Goal: Task Accomplishment & Management: Complete application form

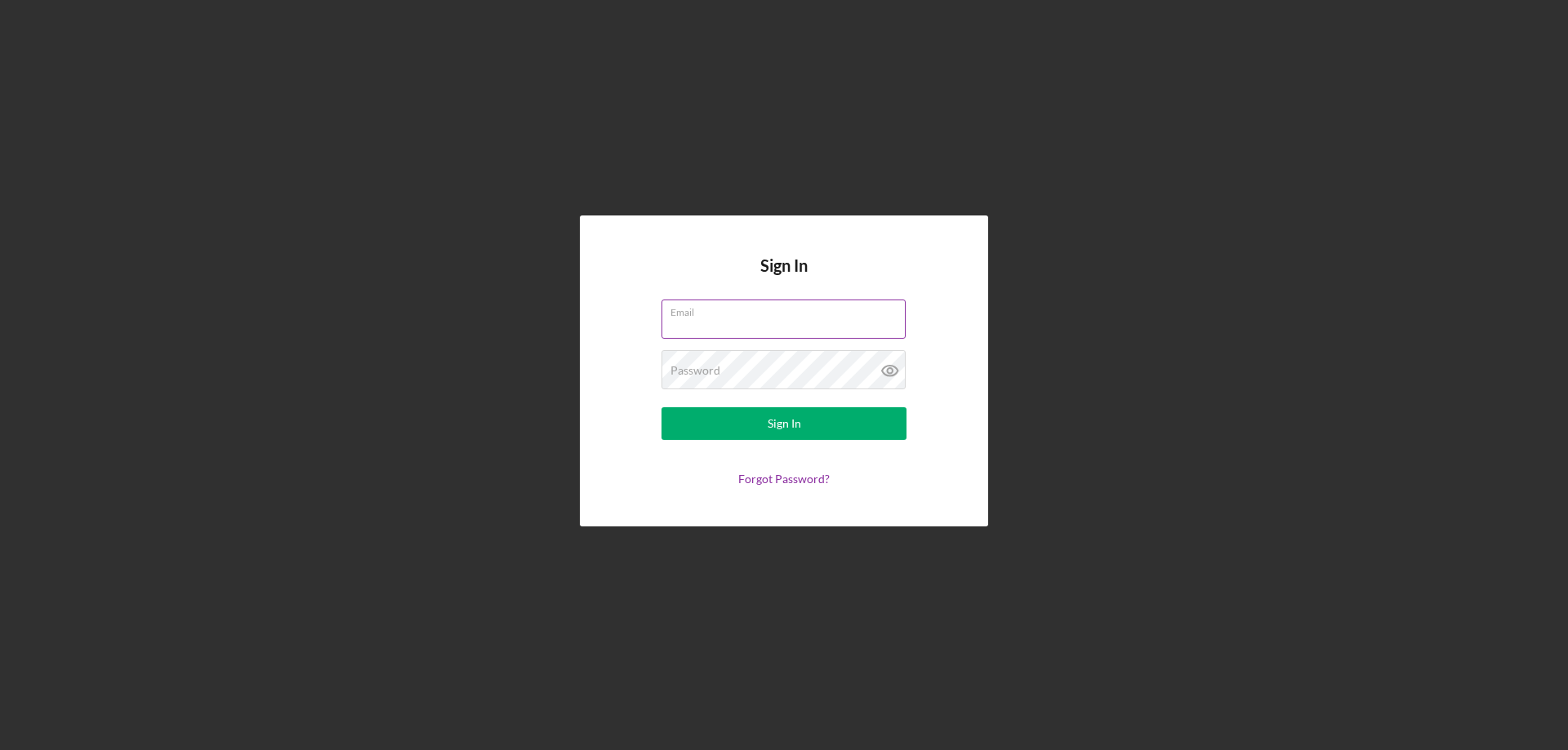
click at [707, 326] on input "Email" at bounding box center [784, 319] width 244 height 39
type input "[EMAIL_ADDRESS][DOMAIN_NAME]"
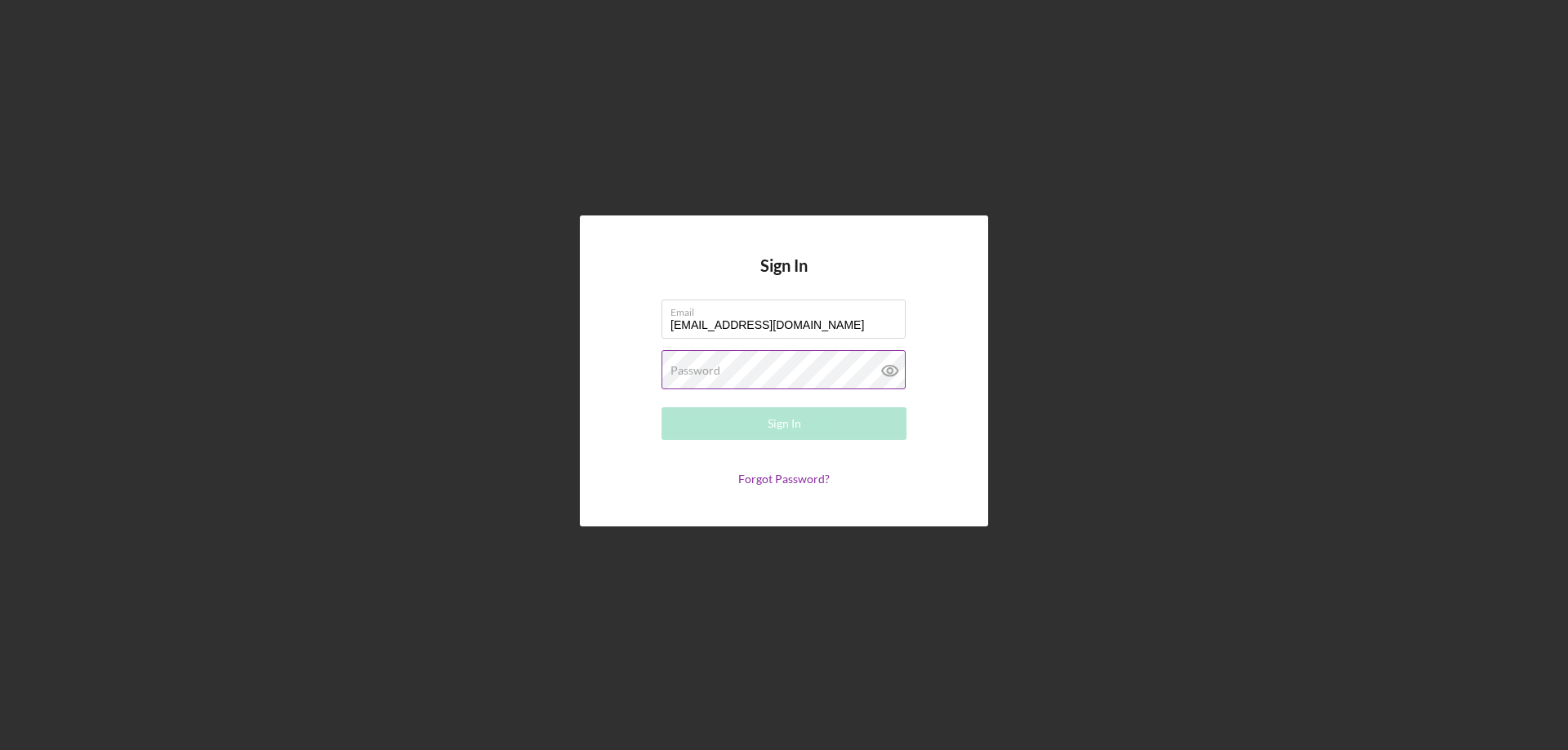
click at [700, 370] on label "Password" at bounding box center [695, 371] width 50 height 13
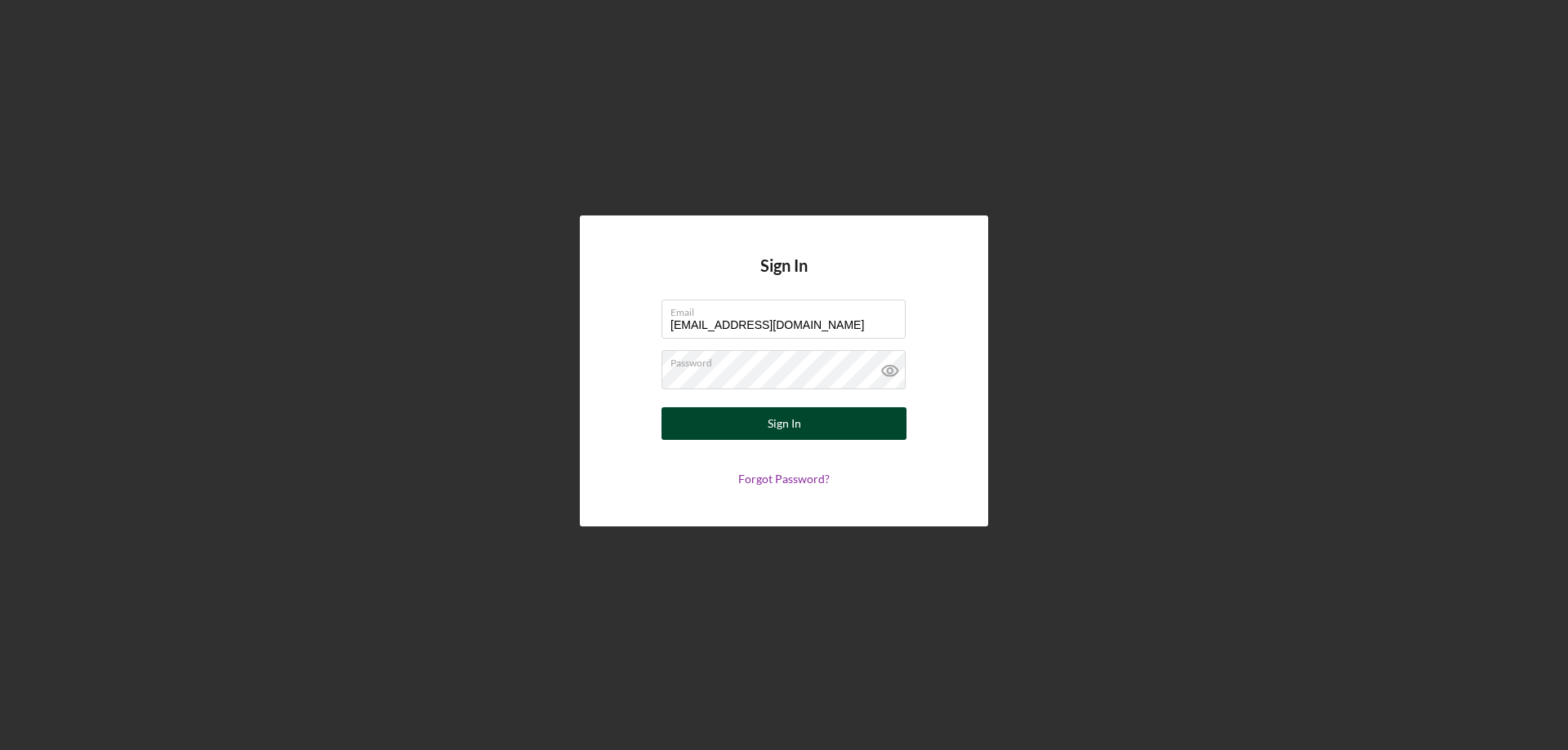
click at [759, 424] on button "Sign In" at bounding box center [784, 424] width 245 height 32
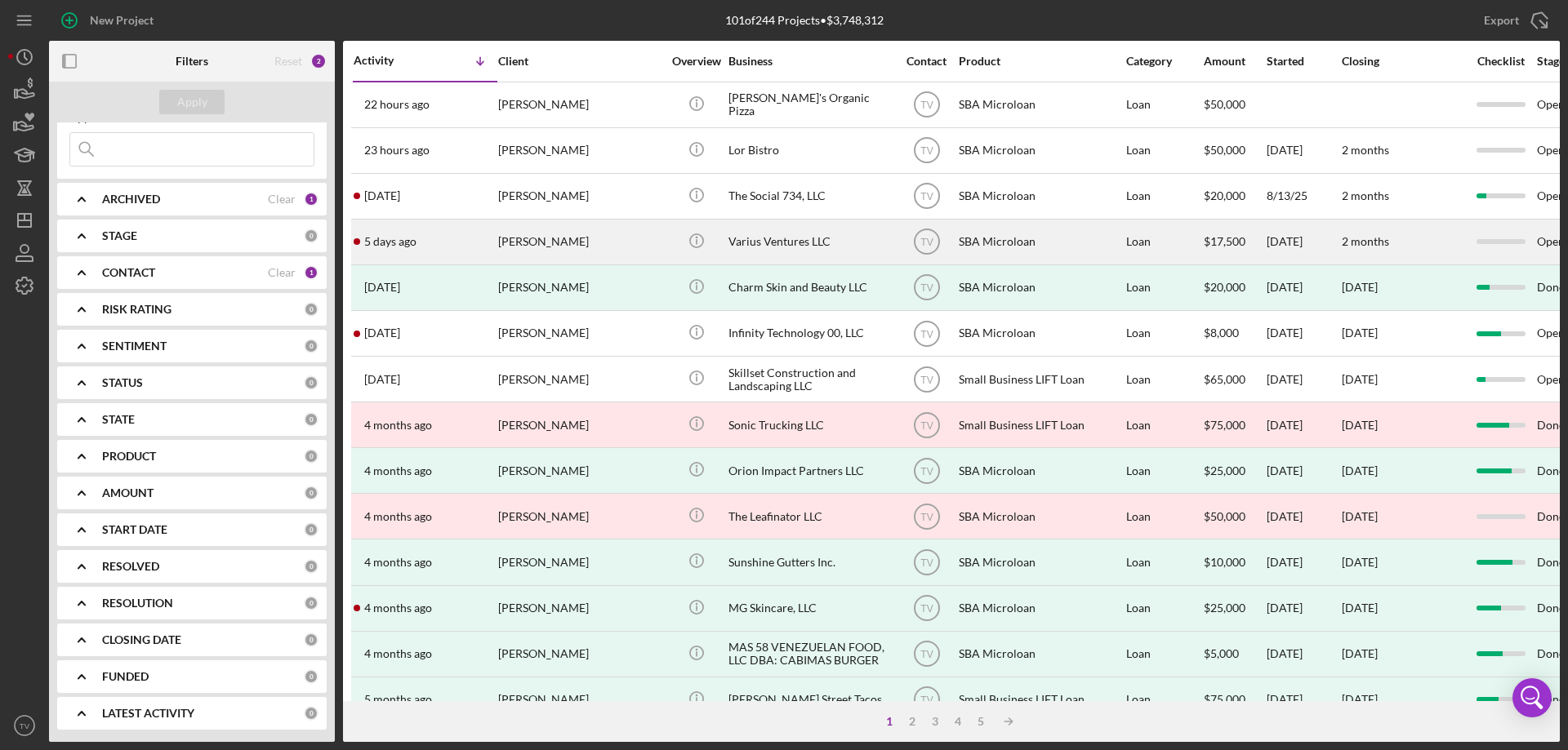
click at [417, 242] on div "[DATE] [PERSON_NAME]" at bounding box center [425, 241] width 143 height 43
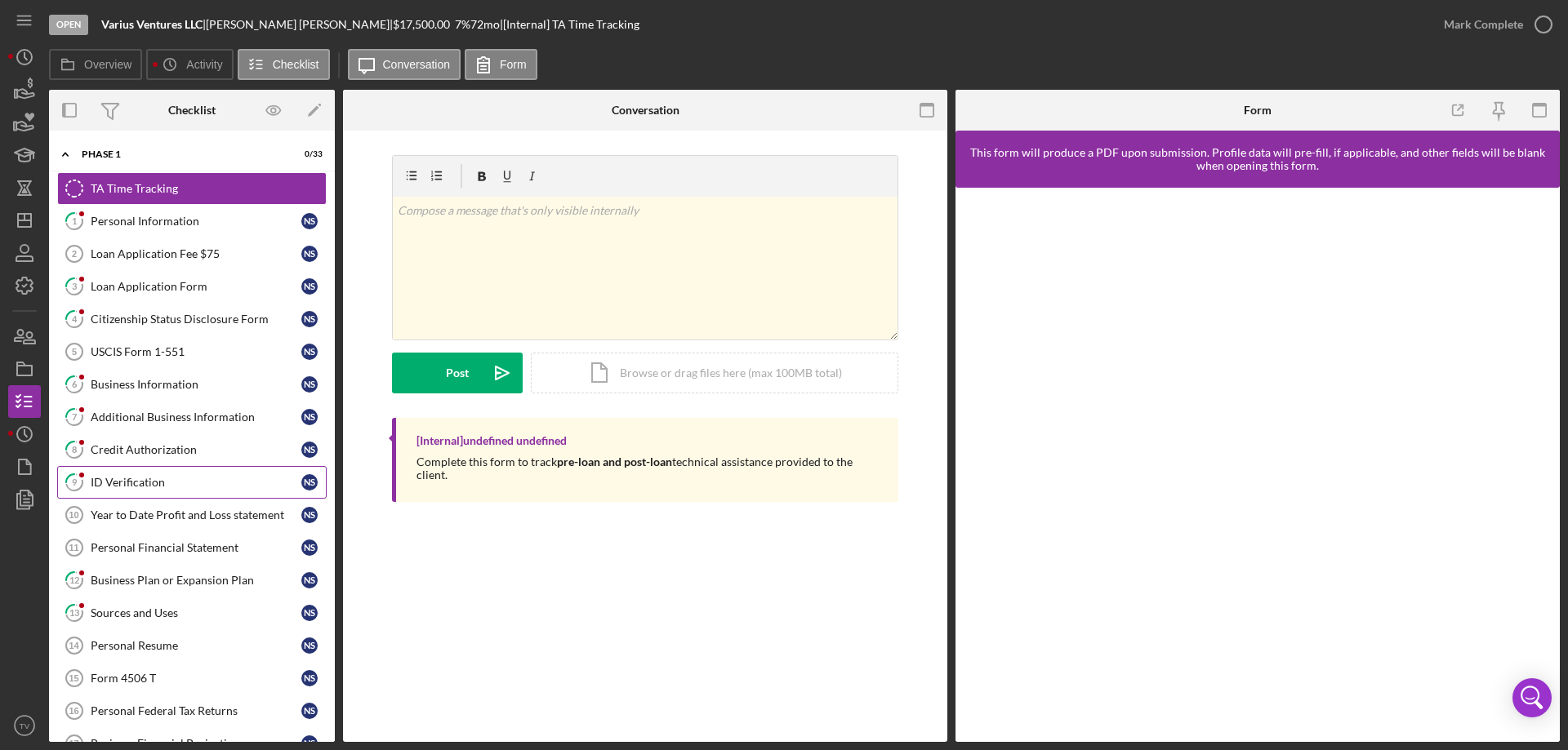
scroll to position [82, 0]
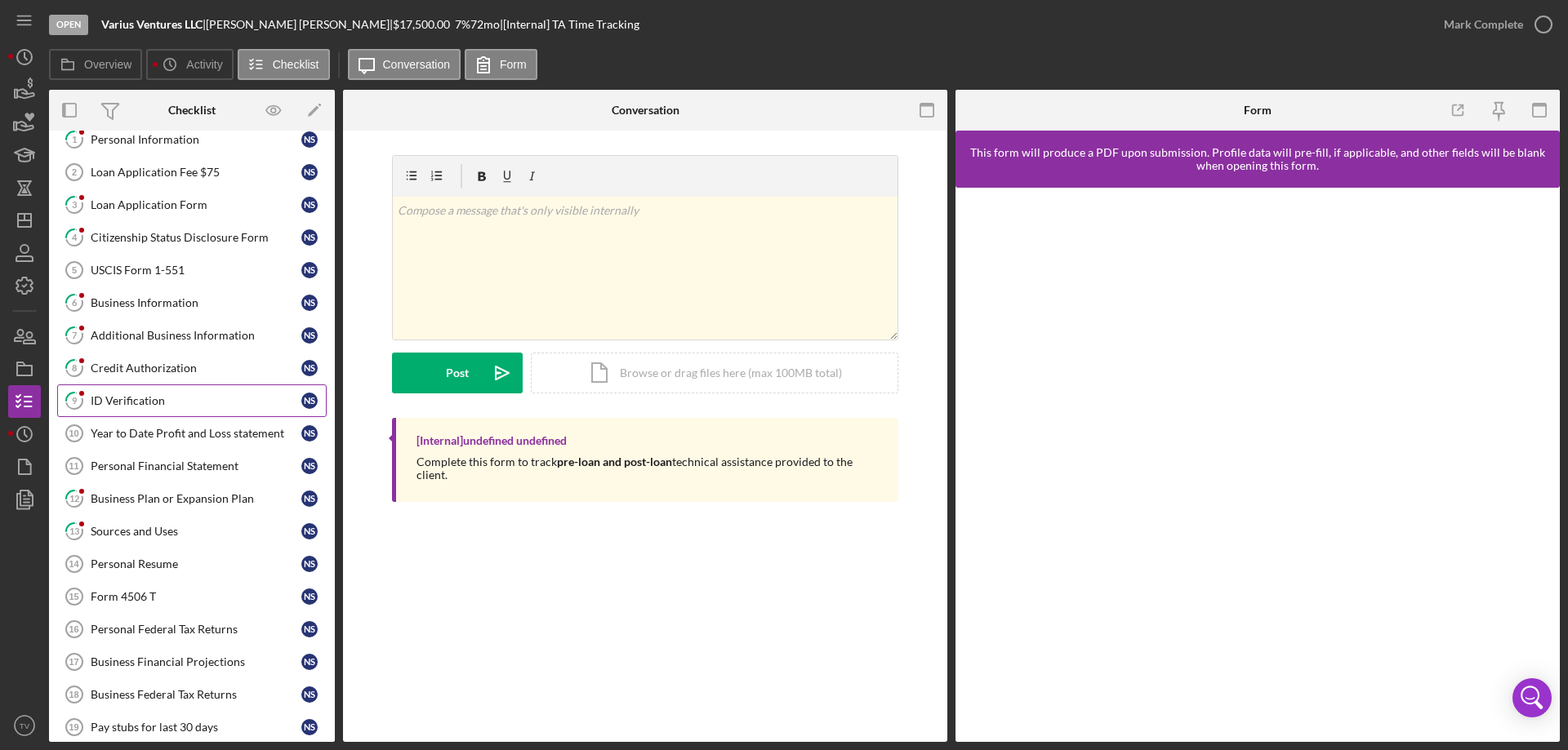
click at [136, 395] on div "ID Verification" at bounding box center [196, 401] width 211 height 13
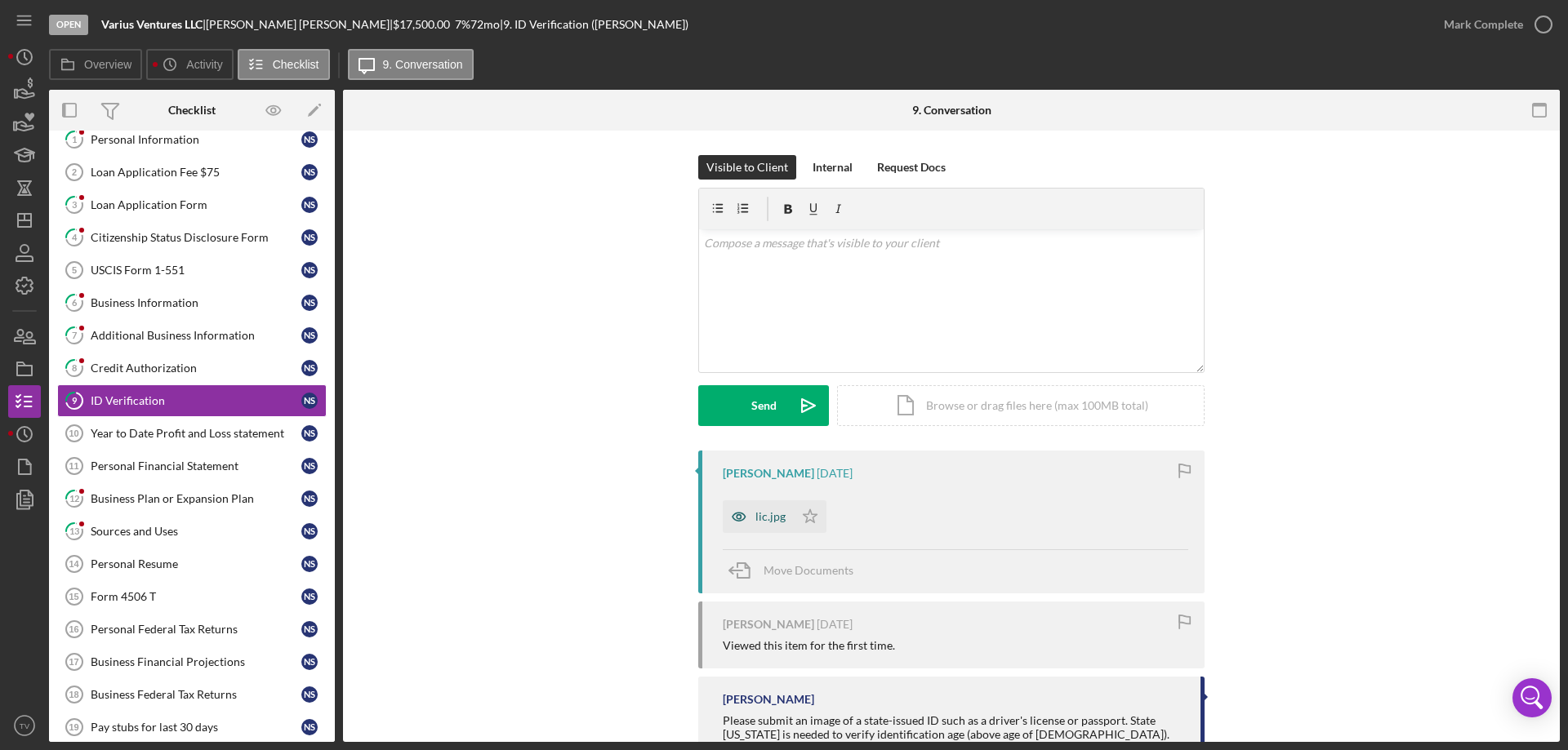
click at [775, 528] on div "lic.jpg" at bounding box center [758, 516] width 71 height 32
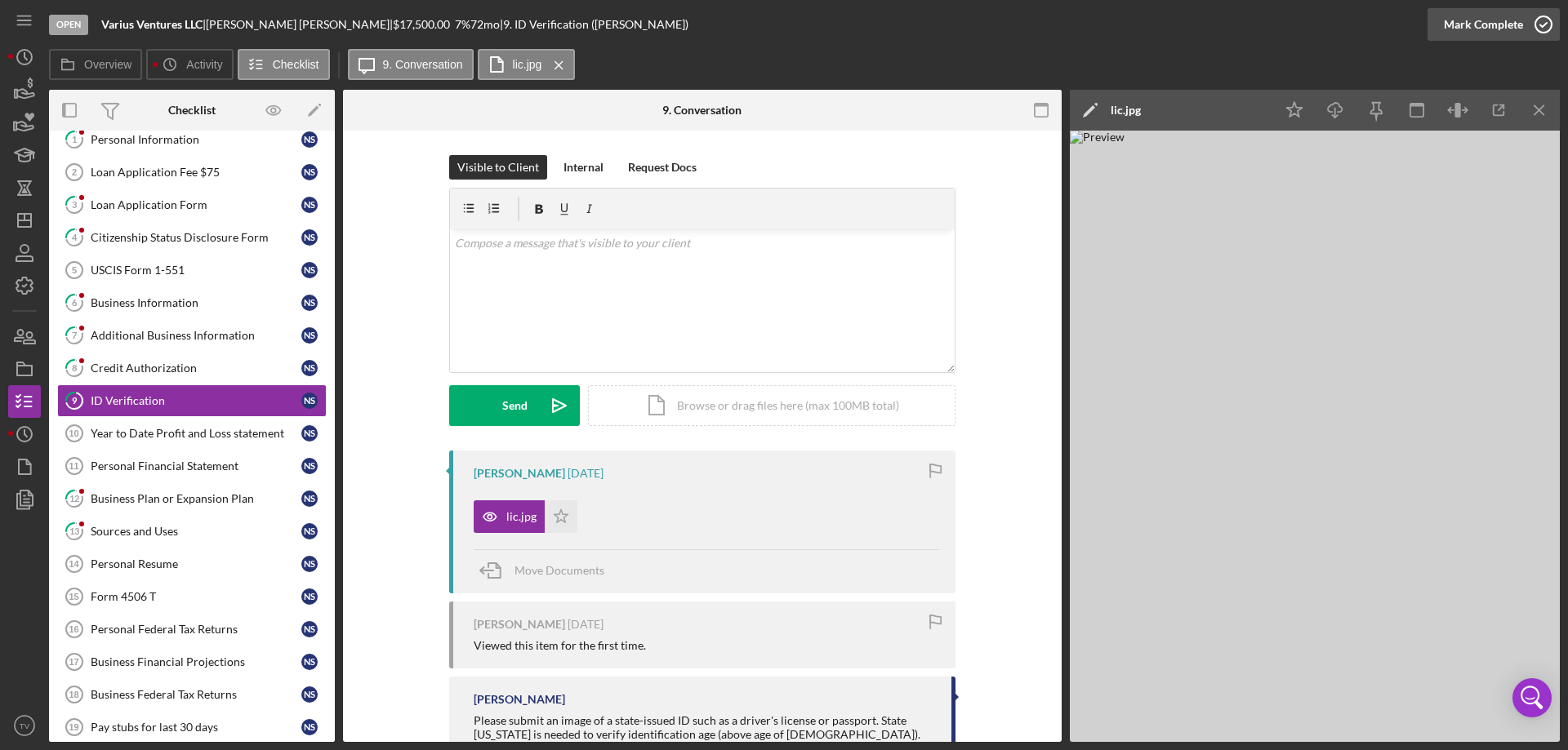
click at [1545, 23] on icon "button" at bounding box center [1543, 24] width 41 height 41
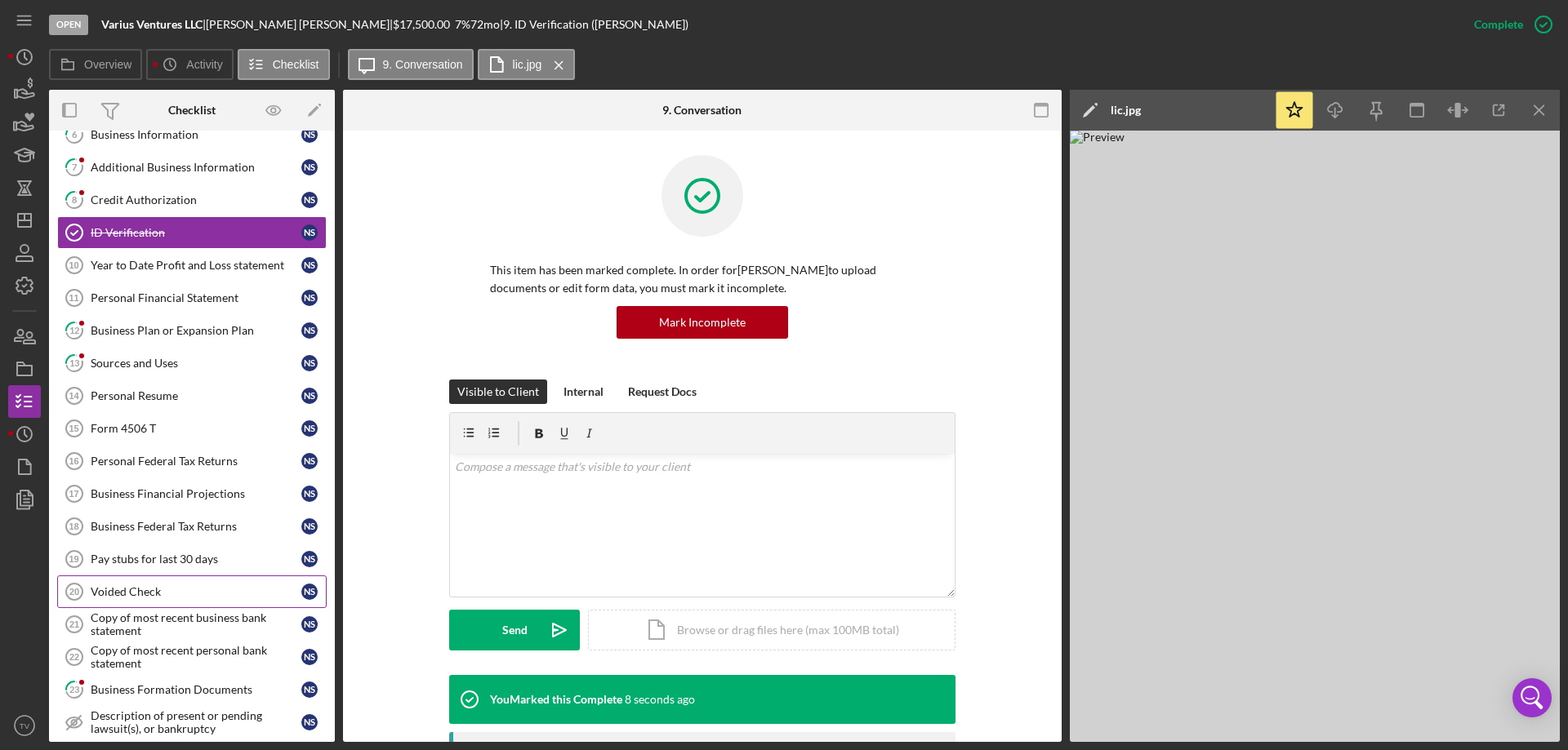
scroll to position [235, 0]
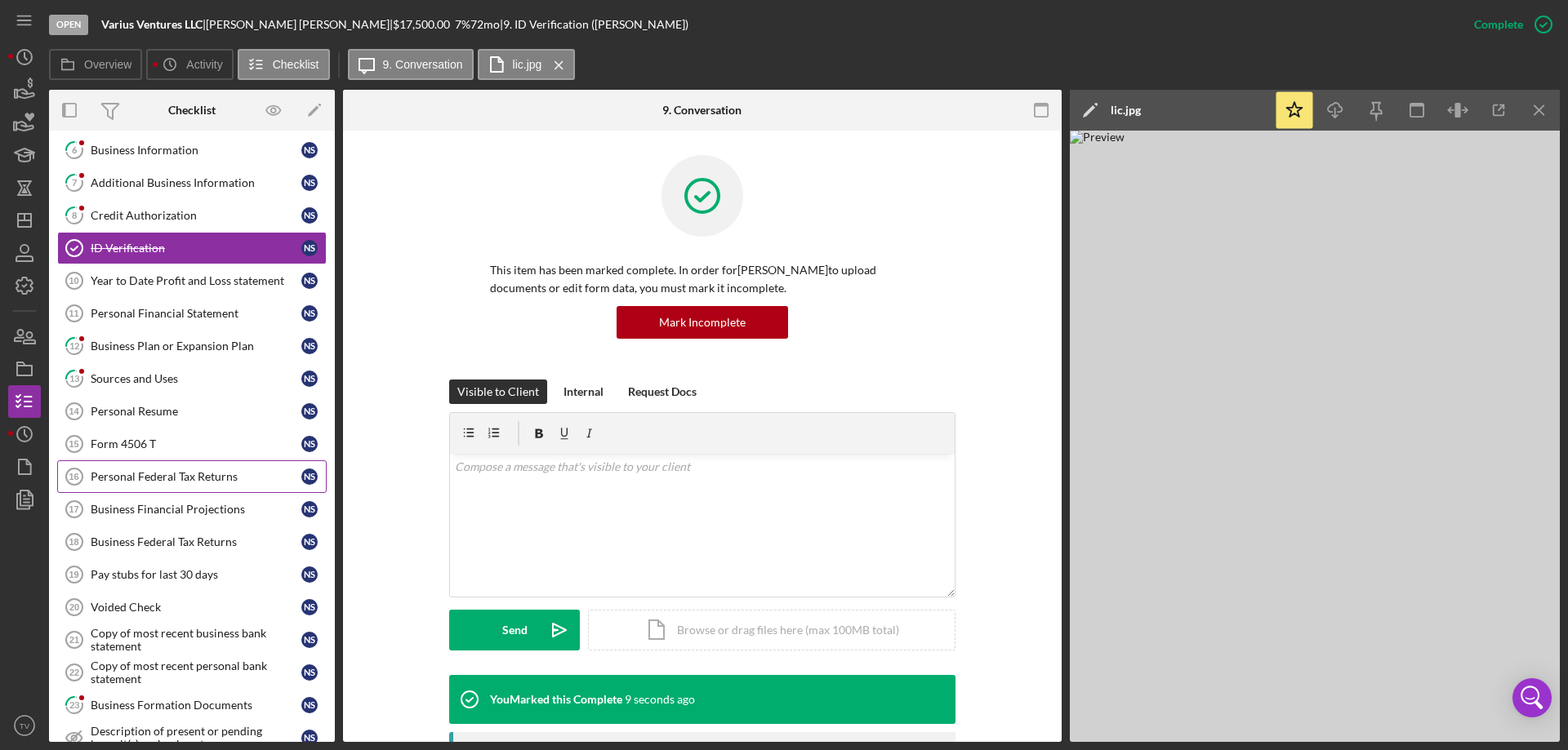
click at [143, 476] on div "Personal Federal Tax Returns" at bounding box center [196, 477] width 211 height 13
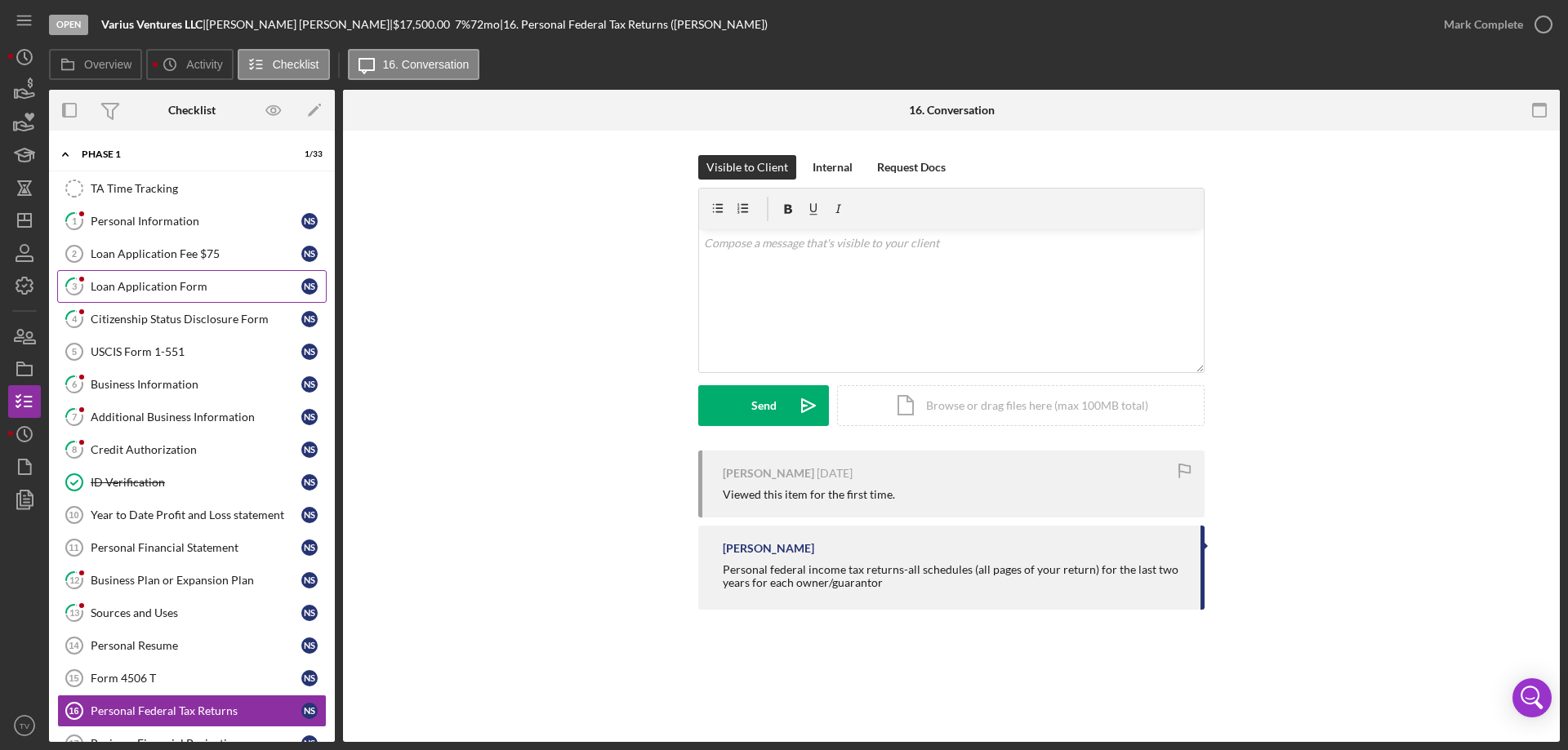
click at [133, 284] on div "Loan Application Form" at bounding box center [196, 286] width 211 height 13
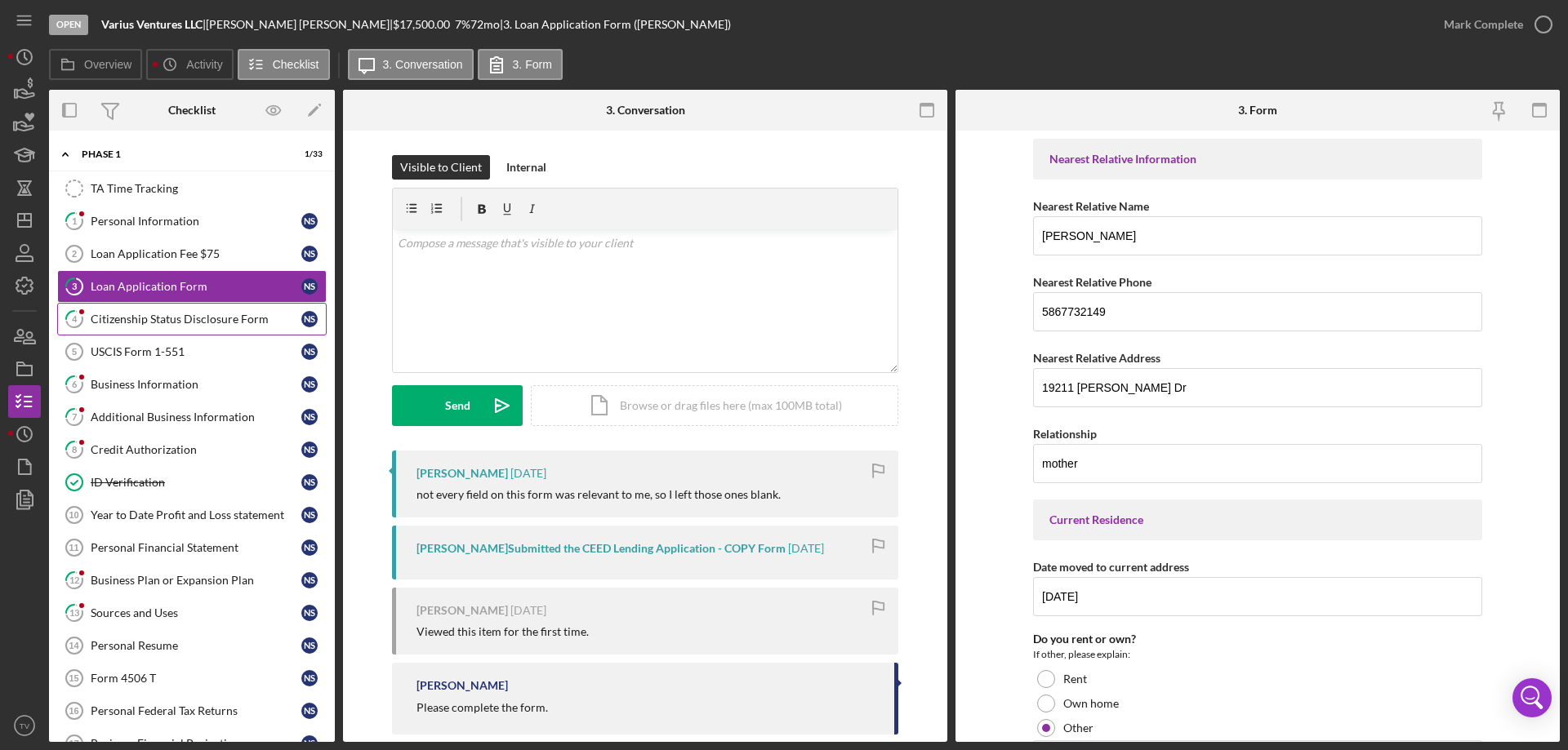
click at [157, 313] on div "Citizenship Status Disclosure Form" at bounding box center [196, 320] width 211 height 13
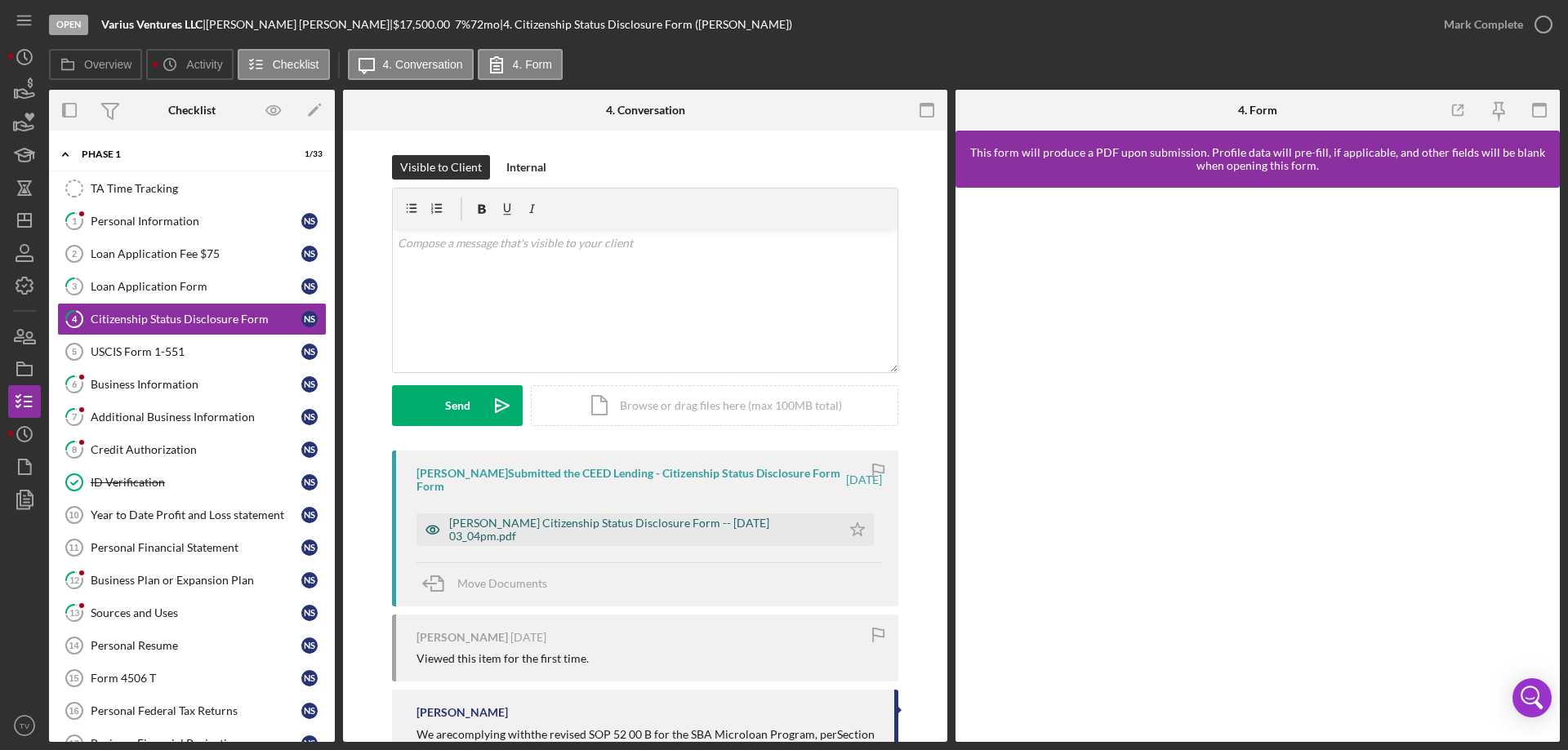
click at [513, 530] on div "[PERSON_NAME] Citizenship Status Disclosure Form -- [DATE] 03_04pm.pdf" at bounding box center [641, 530] width 384 height 26
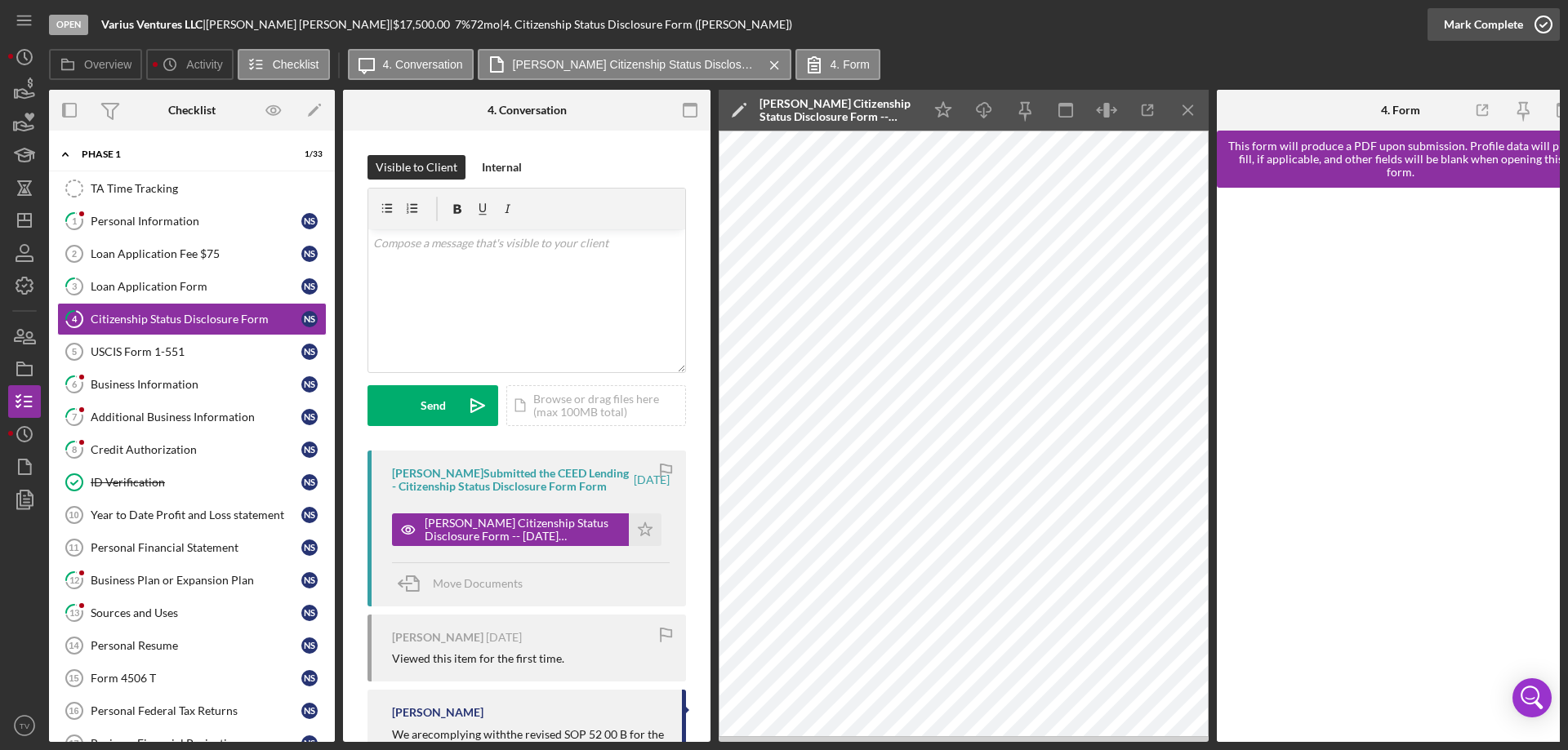
click at [1545, 23] on icon "button" at bounding box center [1543, 24] width 41 height 41
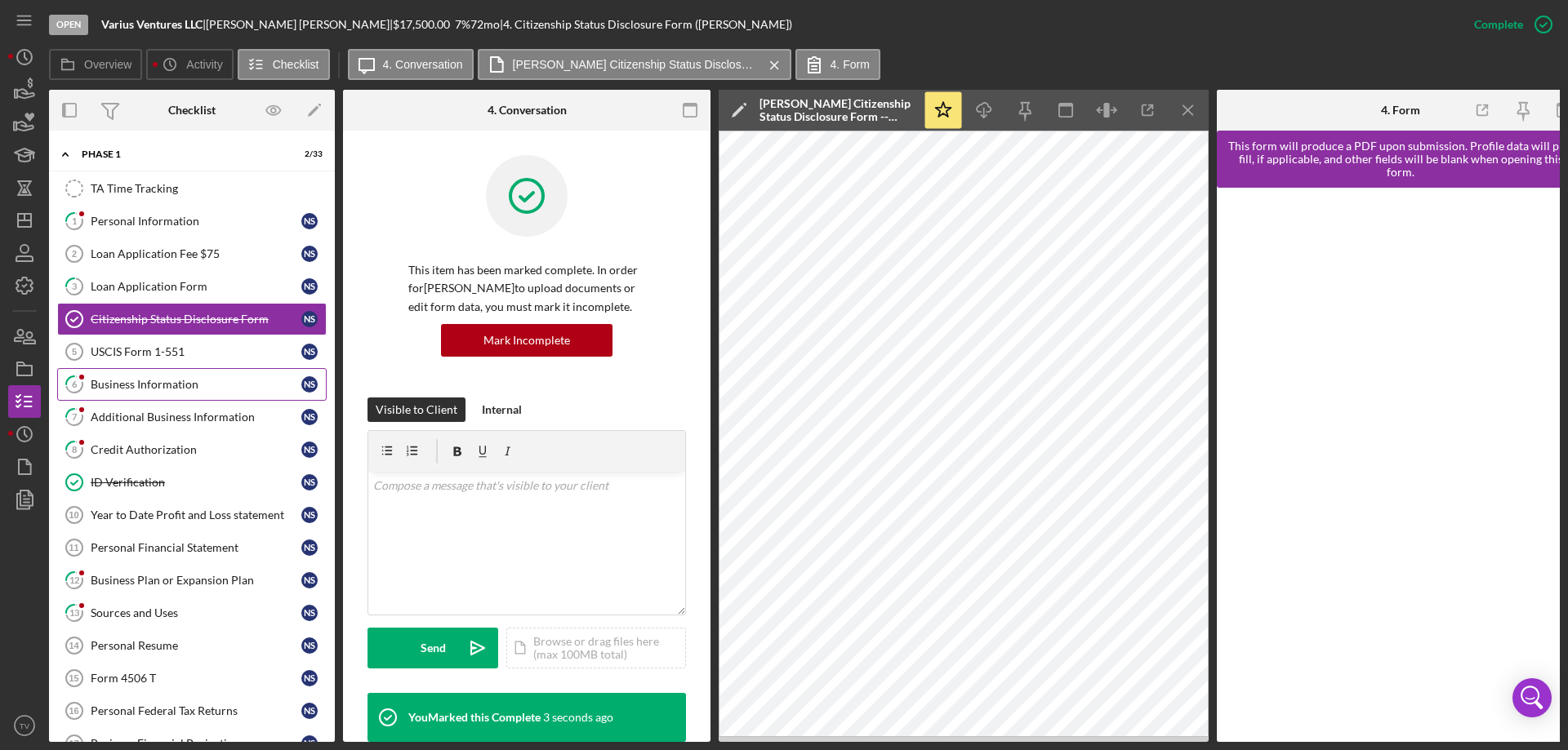
click at [143, 386] on div "Business Information" at bounding box center [196, 385] width 211 height 13
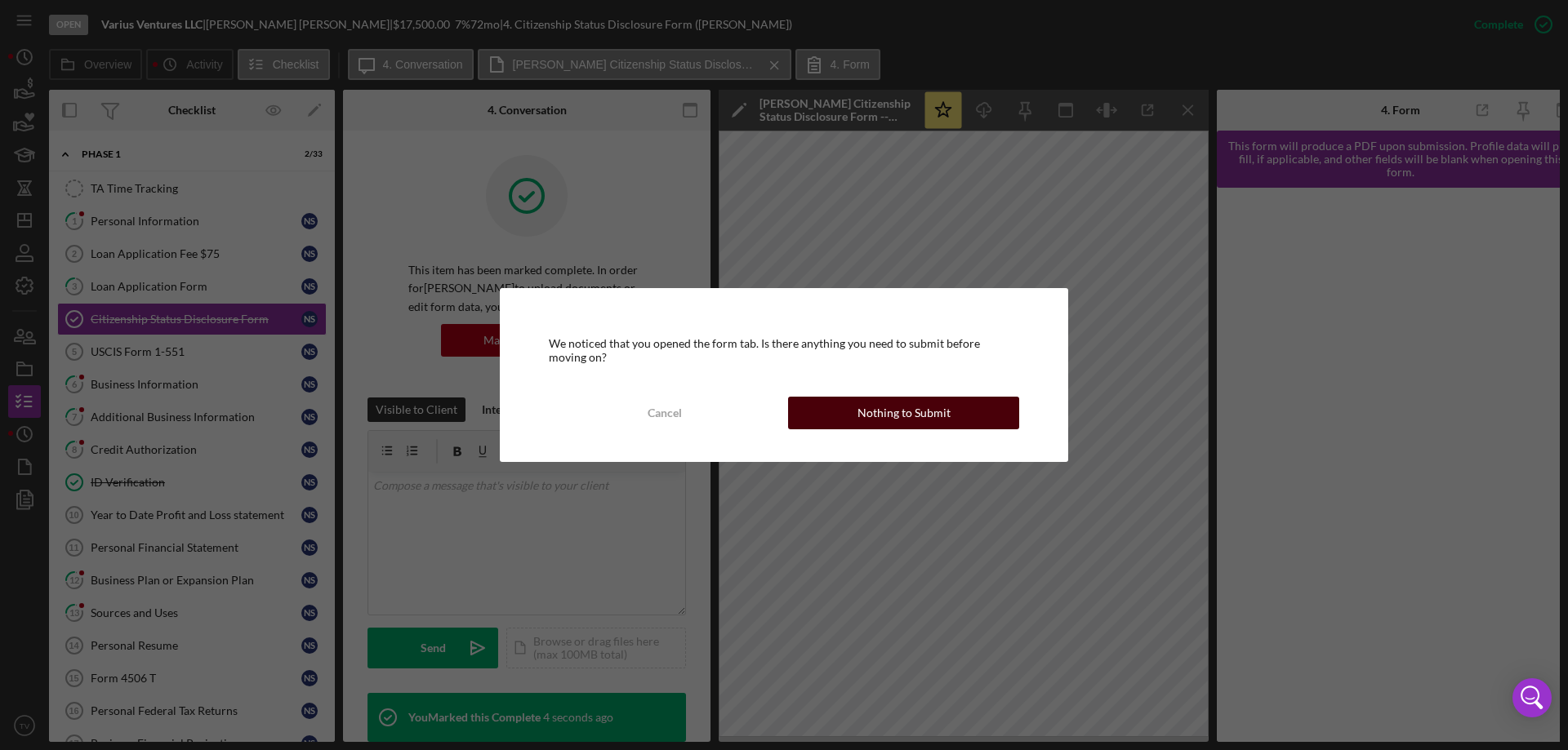
click at [895, 412] on div "Nothing to Submit" at bounding box center [904, 413] width 94 height 32
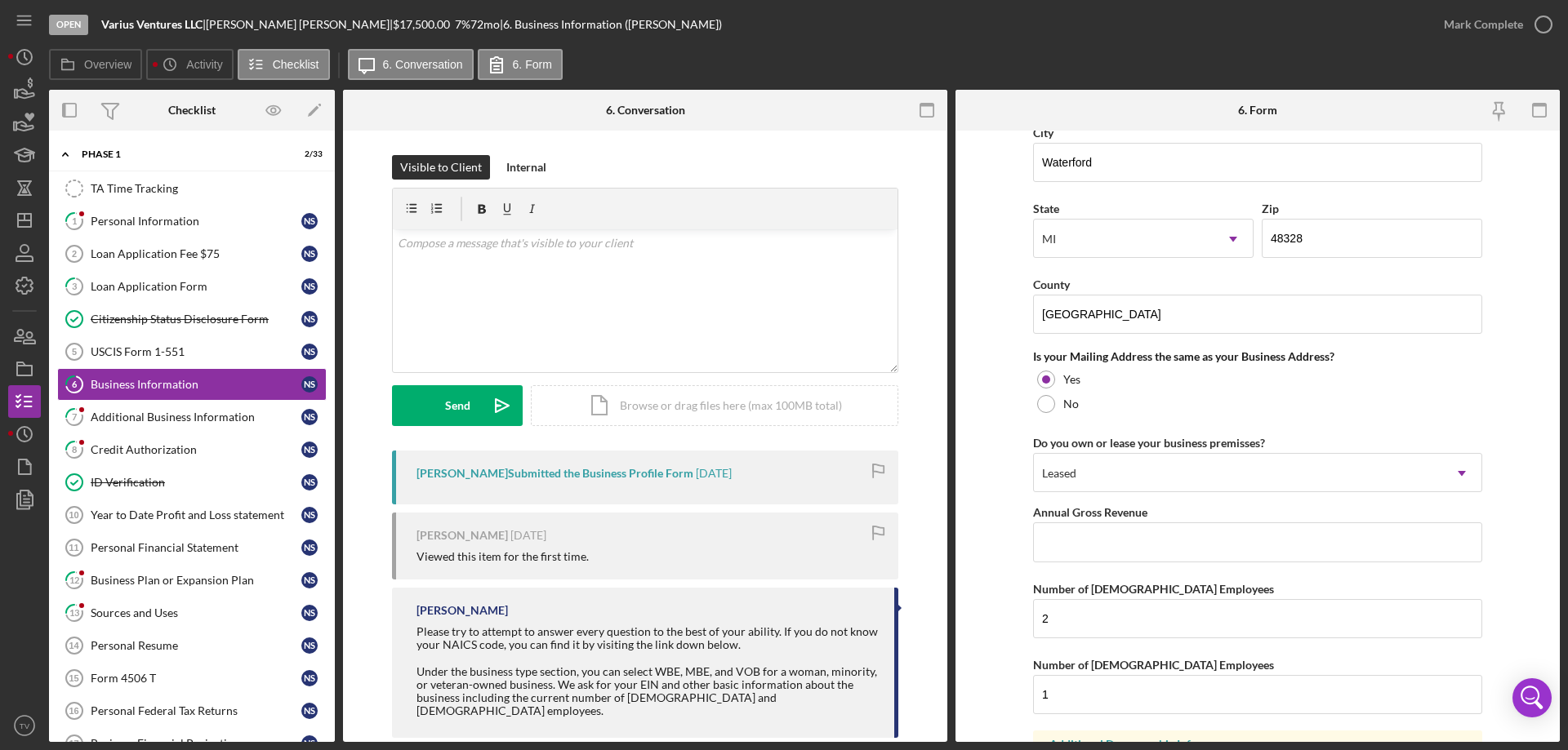
scroll to position [1200, 0]
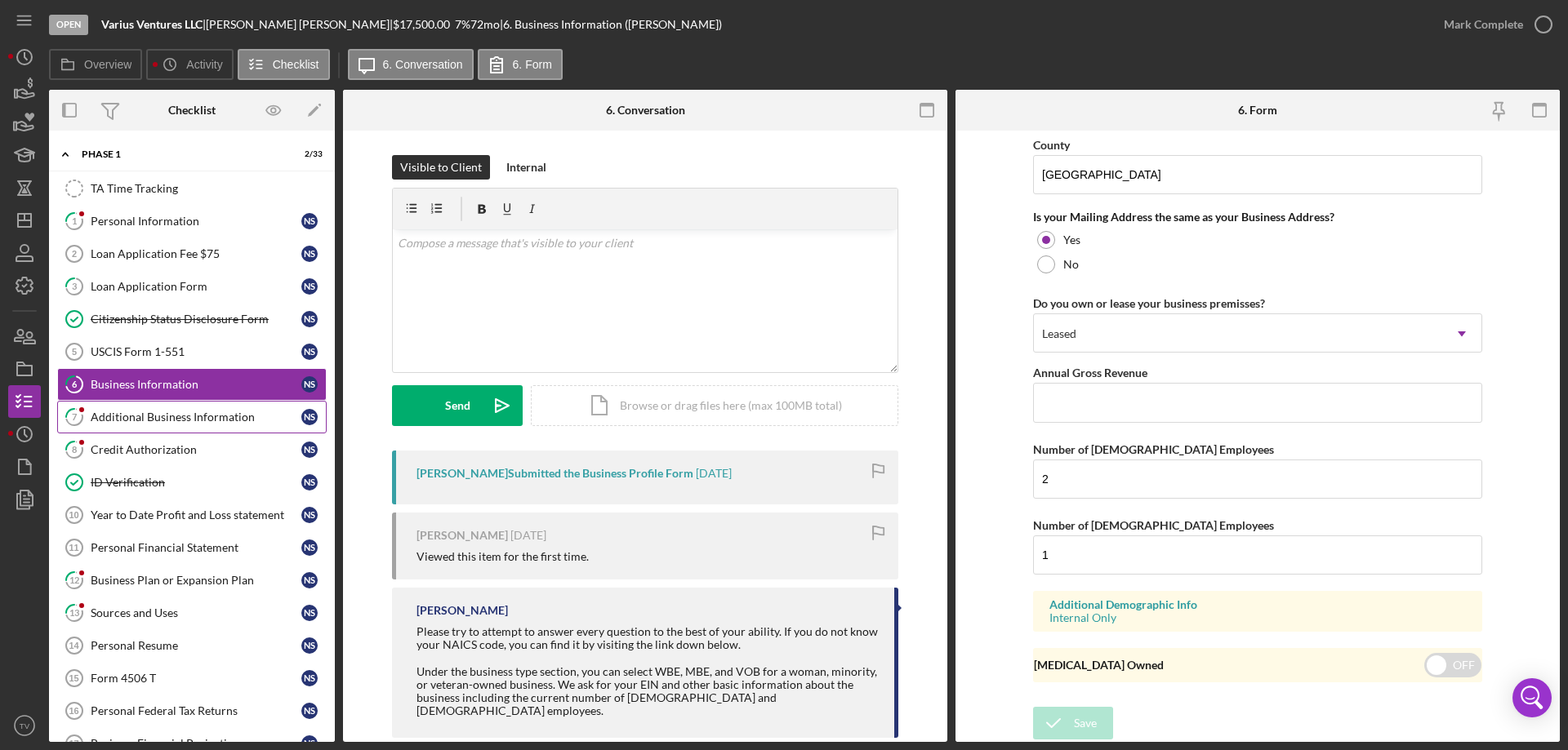
click at [177, 424] on div "Additional Business Information" at bounding box center [196, 417] width 211 height 13
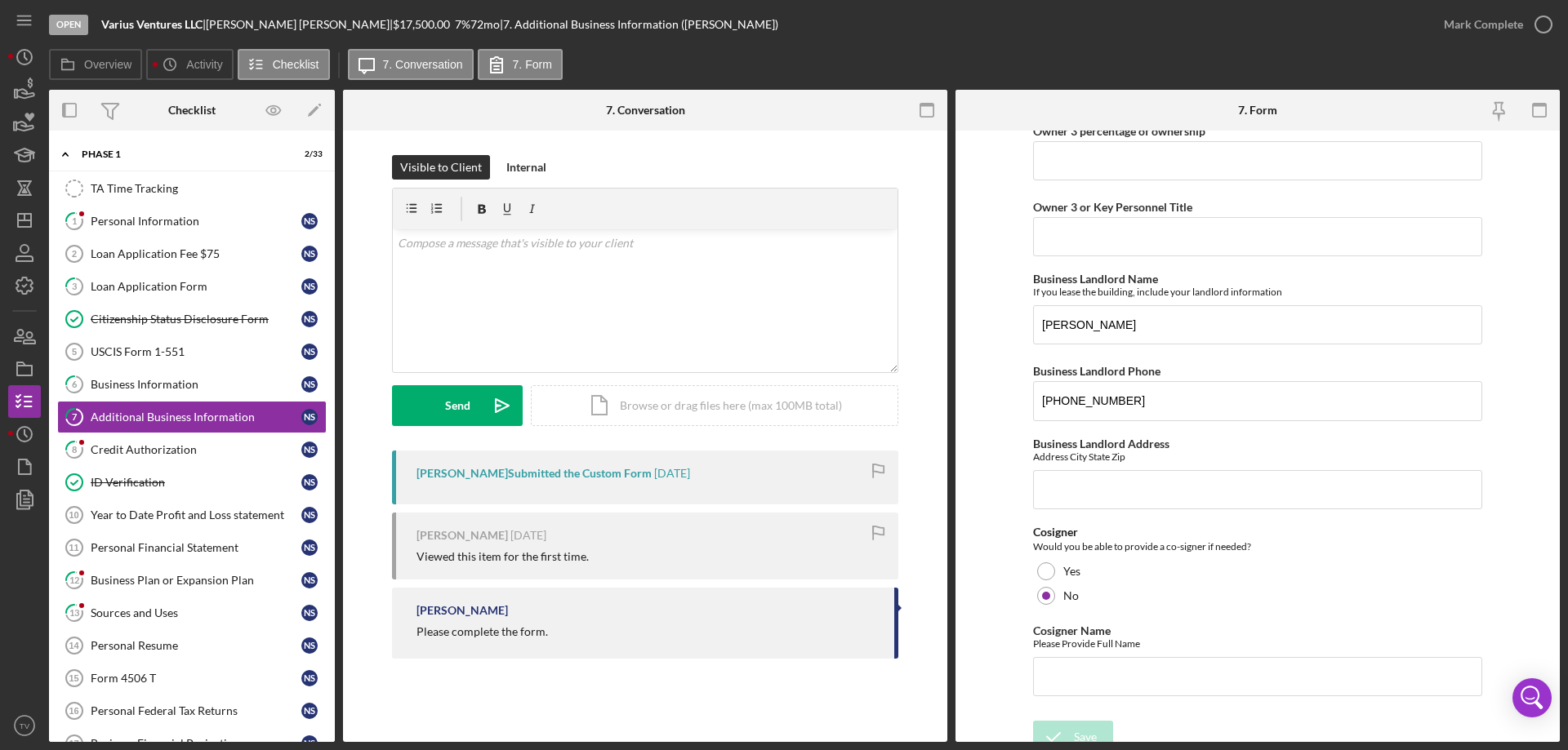
scroll to position [1581, 0]
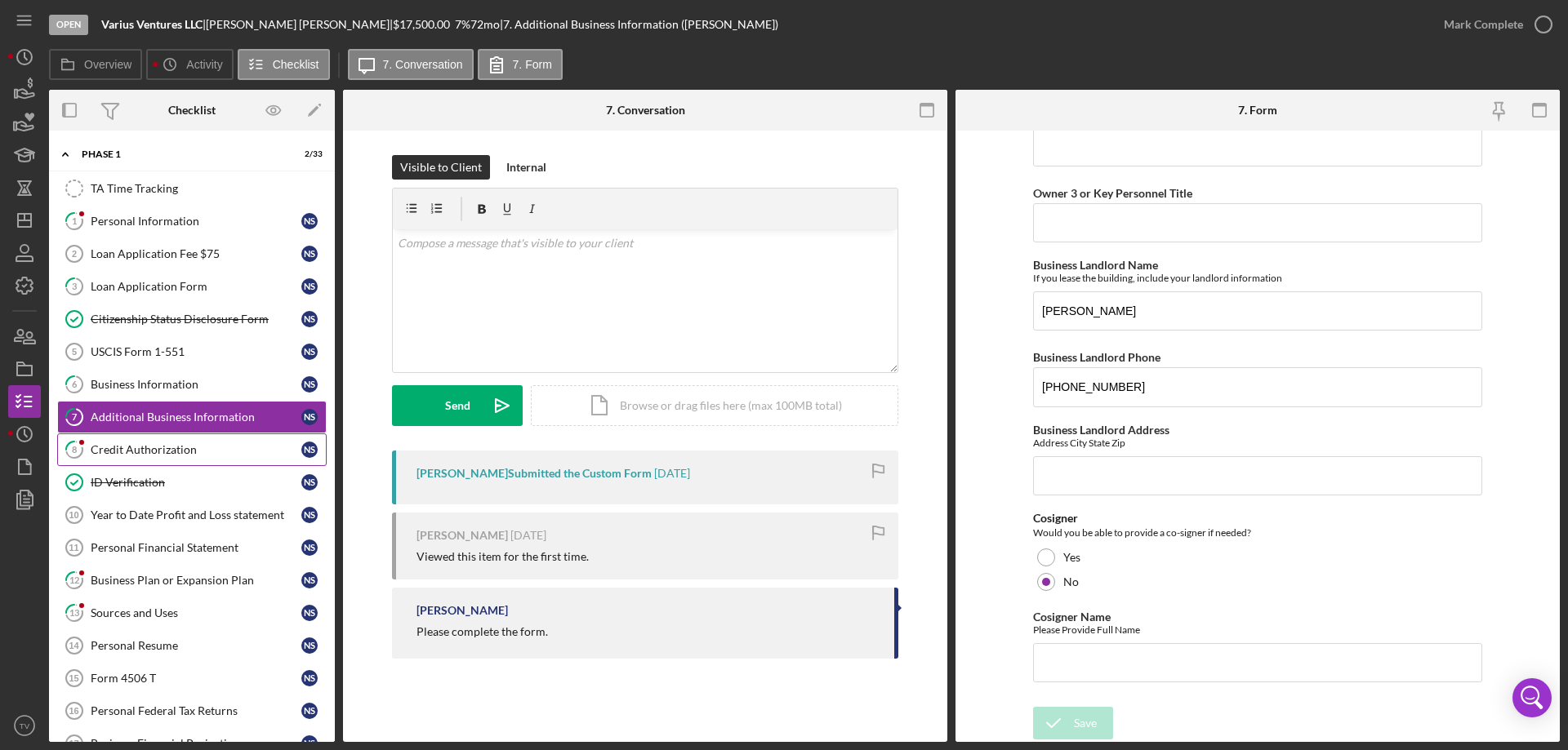
click at [192, 452] on div "Credit Authorization" at bounding box center [196, 450] width 211 height 13
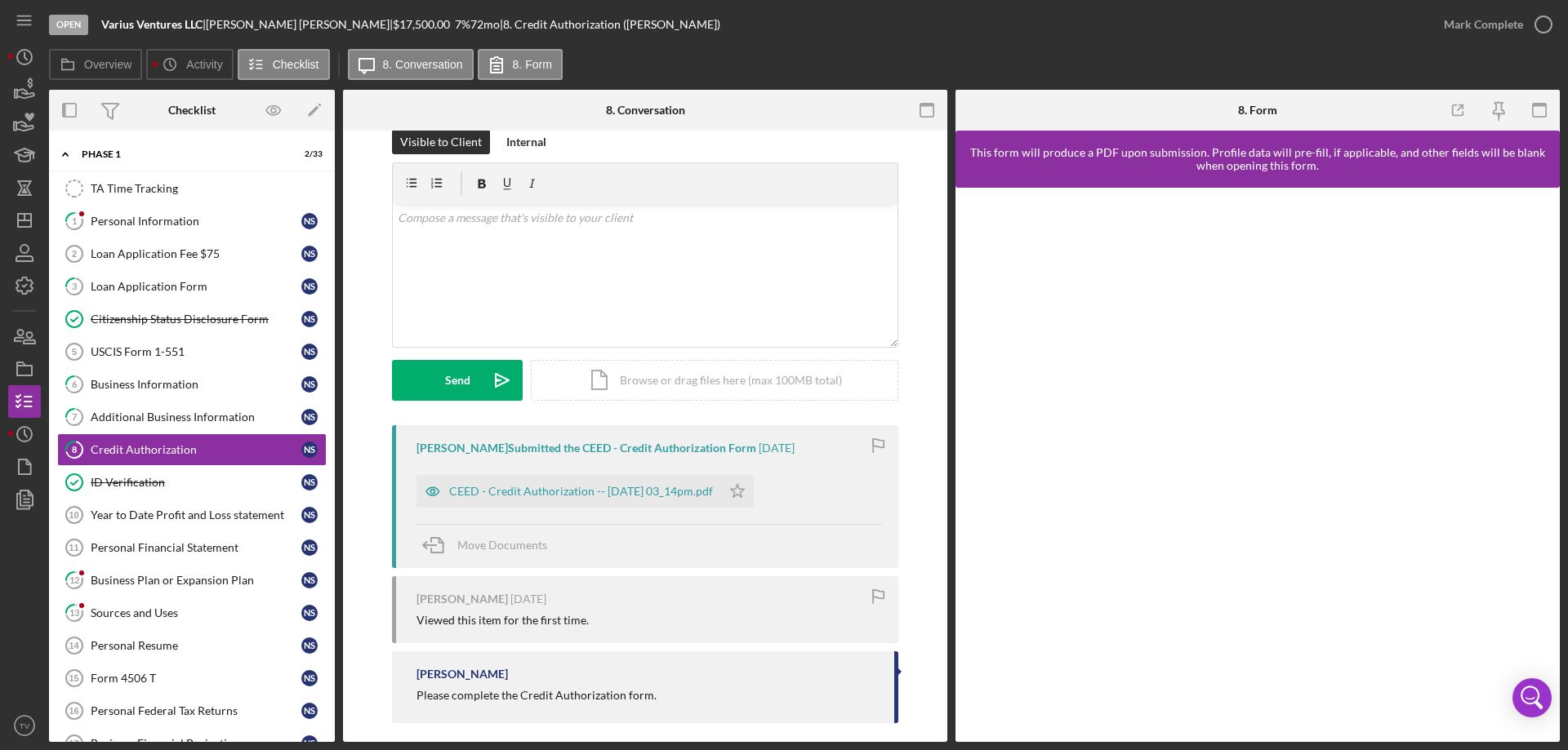
scroll to position [39, 0]
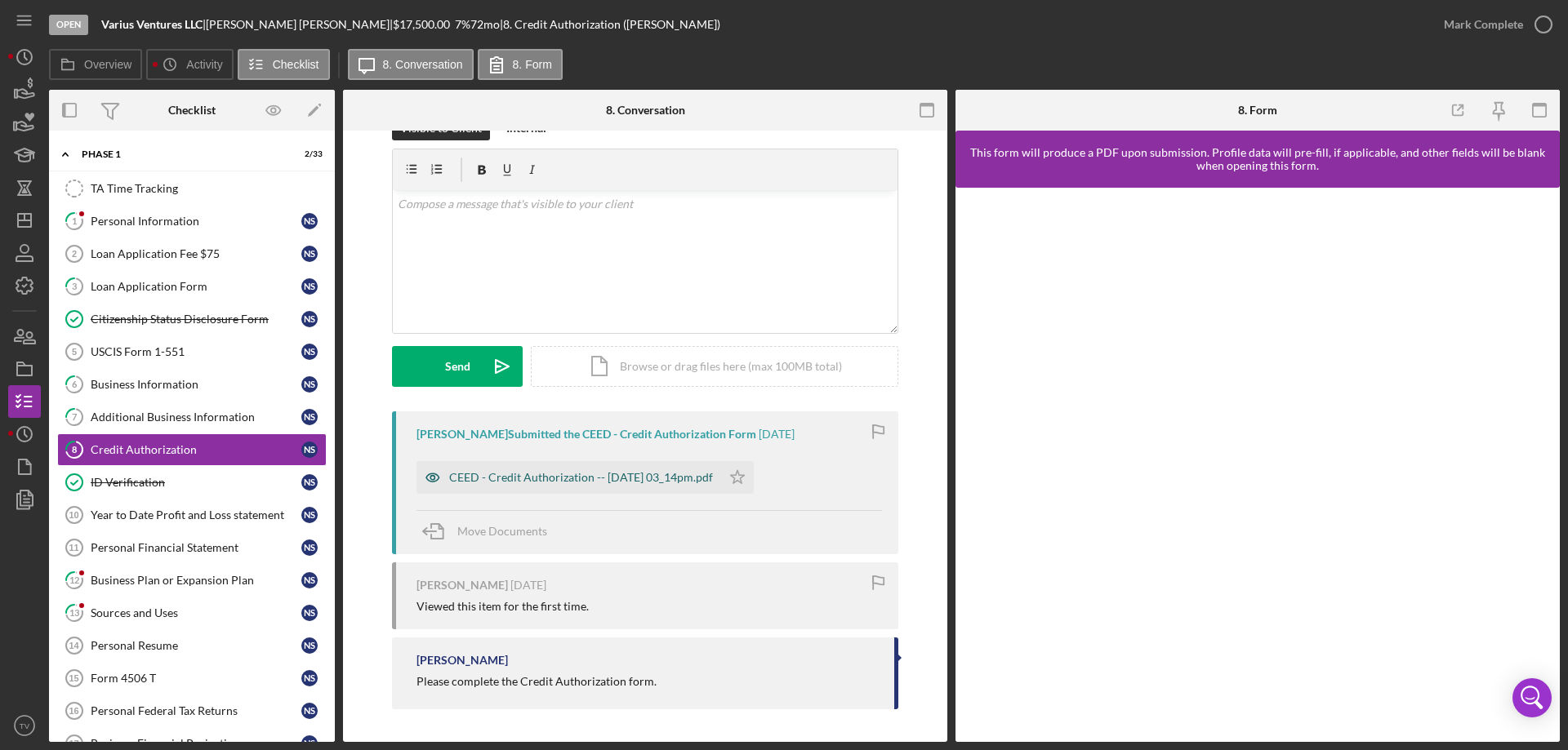
click at [582, 479] on div "CEED - Credit Authorization -- [DATE] 03_14pm.pdf" at bounding box center [581, 478] width 263 height 13
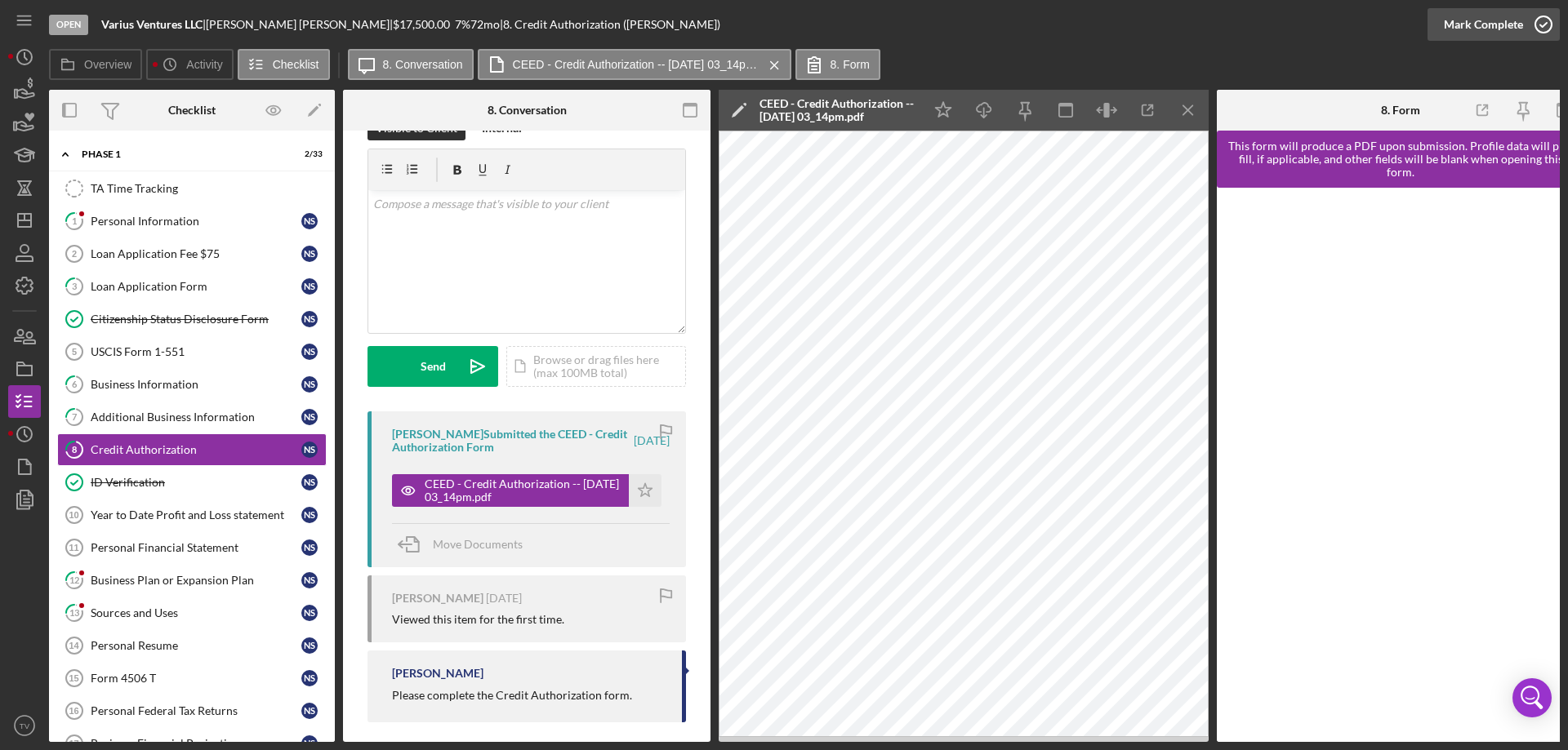
click at [1539, 27] on icon "button" at bounding box center [1543, 24] width 41 height 41
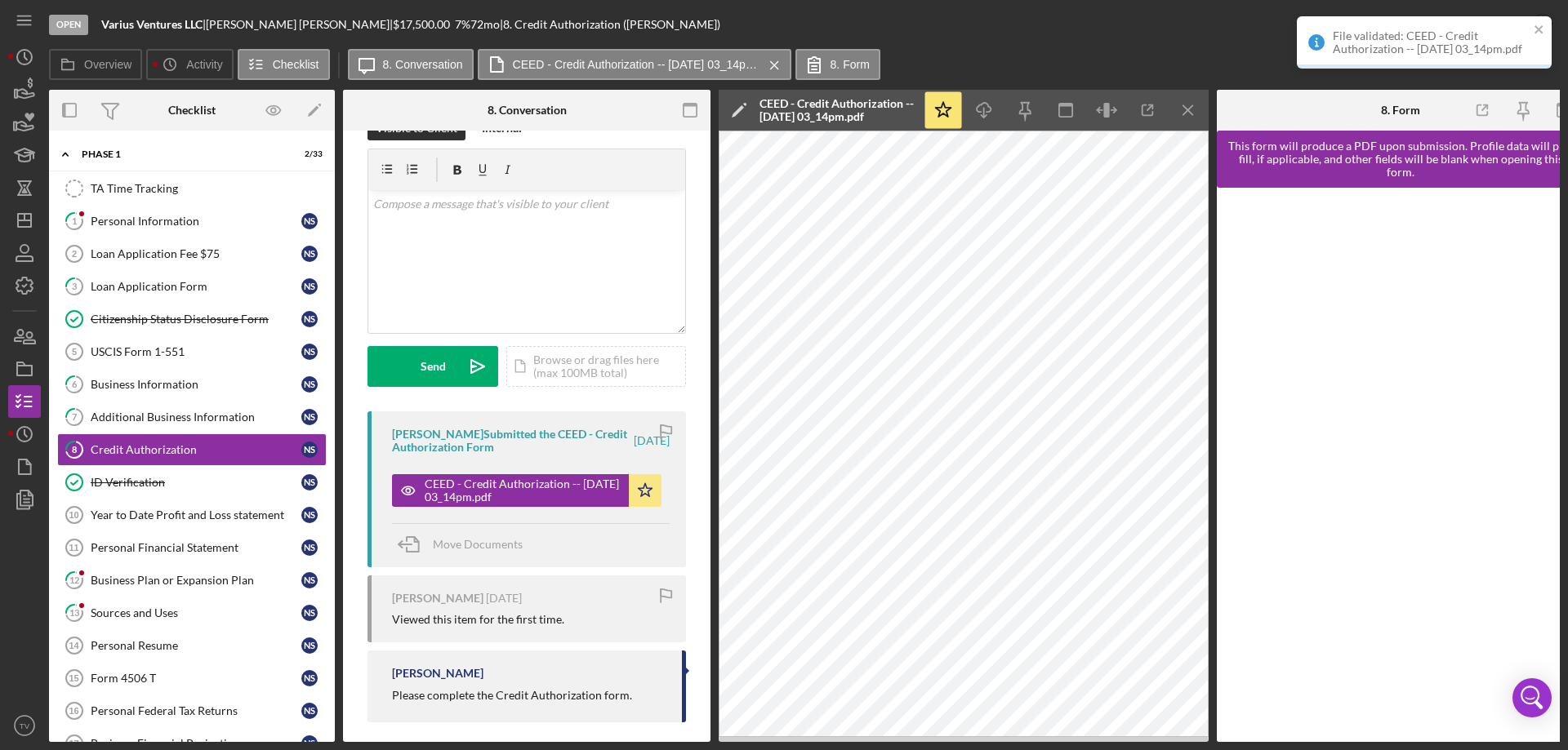
scroll to position [281, 0]
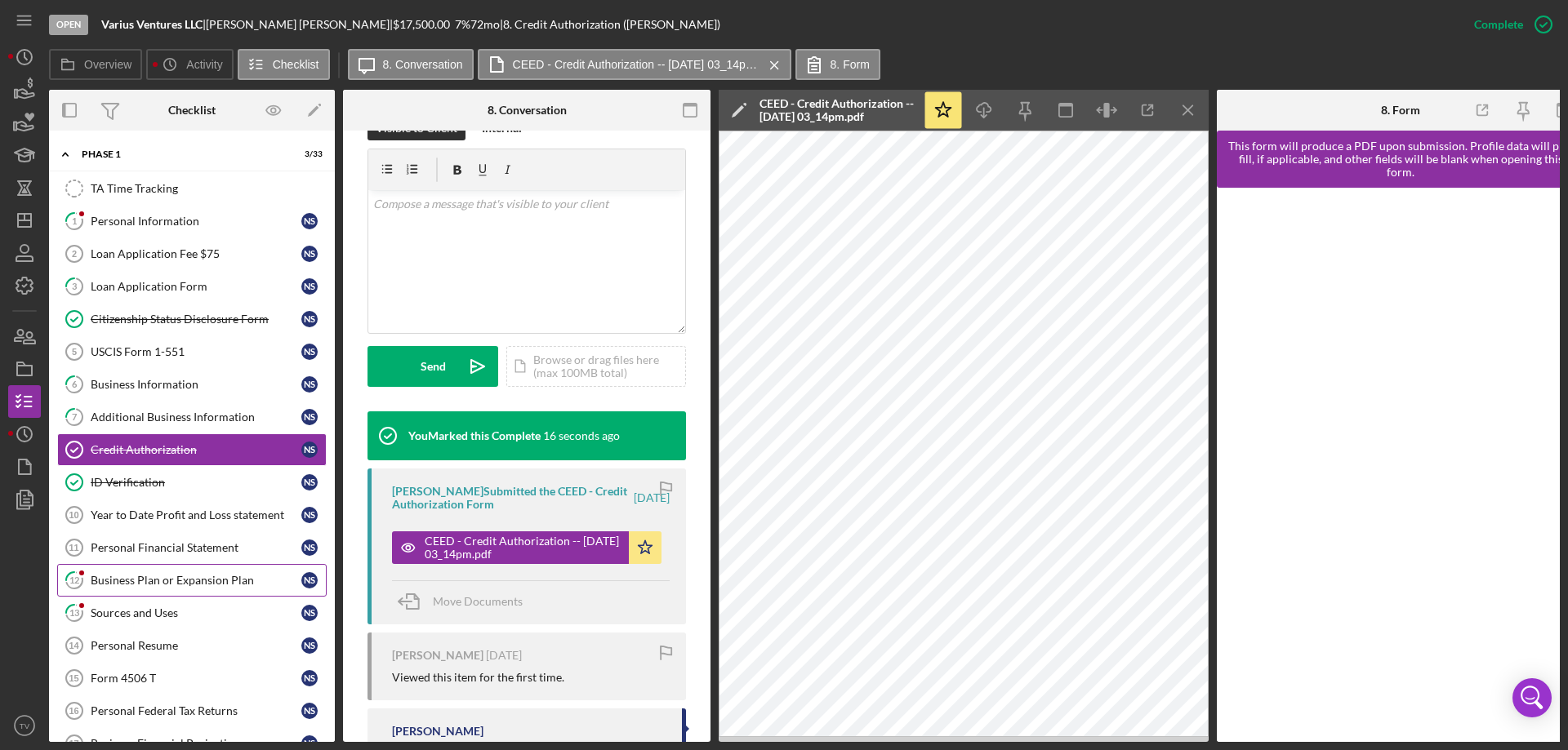
click at [147, 578] on div "Business Plan or Expansion Plan" at bounding box center [196, 580] width 211 height 13
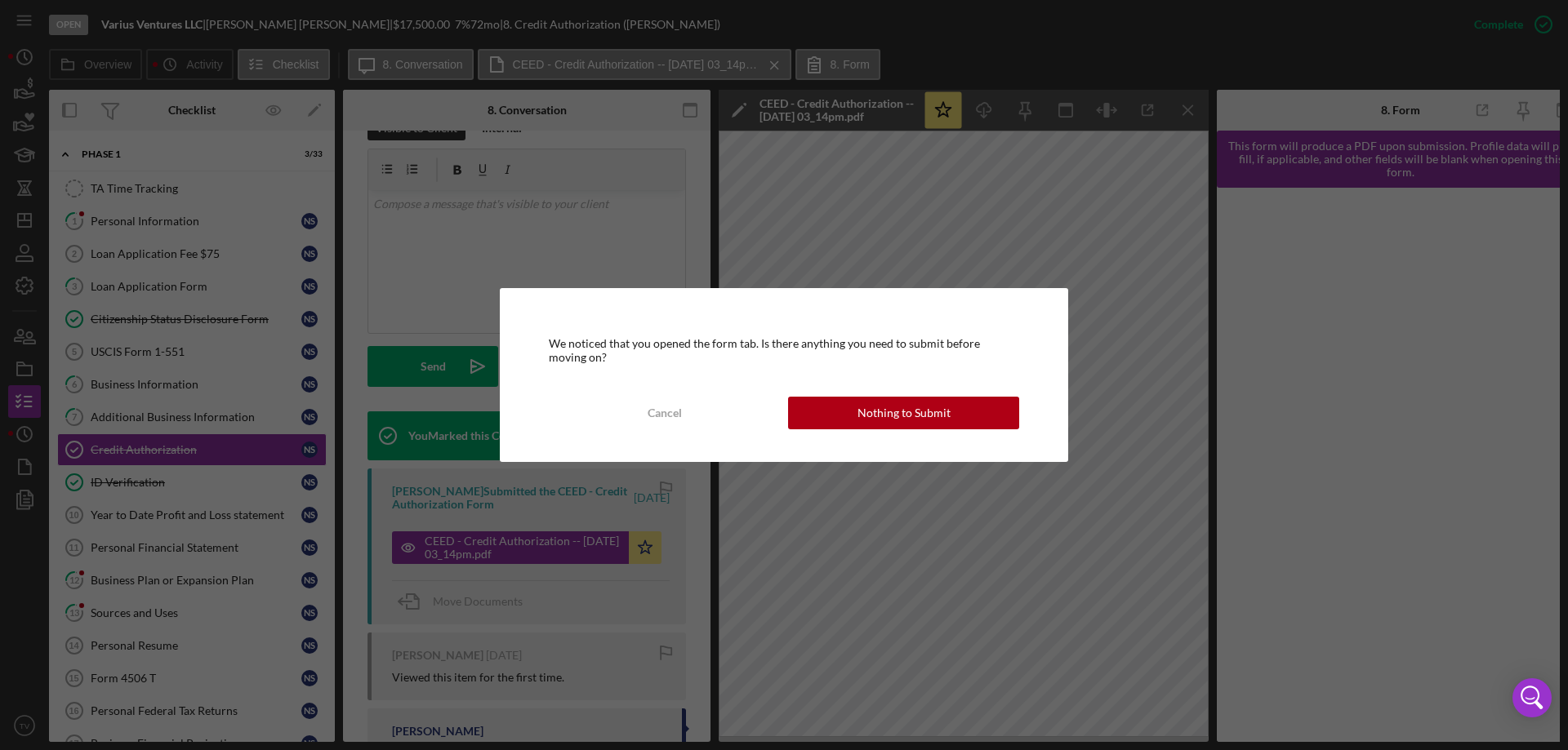
click at [832, 415] on button "Nothing to Submit" at bounding box center [904, 413] width 231 height 32
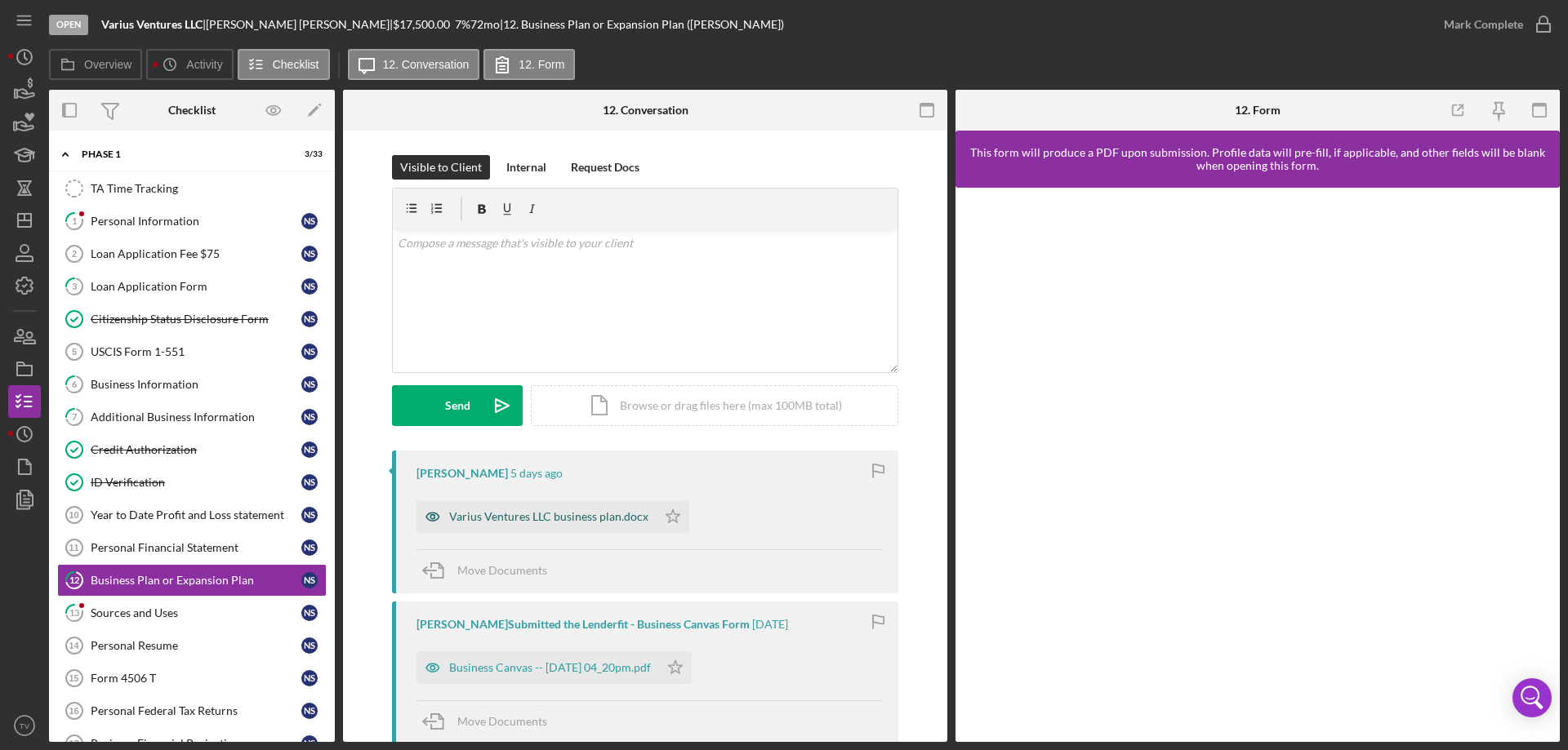
click at [520, 527] on div "Varius Ventures LLC business plan.docx" at bounding box center [536, 516] width 240 height 32
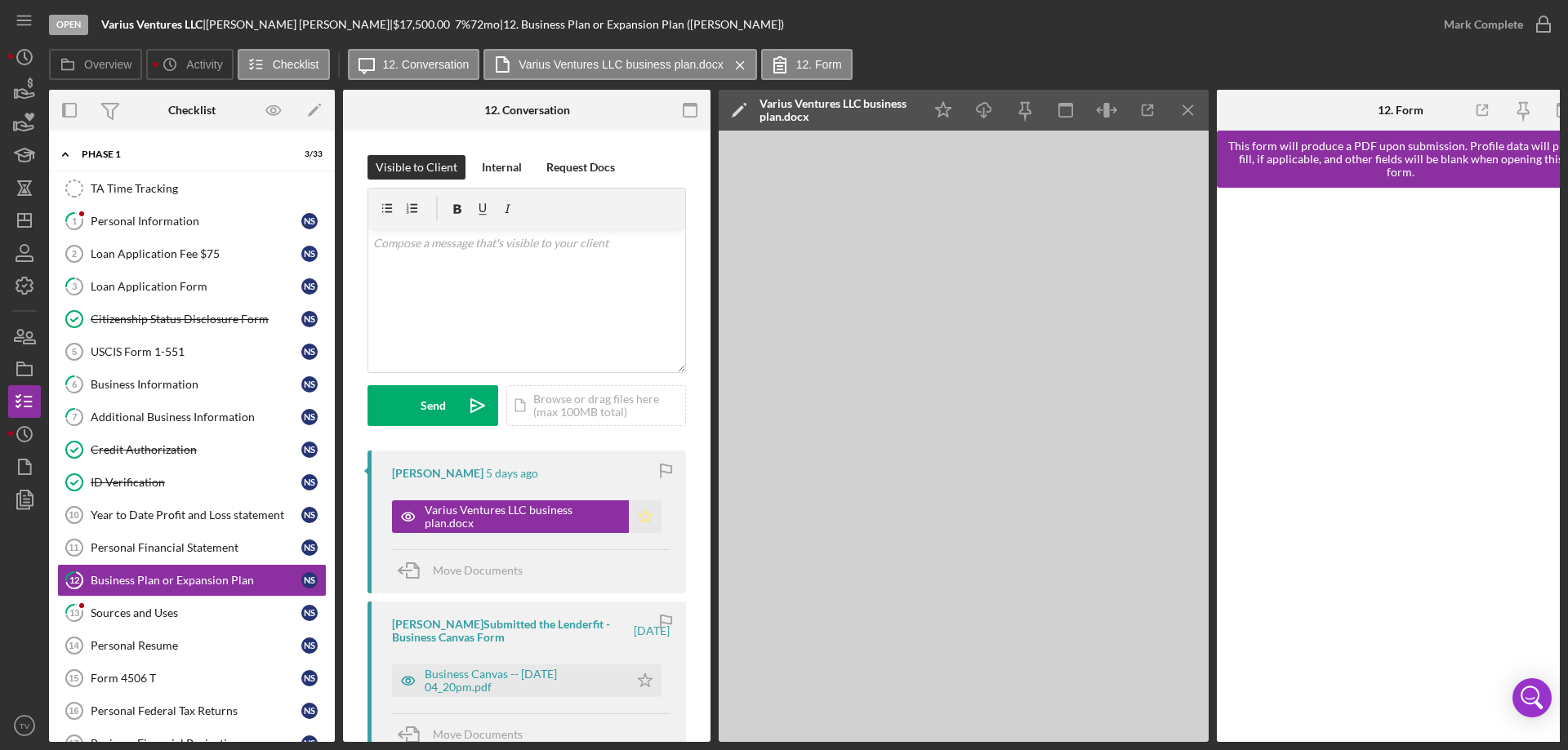
click at [637, 523] on icon "Icon/Star" at bounding box center [645, 516] width 32 height 32
click at [1548, 23] on icon "button" at bounding box center [1543, 24] width 41 height 41
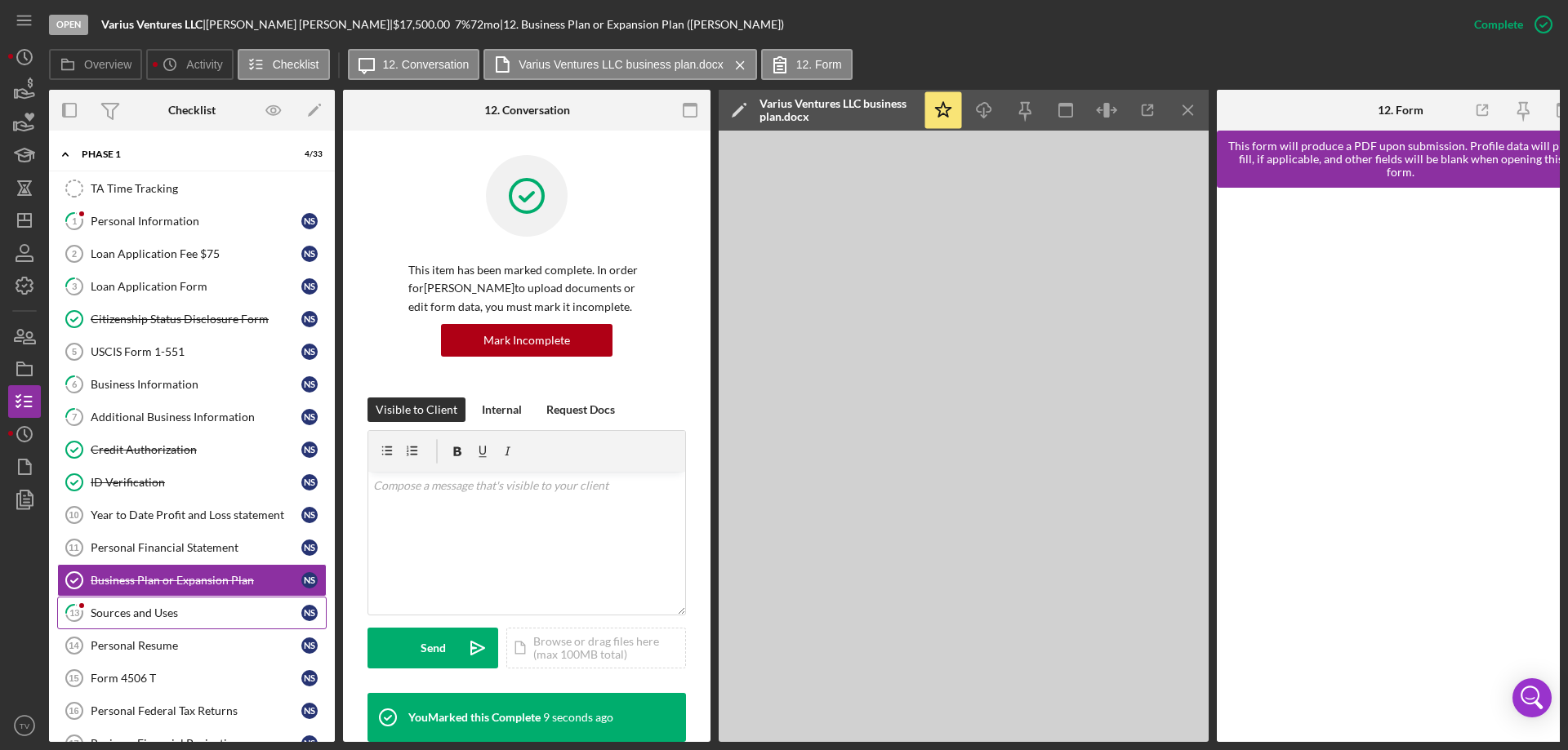
click at [150, 618] on div "Sources and Uses" at bounding box center [196, 614] width 211 height 13
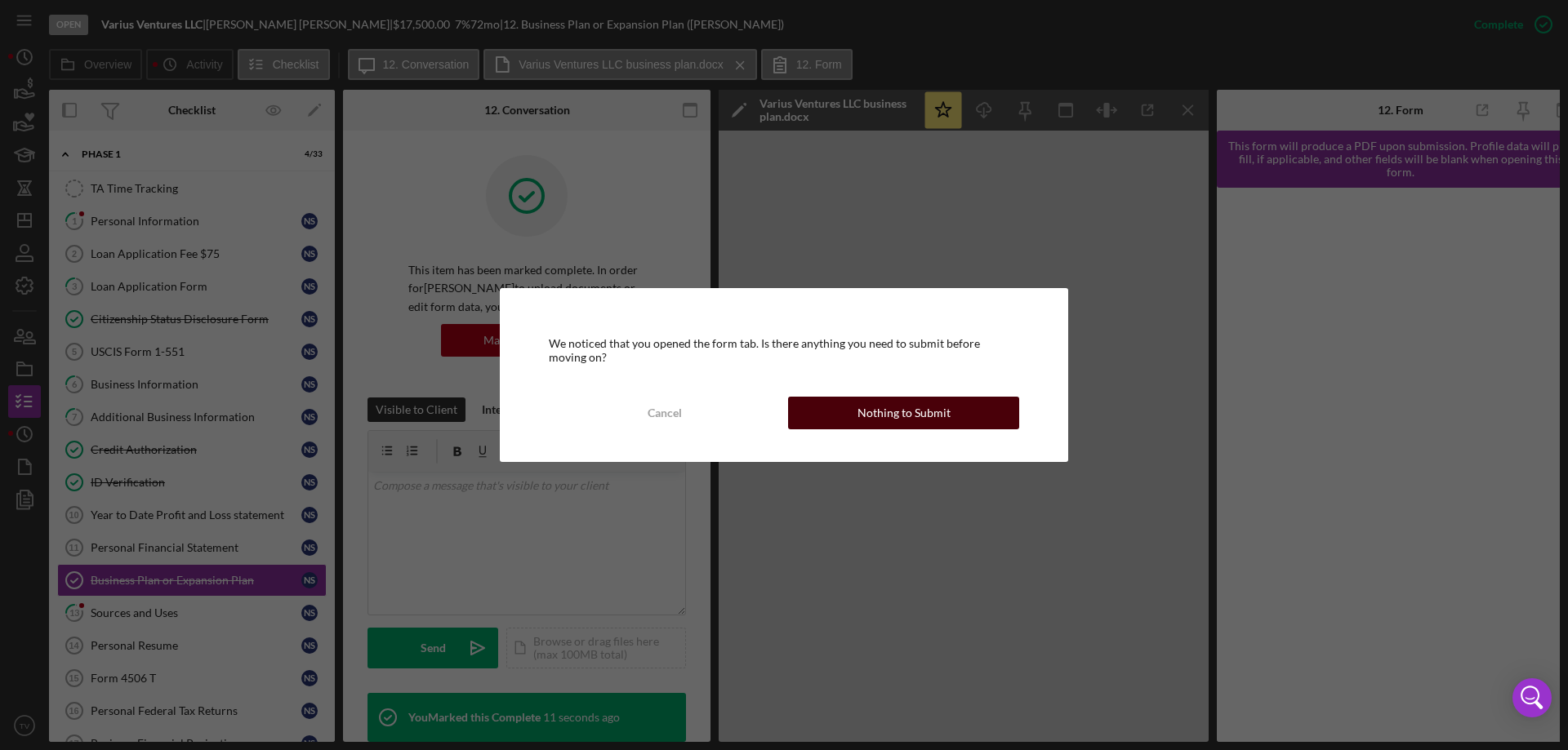
click at [874, 417] on div "Nothing to Submit" at bounding box center [904, 413] width 94 height 32
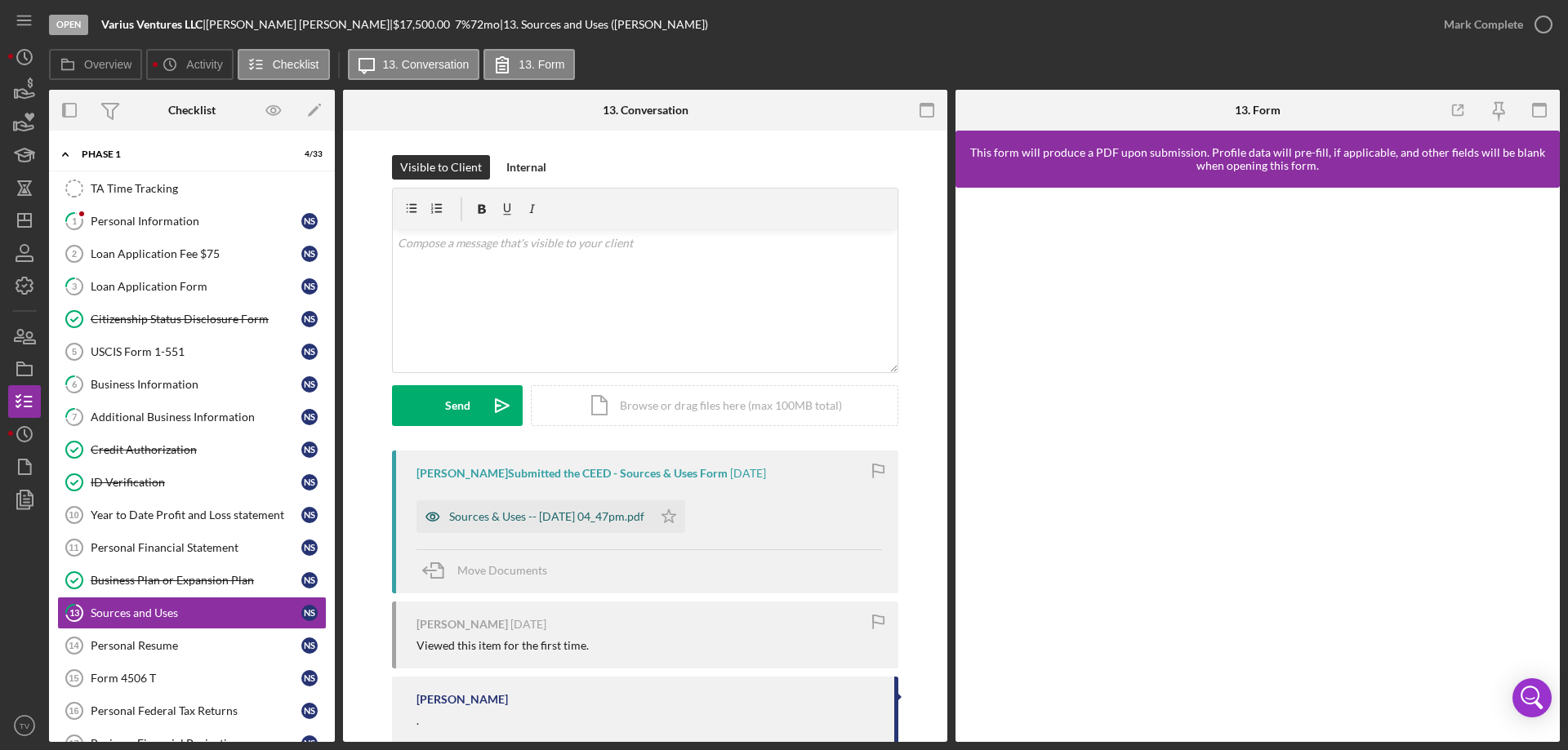
click at [472, 510] on div "Sources & Uses -- [DATE] 04_47pm.pdf" at bounding box center [547, 517] width 195 height 13
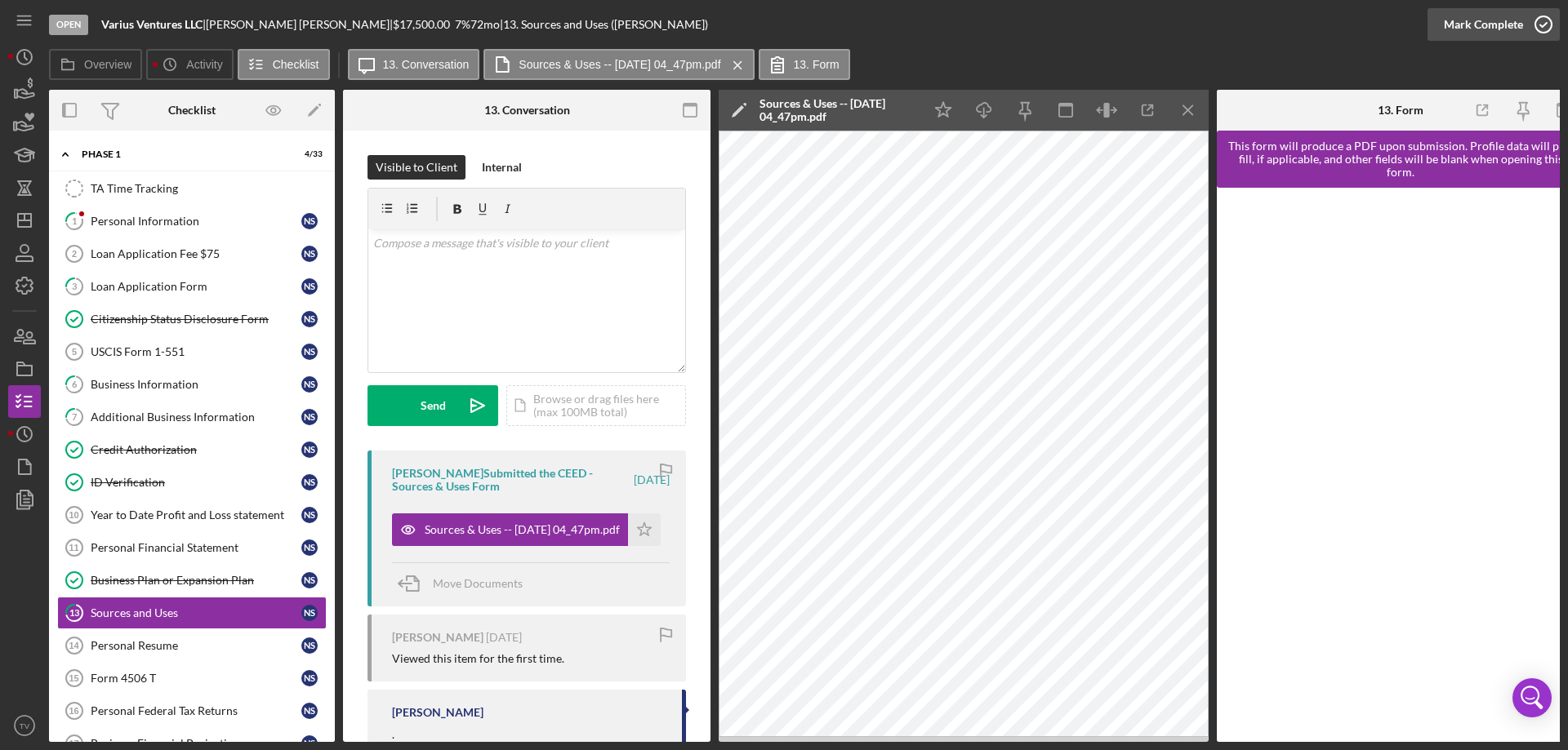
click at [1543, 23] on icon "button" at bounding box center [1543, 24] width 41 height 41
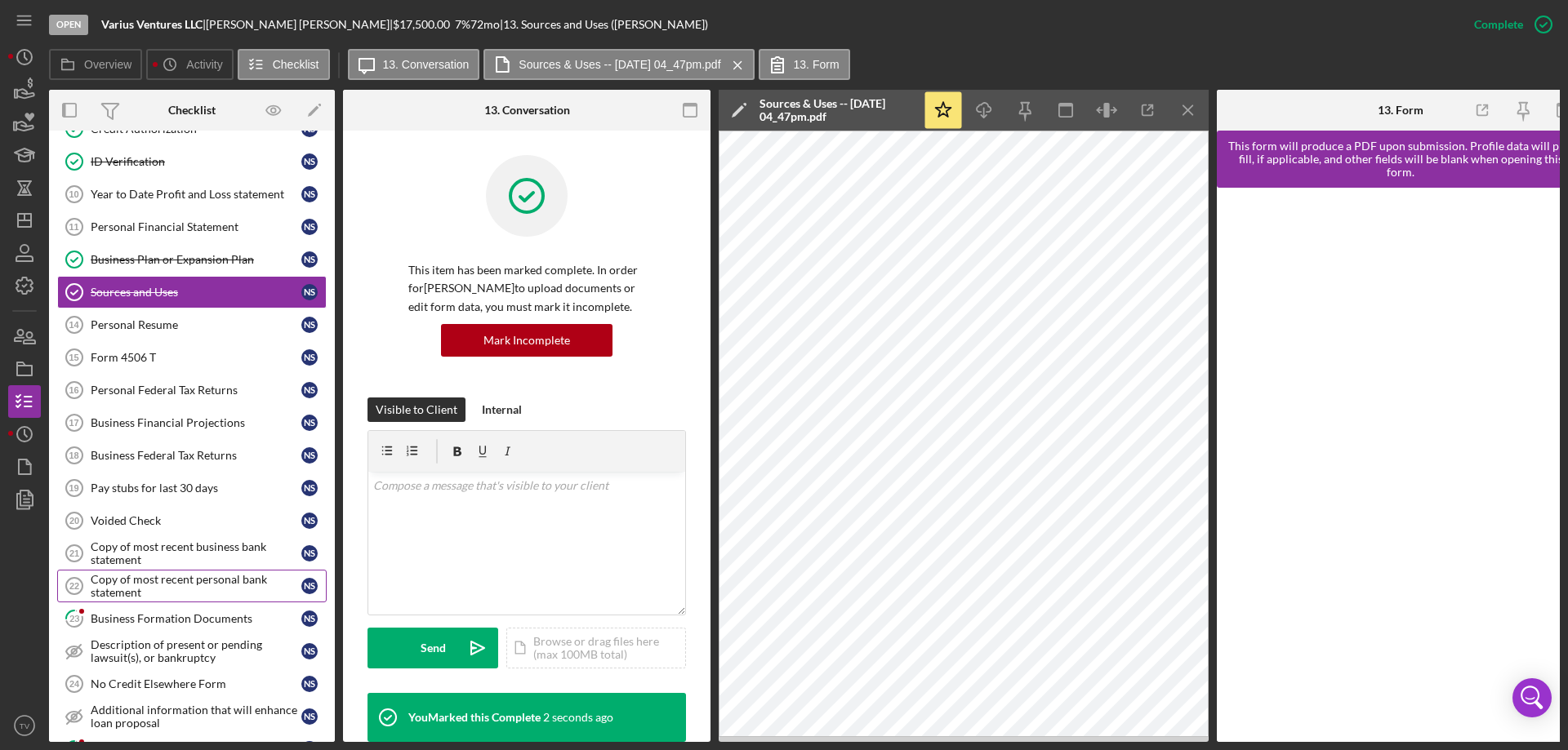
scroll to position [403, 0]
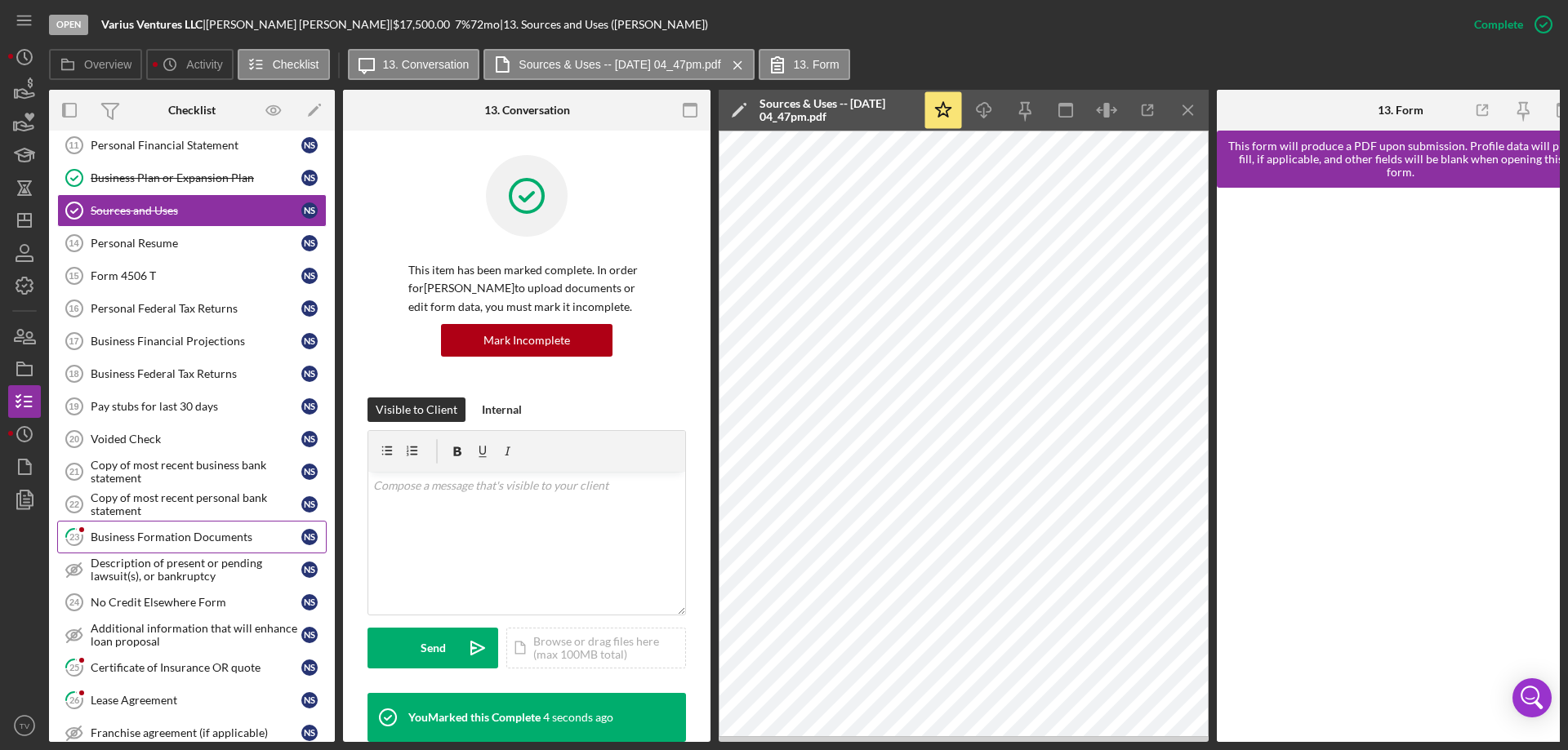
click at [147, 540] on div "Business Formation Documents" at bounding box center [196, 537] width 211 height 13
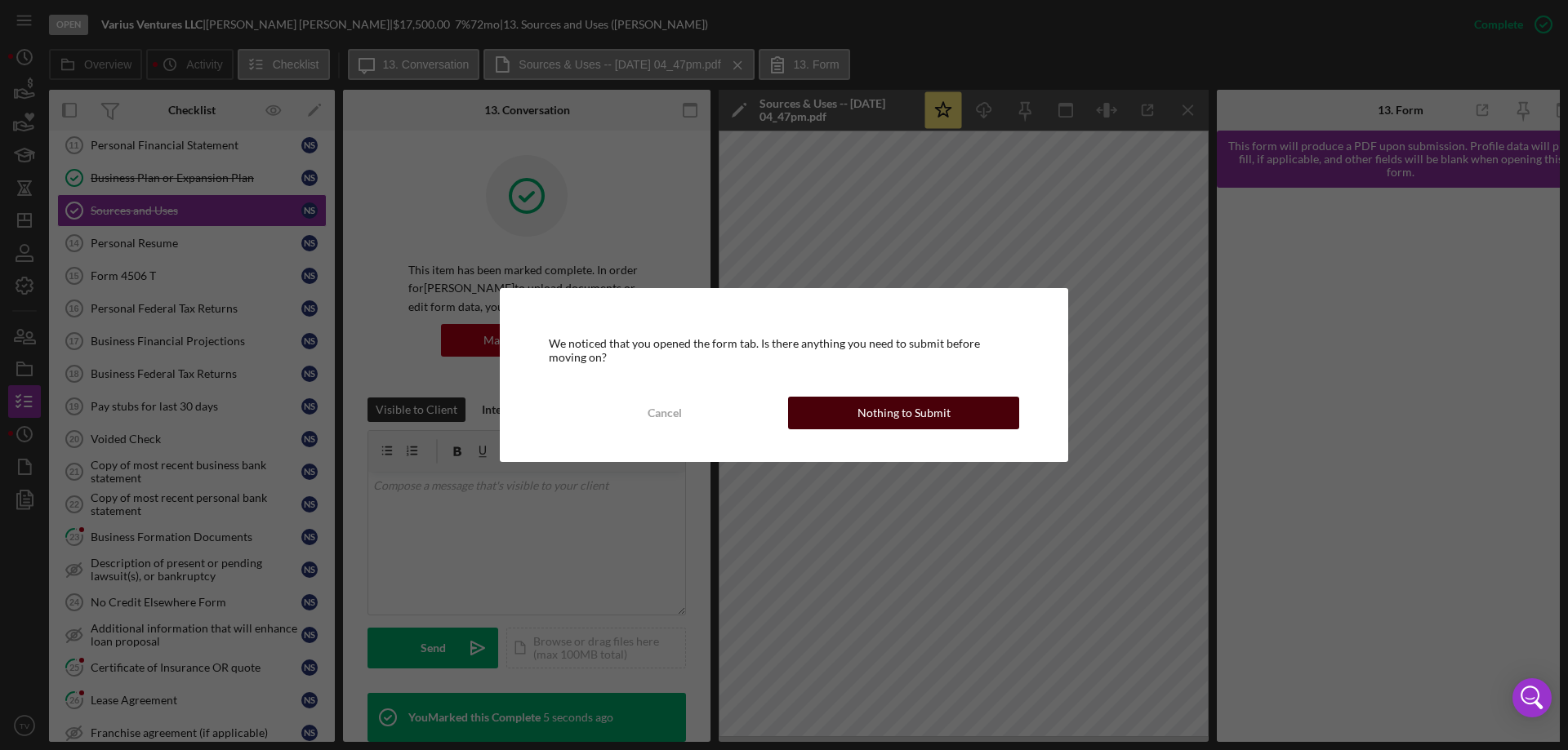
click at [885, 414] on div "Nothing to Submit" at bounding box center [904, 413] width 94 height 32
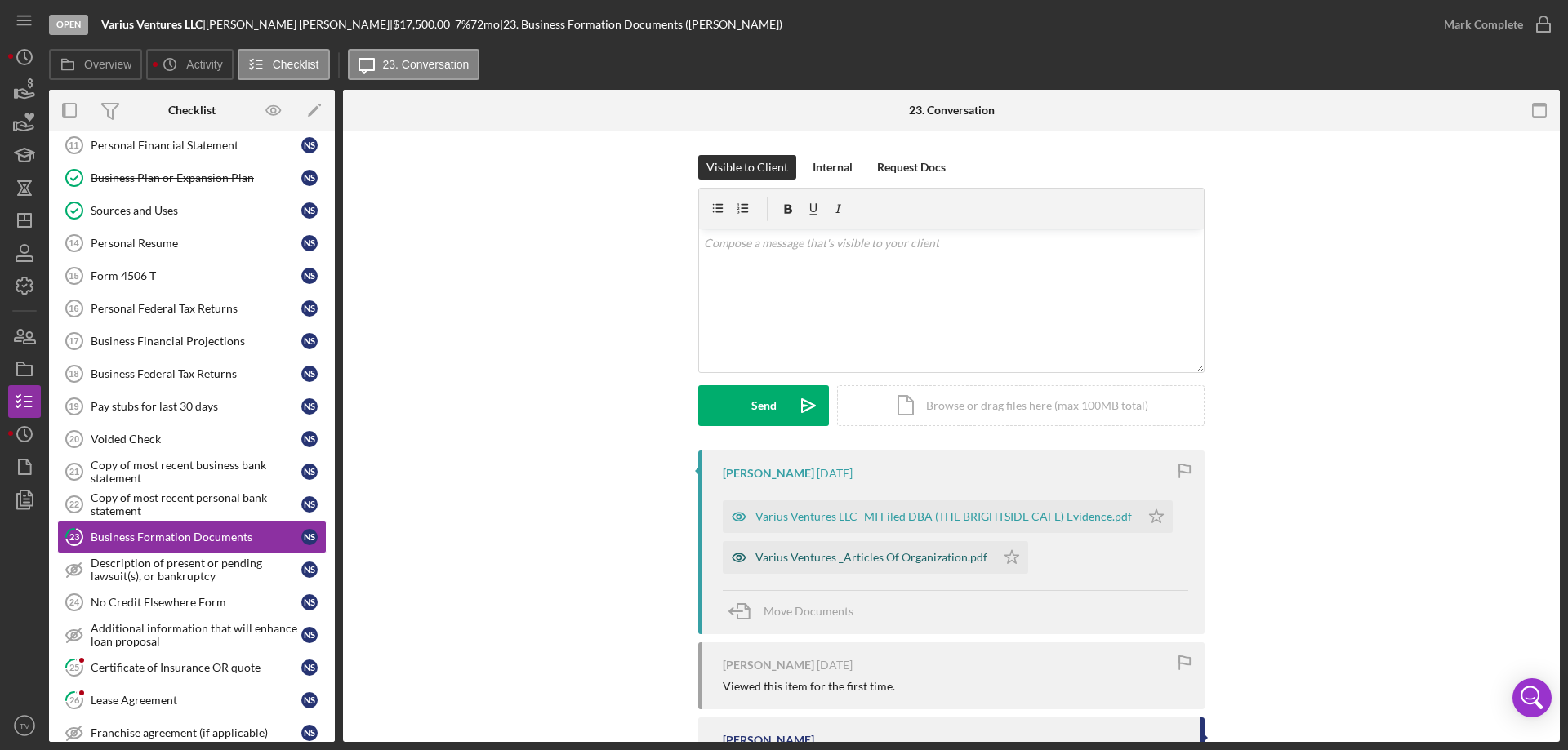
click at [807, 562] on div "Varius Ventures _Articles Of Organization.pdf" at bounding box center [870, 557] width 232 height 13
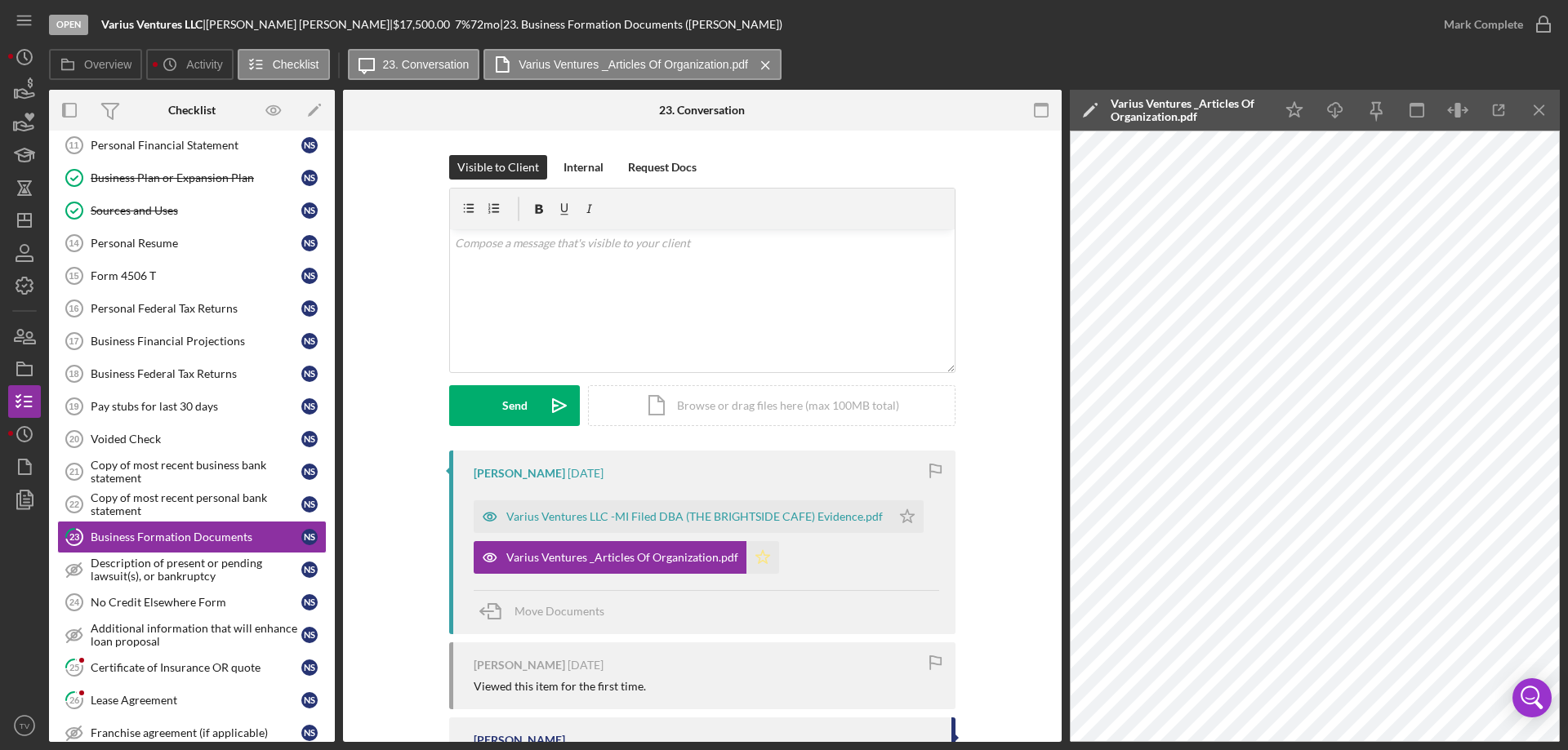
click at [757, 559] on icon "Icon/Star" at bounding box center [763, 557] width 32 height 32
click at [1539, 20] on icon "button" at bounding box center [1543, 24] width 41 height 41
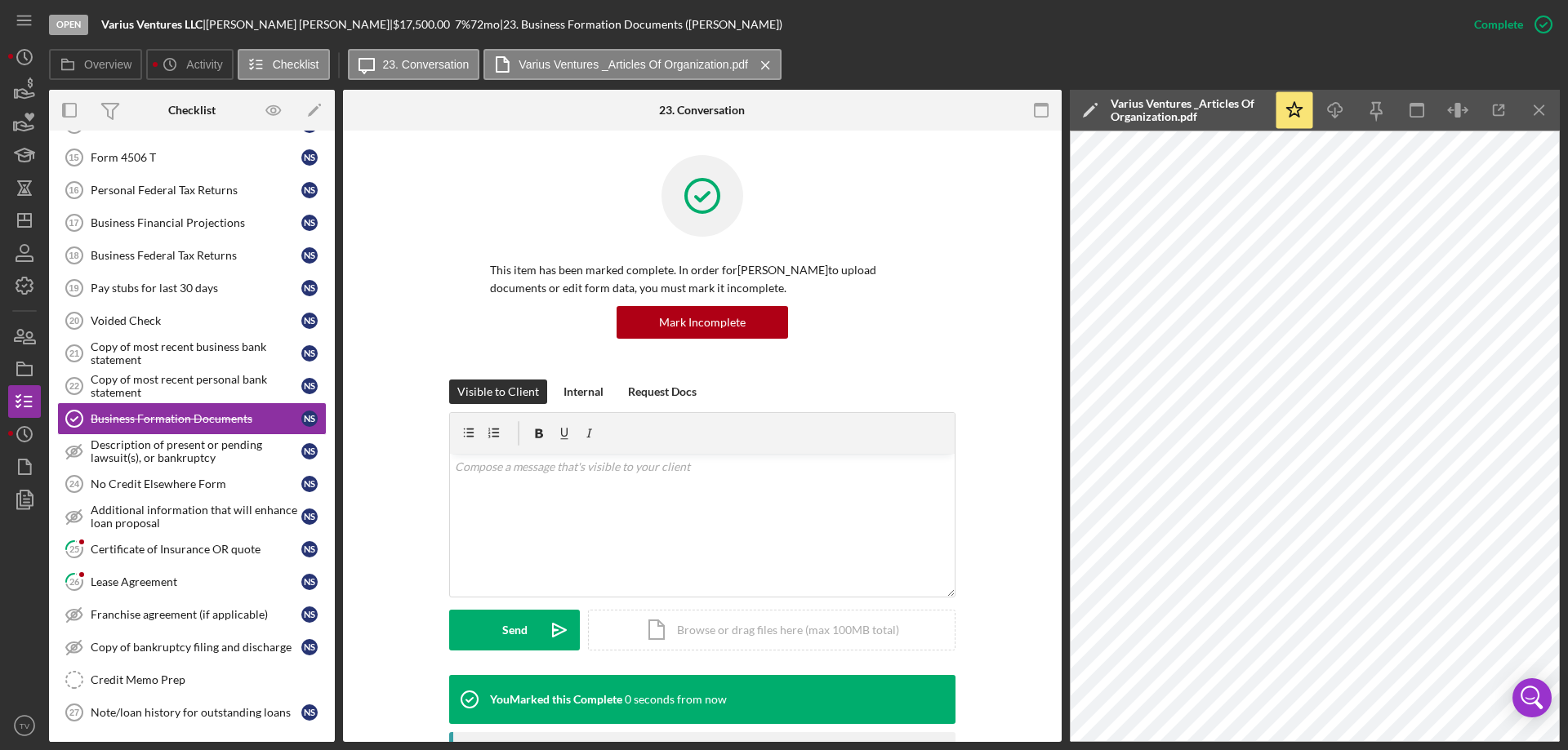
scroll to position [561, 0]
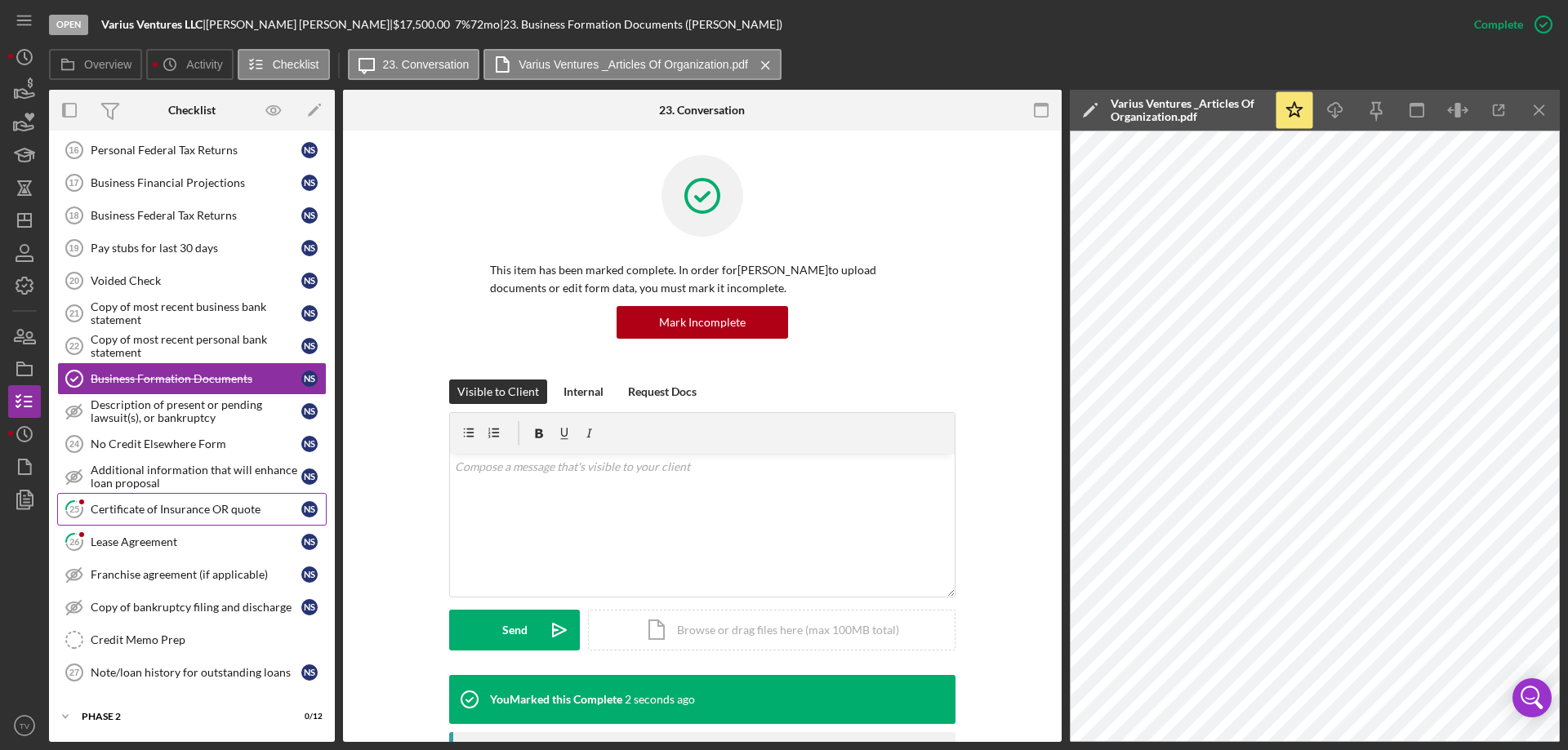
click at [144, 510] on div "Certificate of Insurance OR quote" at bounding box center [196, 510] width 211 height 13
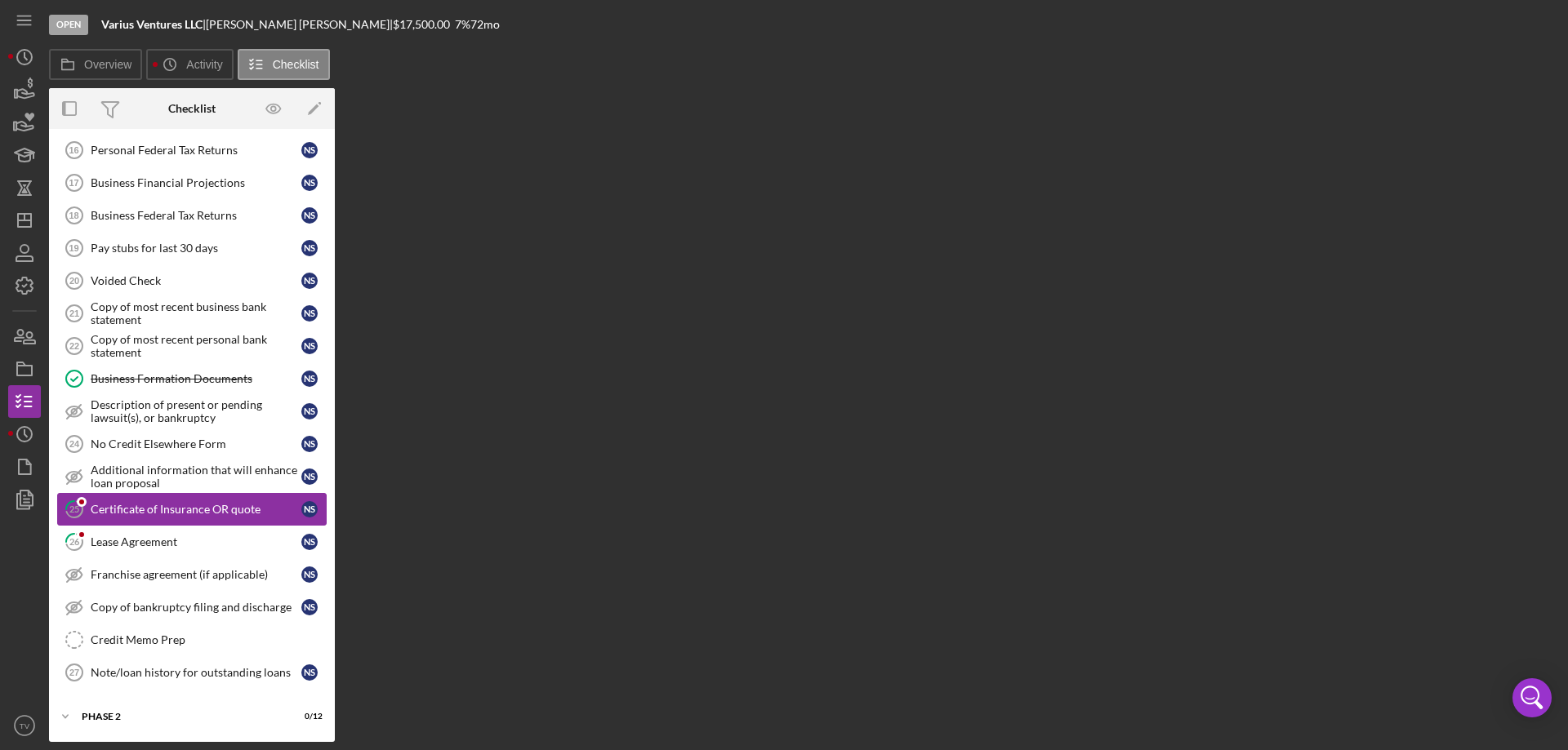
scroll to position [561, 0]
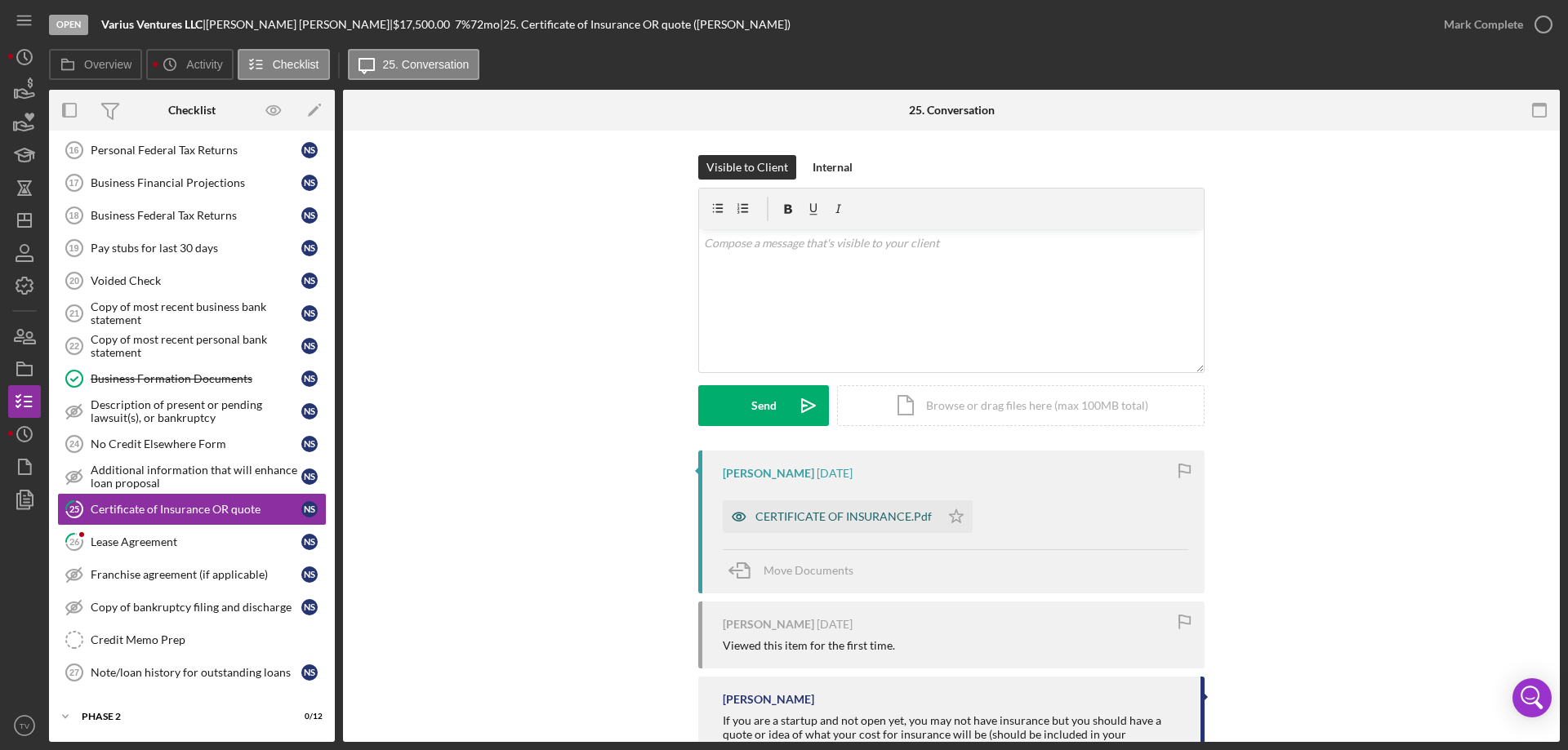
click at [850, 519] on div "CERTIFICATE OF INSURANCE.Pdf" at bounding box center [843, 517] width 177 height 13
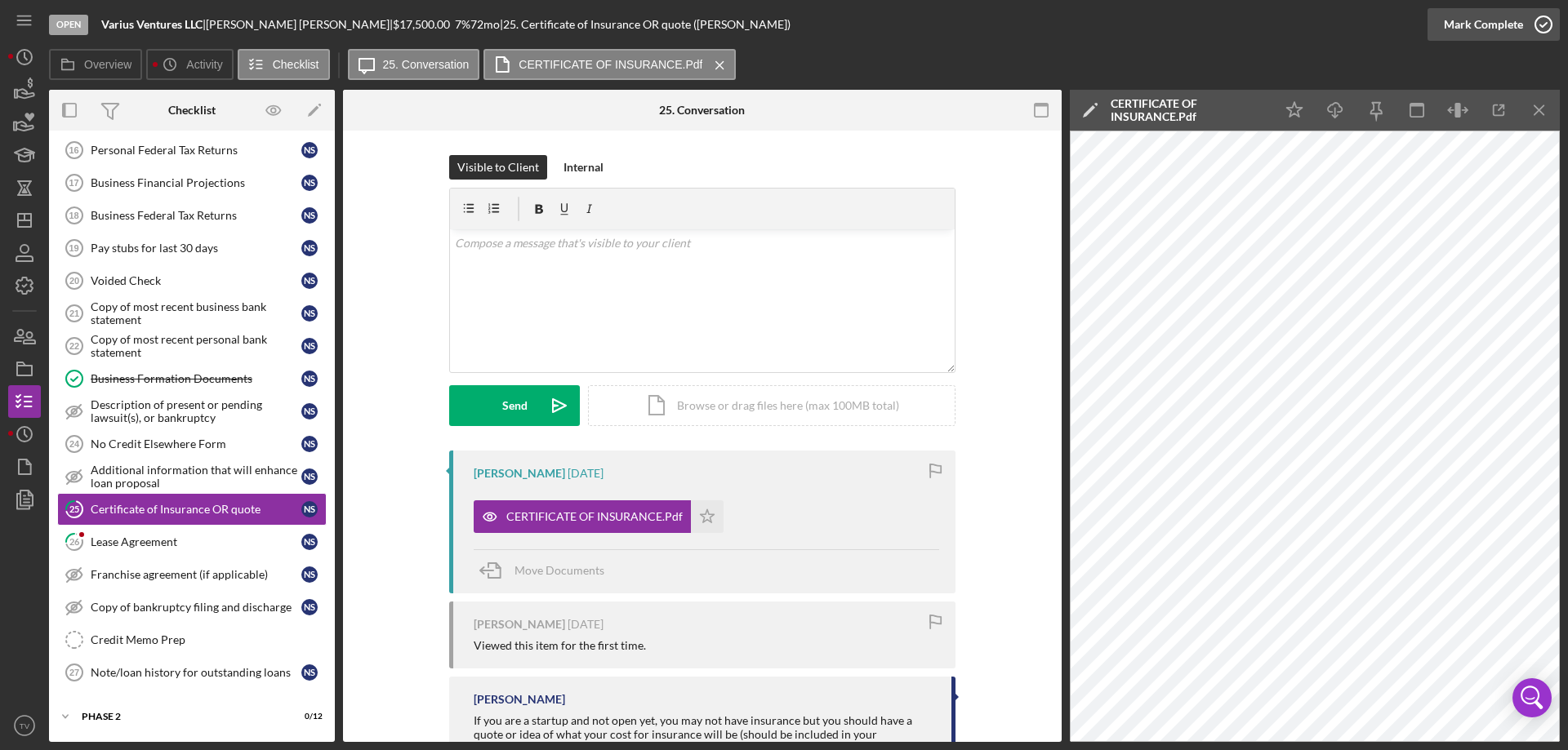
click at [1545, 25] on icon "button" at bounding box center [1543, 24] width 41 height 41
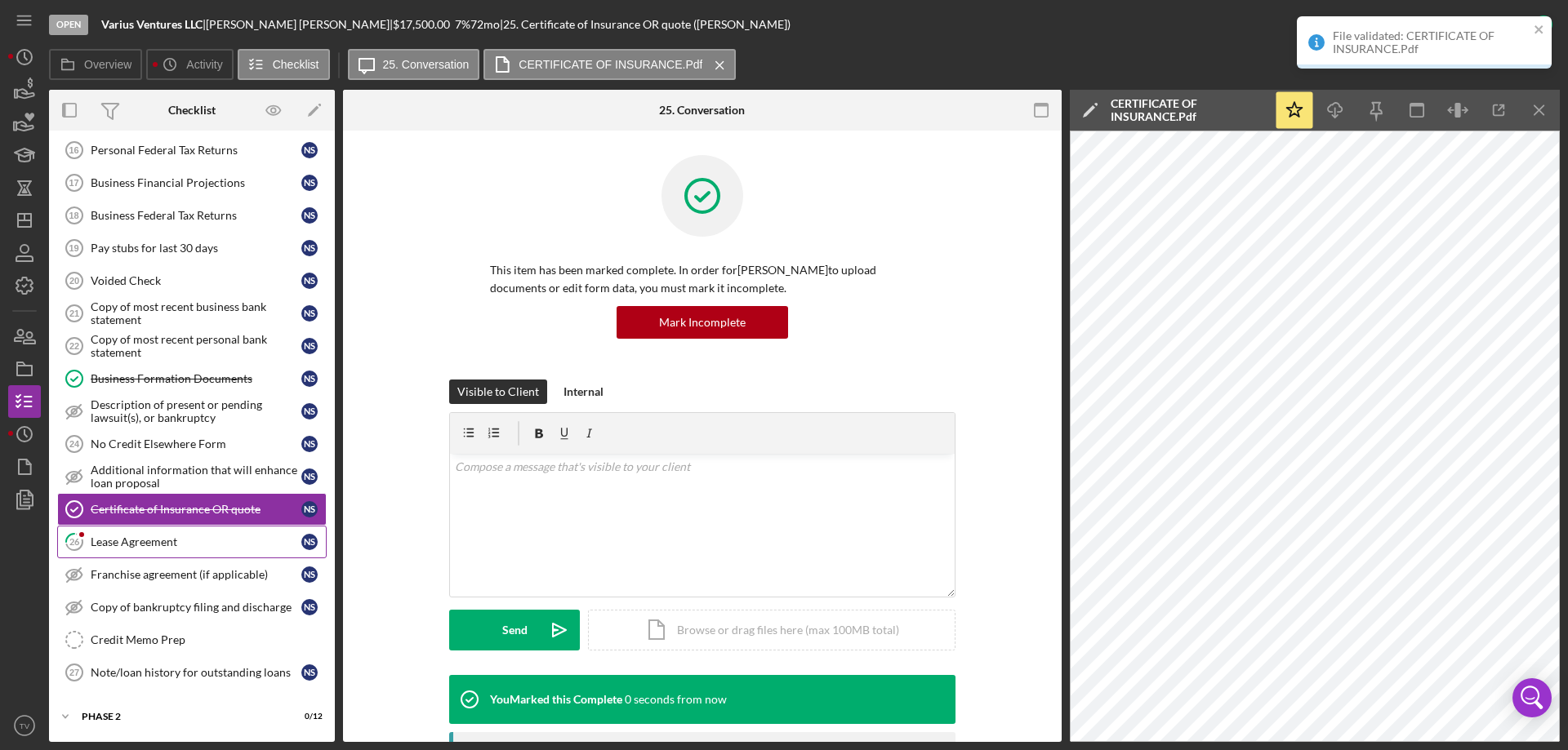
click at [121, 545] on div "Lease Agreement" at bounding box center [196, 542] width 211 height 13
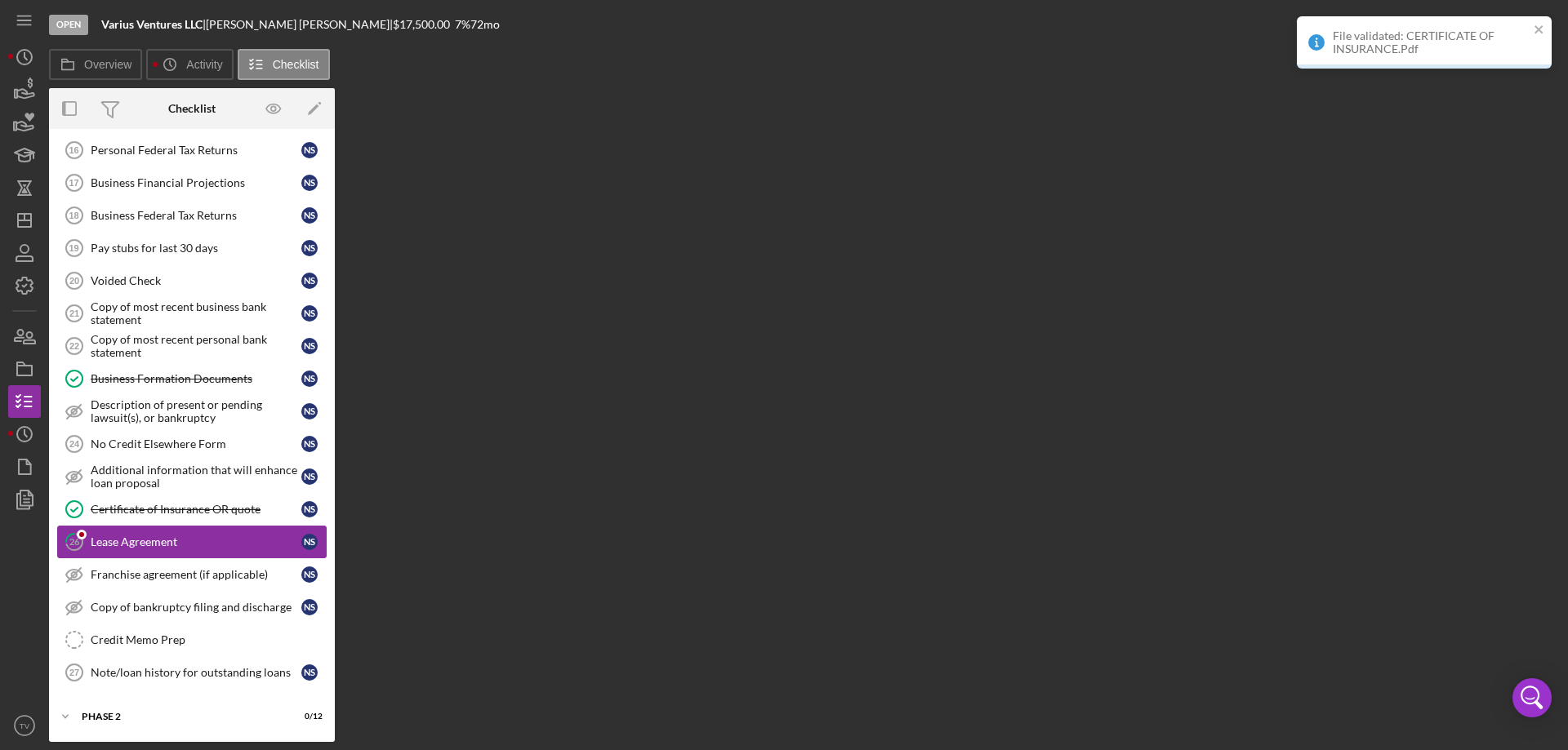
scroll to position [561, 0]
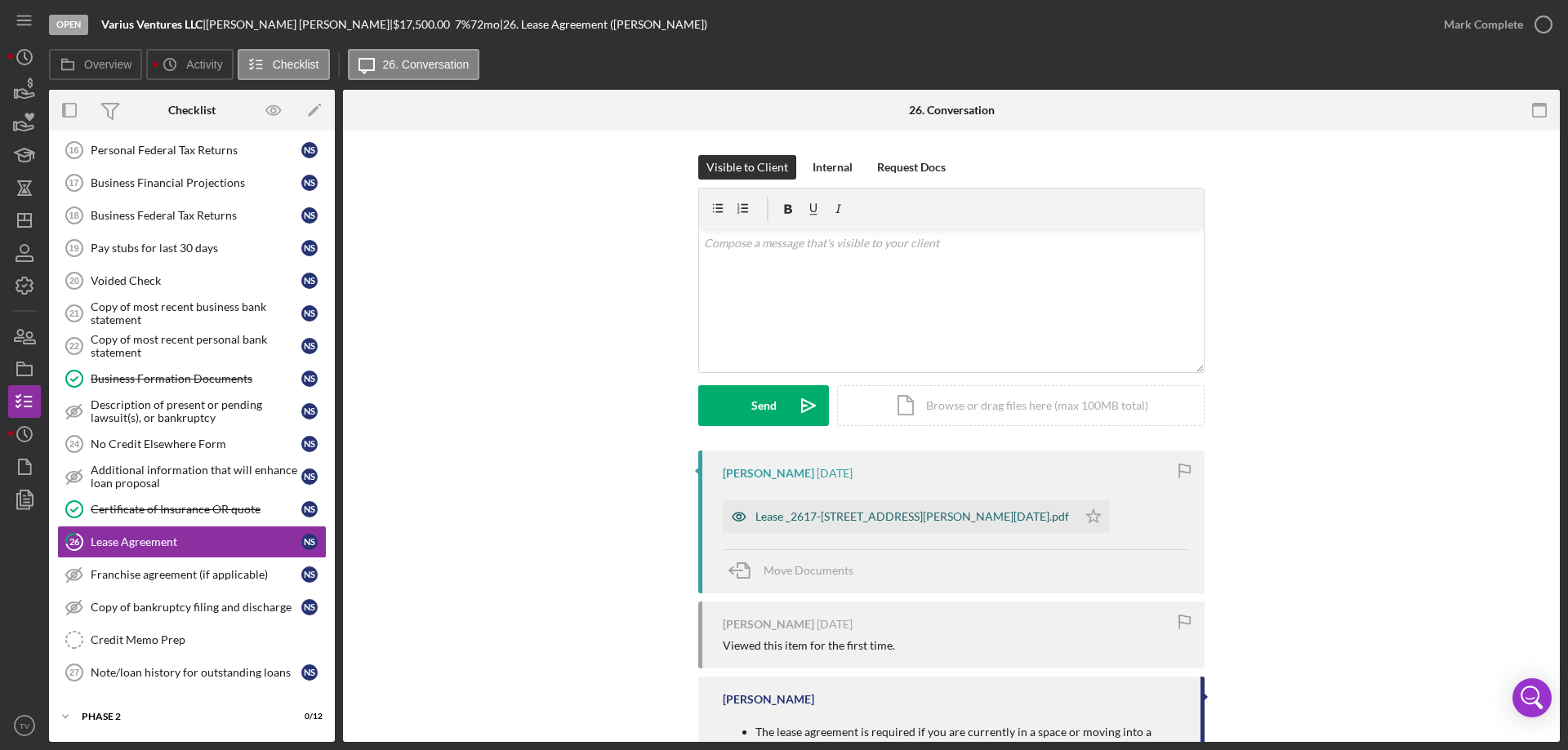
click at [833, 514] on div "Lease _2617-[STREET_ADDRESS][PERSON_NAME][DATE].pdf" at bounding box center [911, 517] width 314 height 13
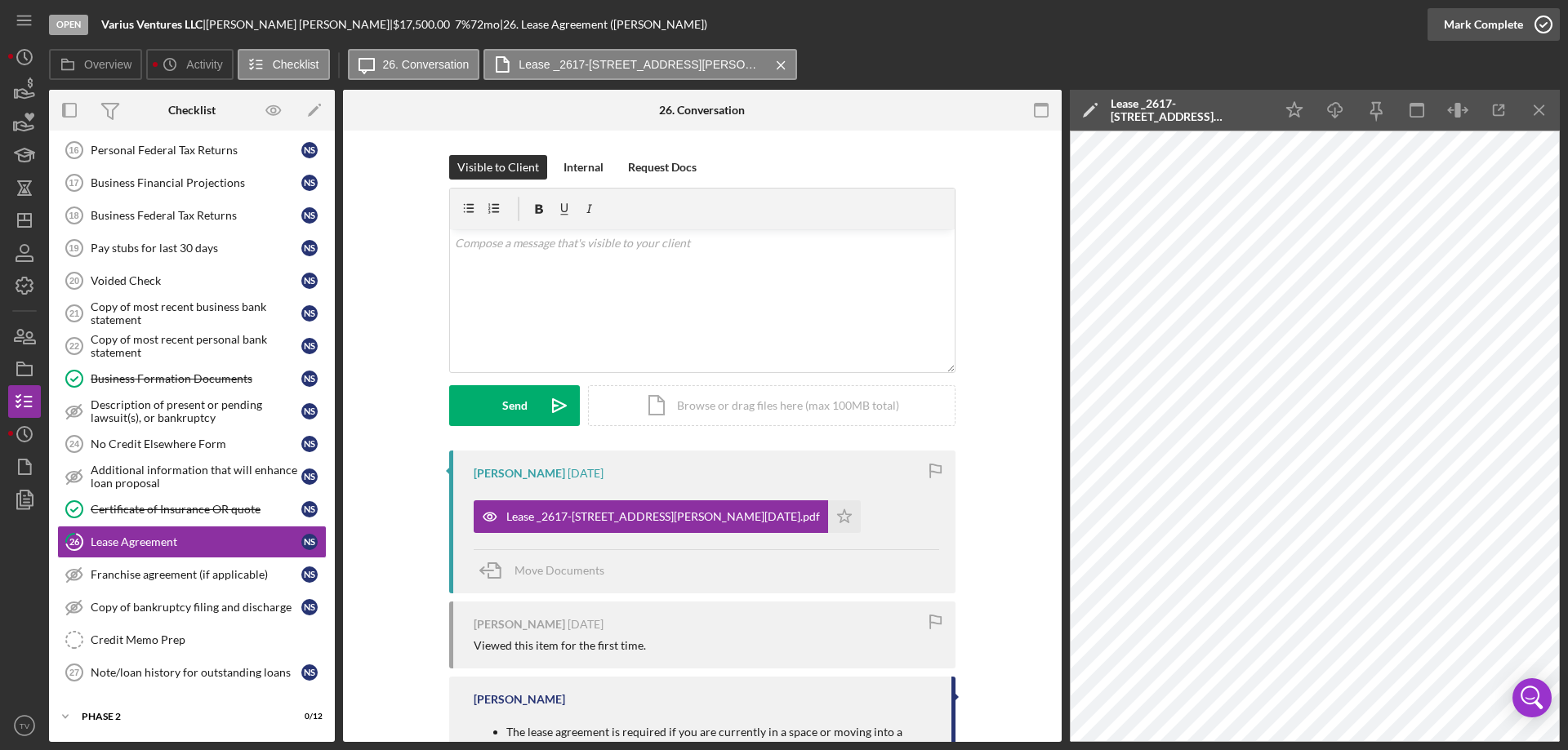
click at [1545, 24] on icon "button" at bounding box center [1543, 24] width 41 height 41
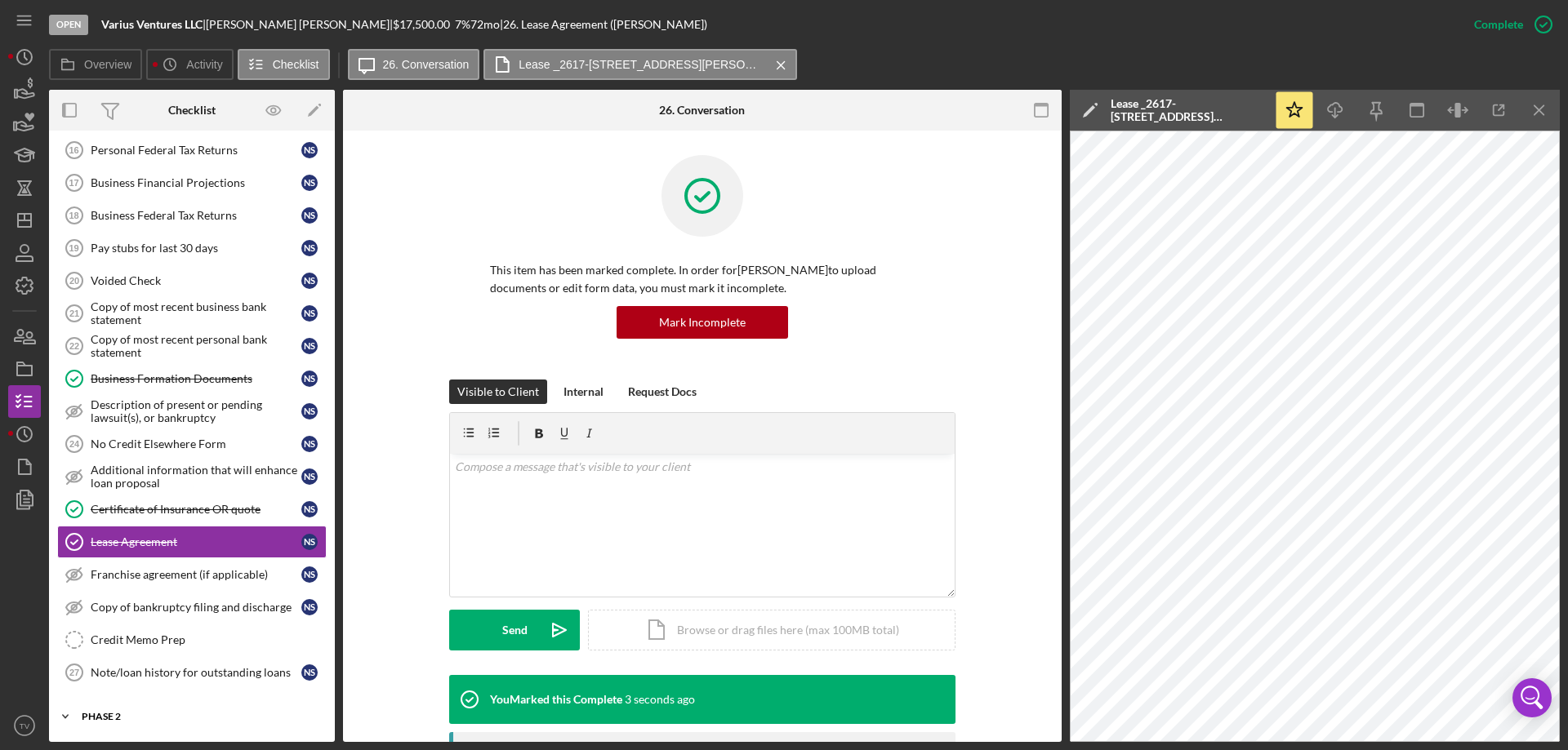
click at [68, 714] on icon "Icon/Expander" at bounding box center [65, 717] width 32 height 32
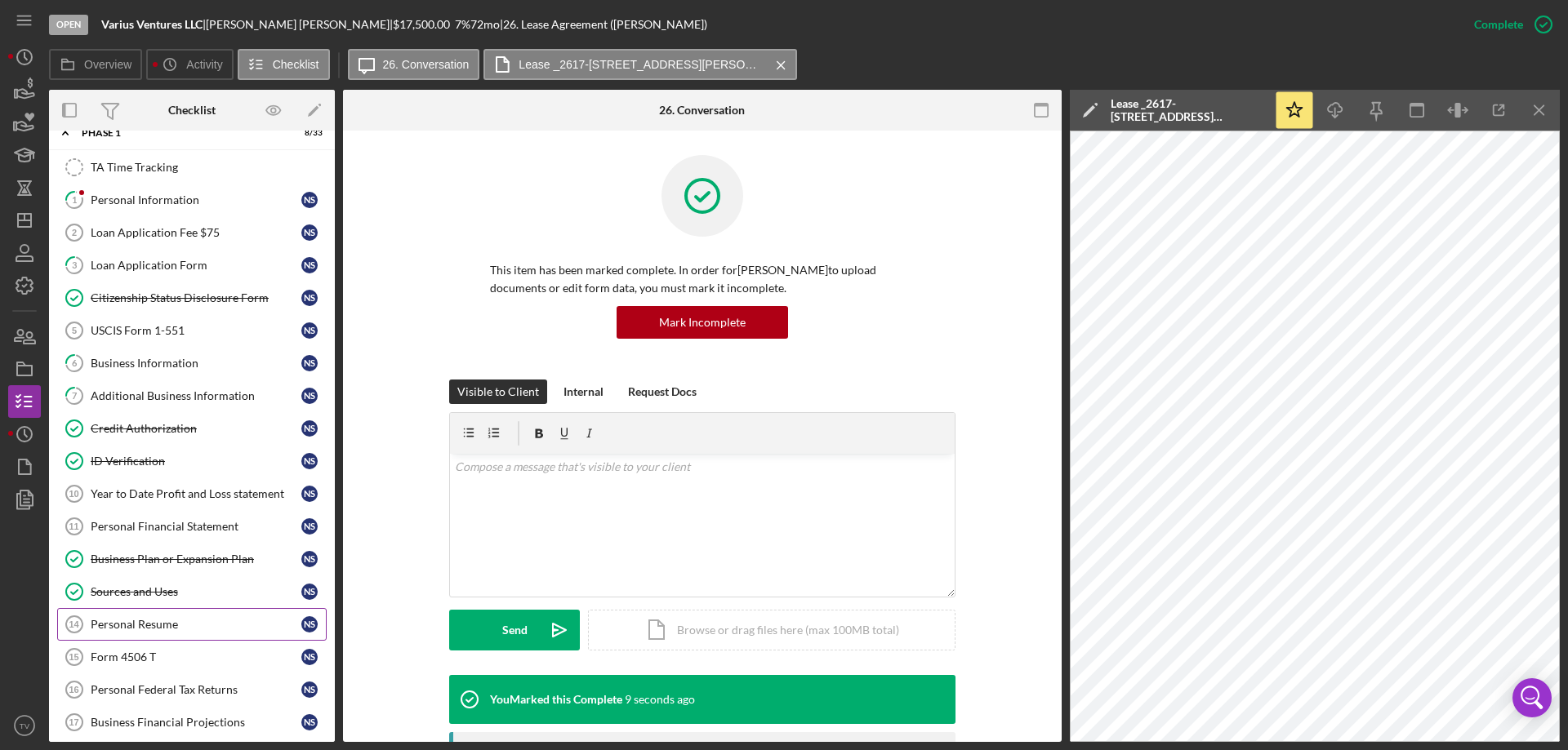
scroll to position [0, 0]
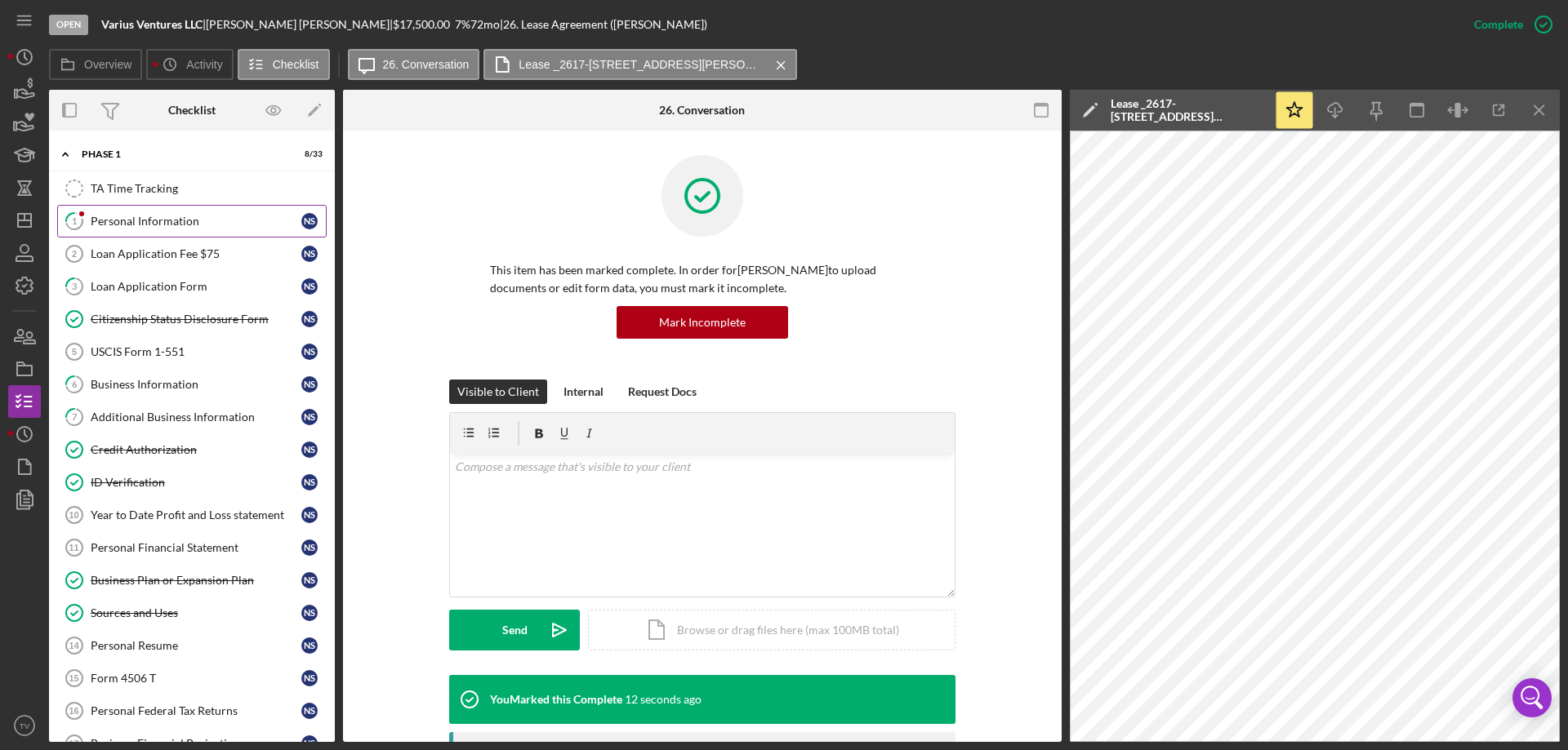
click at [138, 225] on div "Personal Information" at bounding box center [196, 221] width 211 height 13
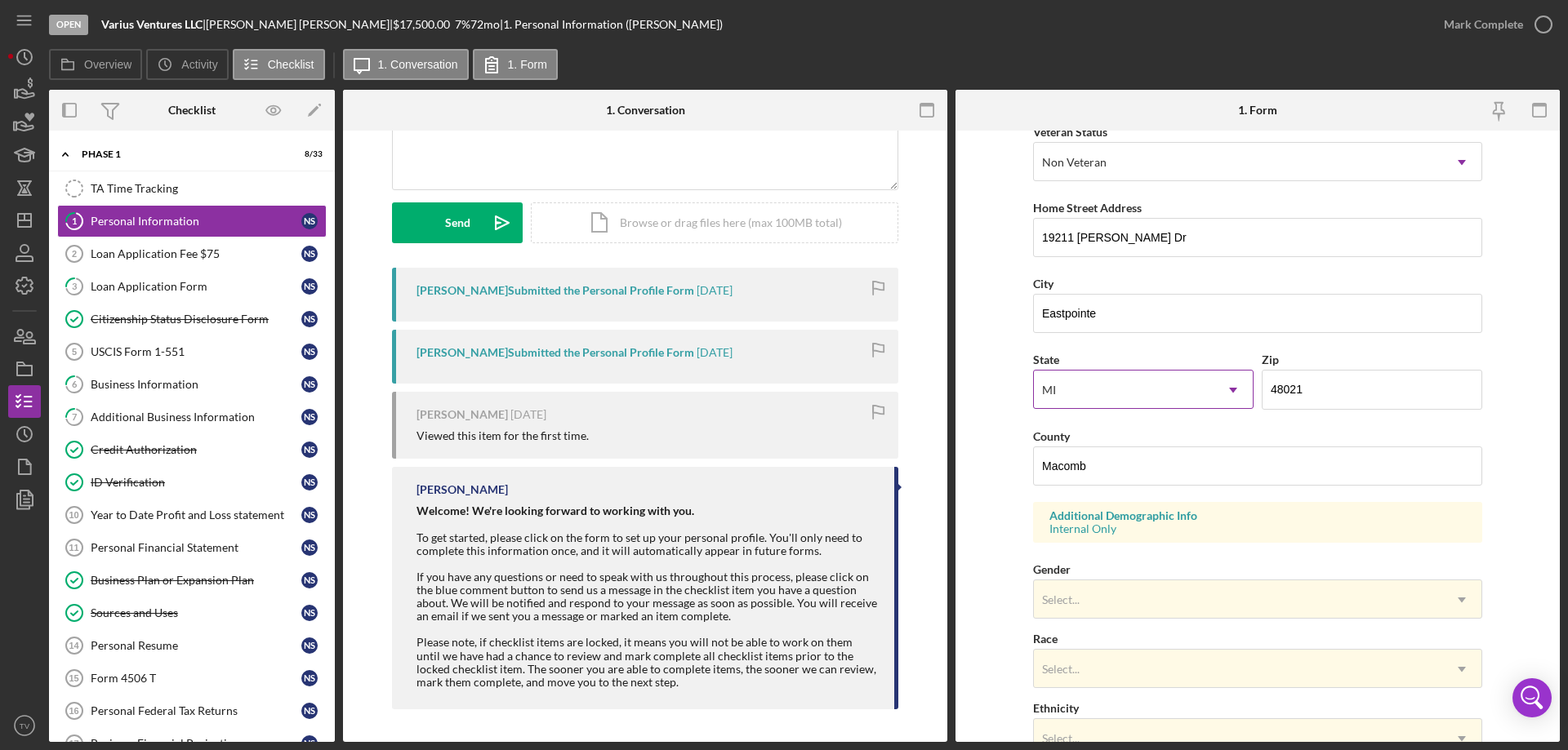
scroll to position [478, 0]
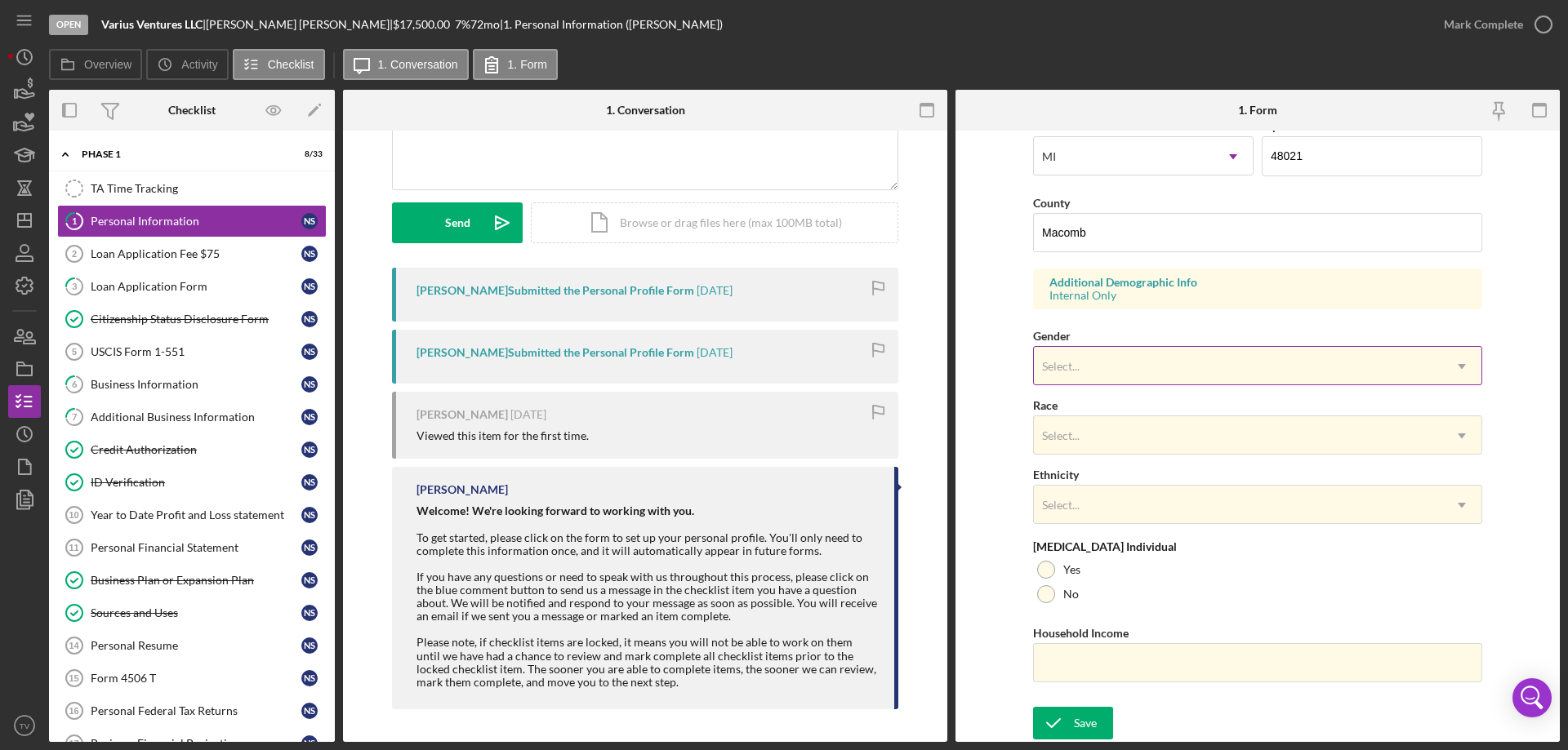
click at [1466, 368] on icon "Icon/Dropdown Arrow" at bounding box center [1461, 366] width 39 height 39
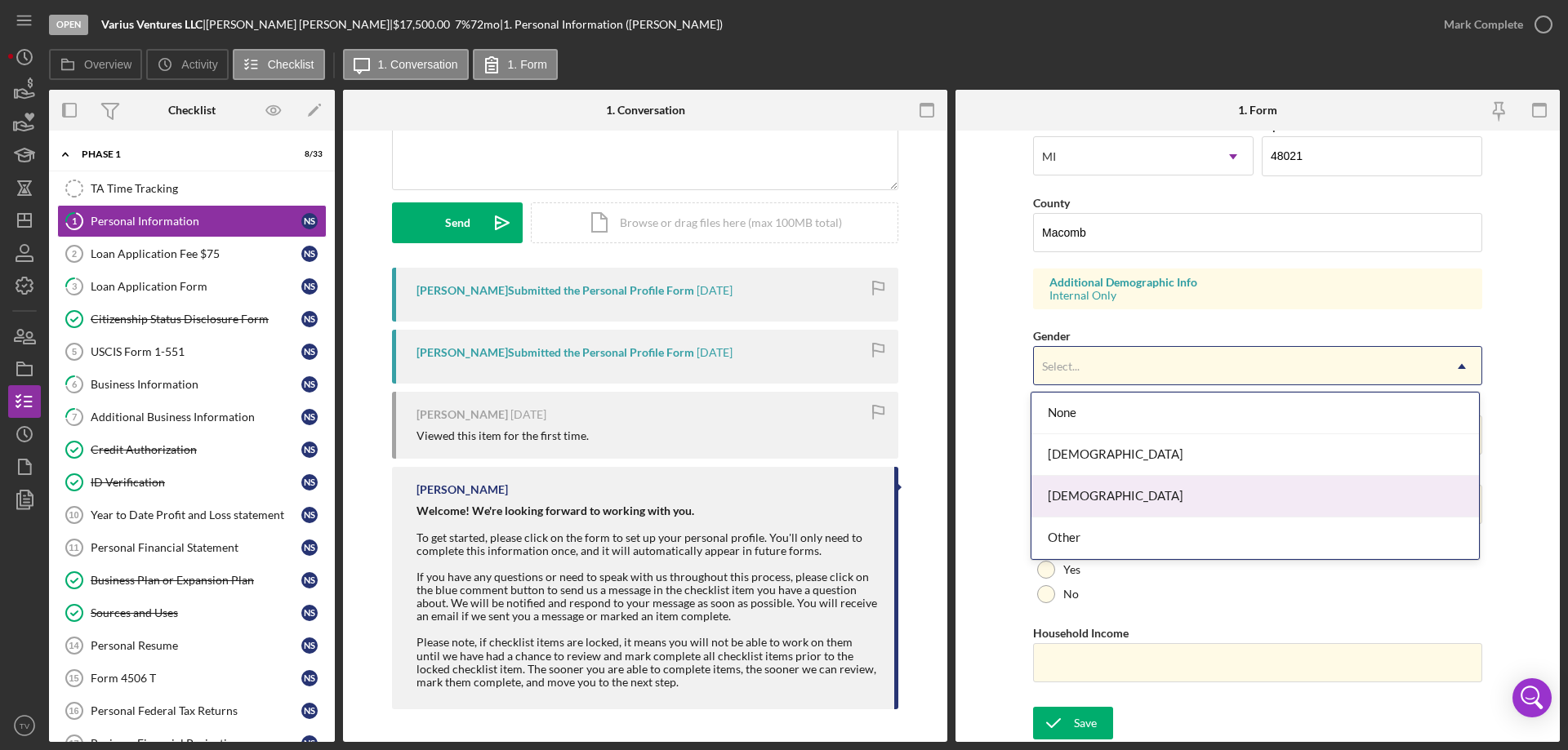
click at [1120, 493] on div "[DEMOGRAPHIC_DATA]" at bounding box center [1255, 497] width 448 height 42
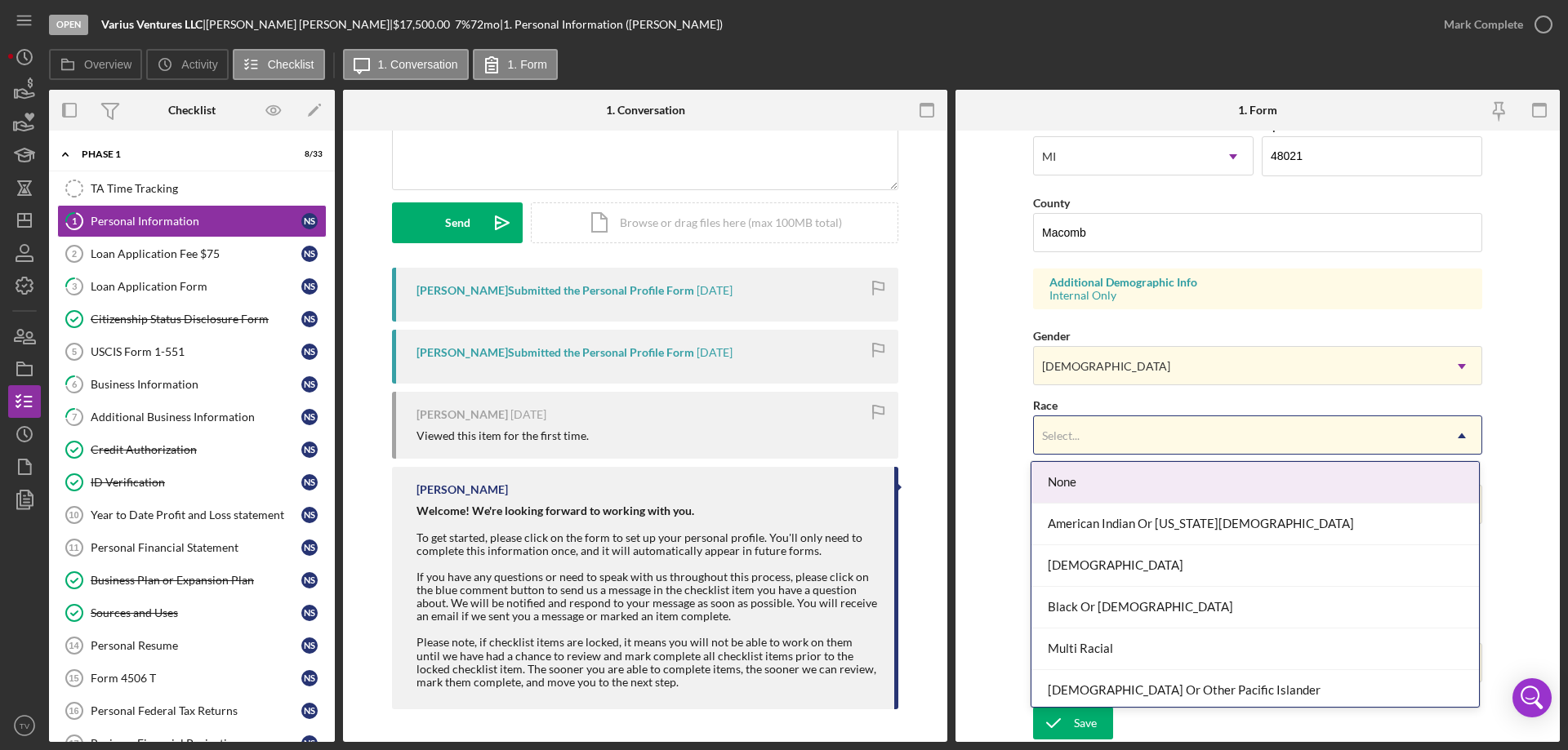
click at [1466, 435] on icon "Icon/Dropdown Arrow" at bounding box center [1461, 435] width 39 height 39
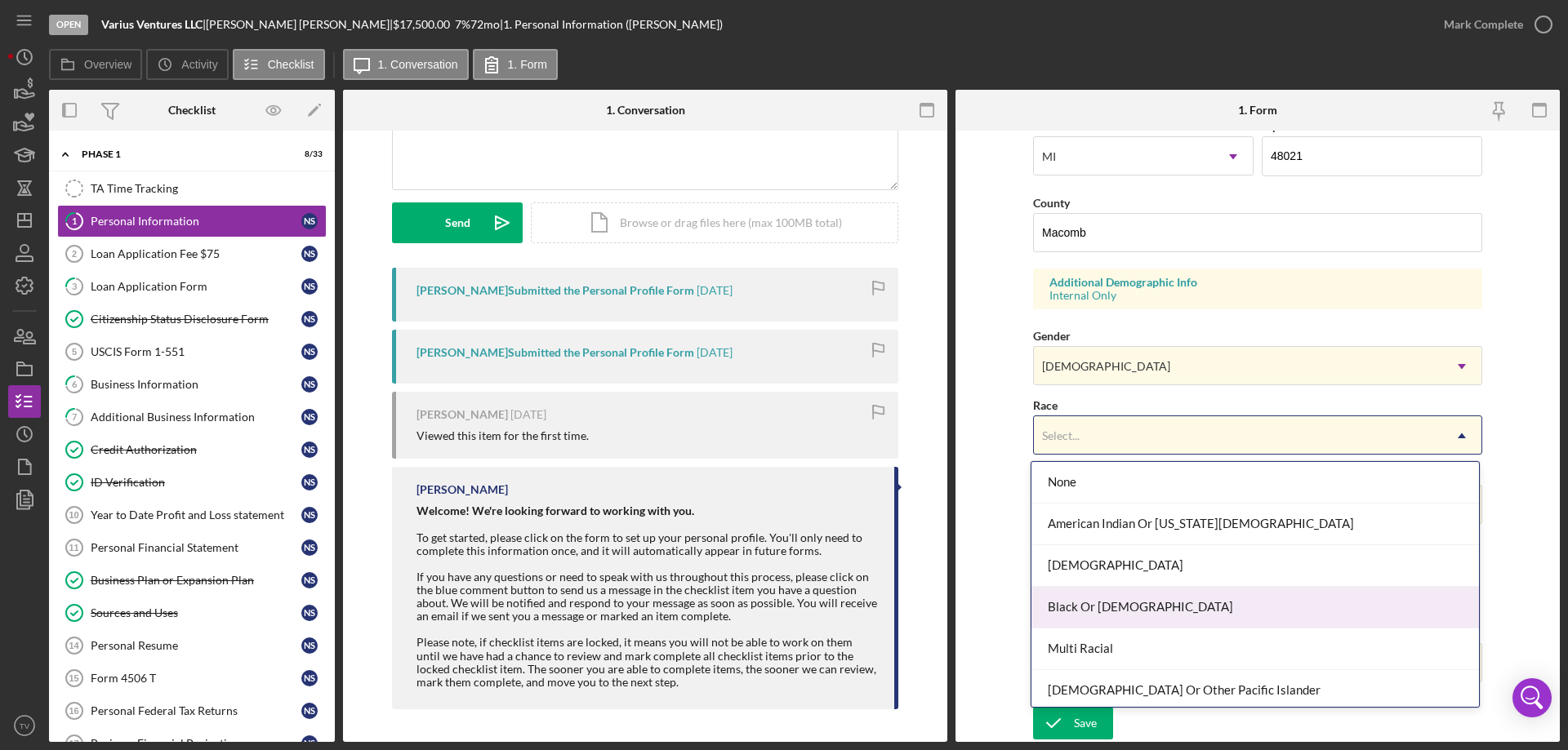
scroll to position [88, 0]
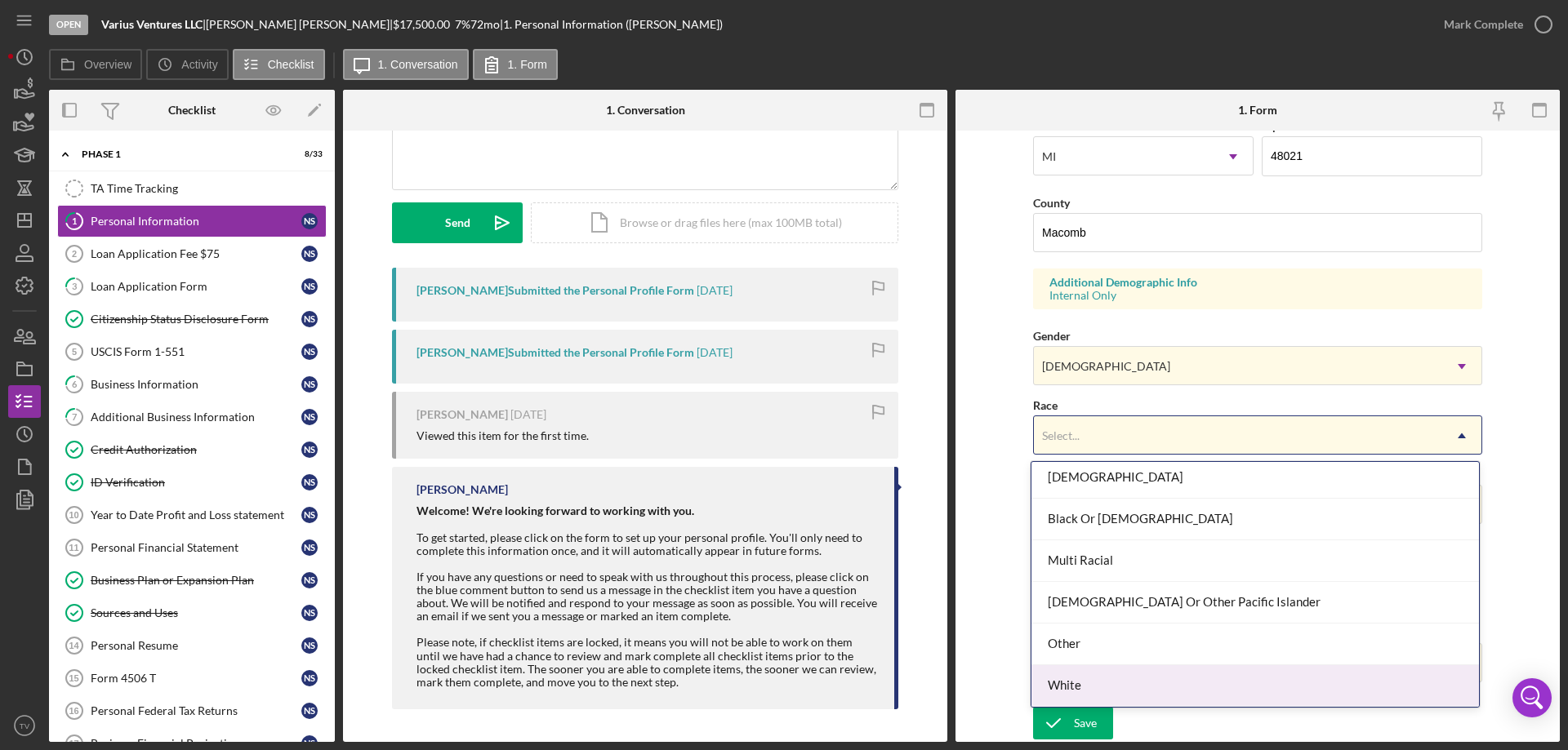
click at [1076, 689] on div "White" at bounding box center [1255, 686] width 448 height 42
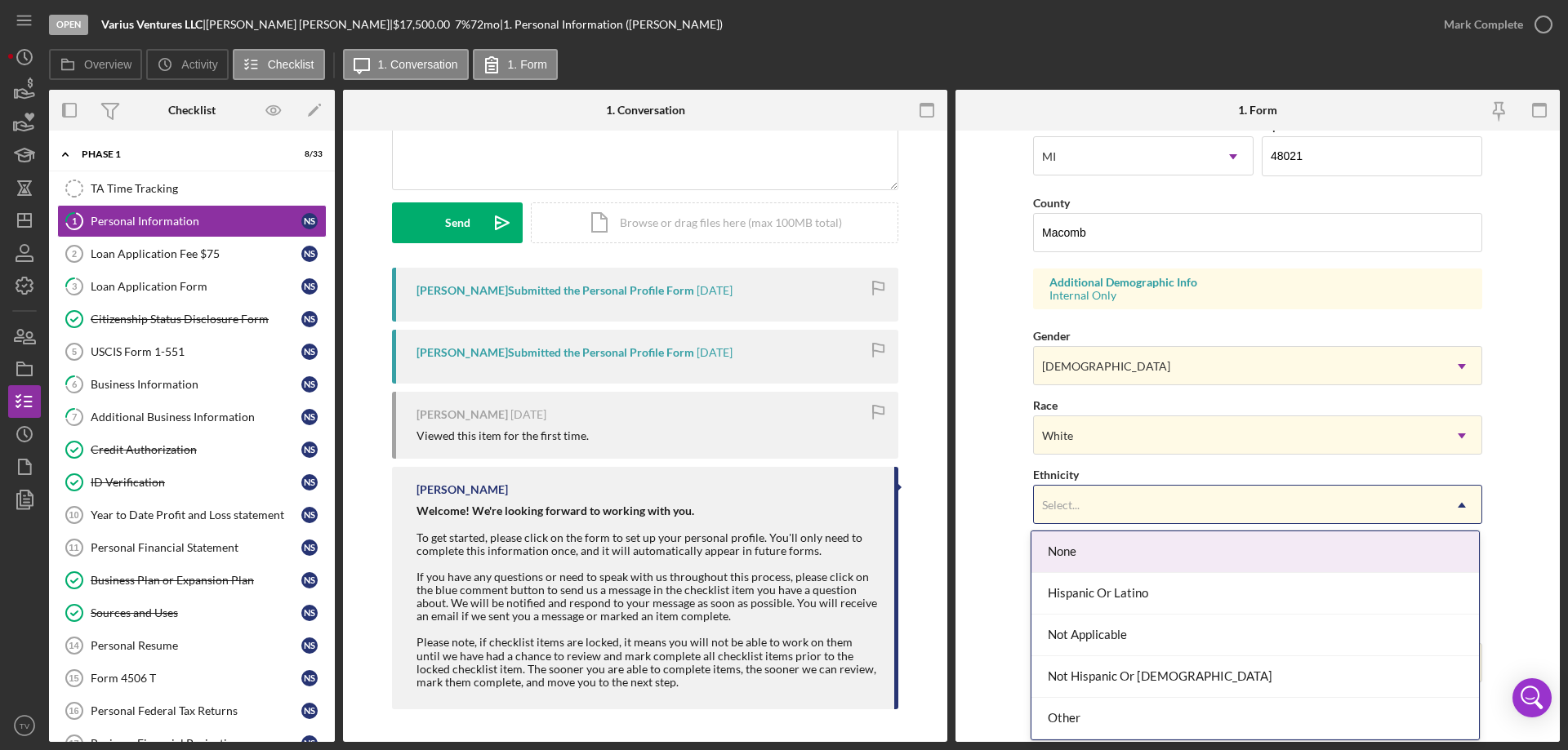
drag, startPoint x: 1465, startPoint y: 500, endPoint x: 1462, endPoint y: 511, distance: 11.4
click at [1465, 501] on icon "Icon/Dropdown Arrow" at bounding box center [1461, 505] width 39 height 39
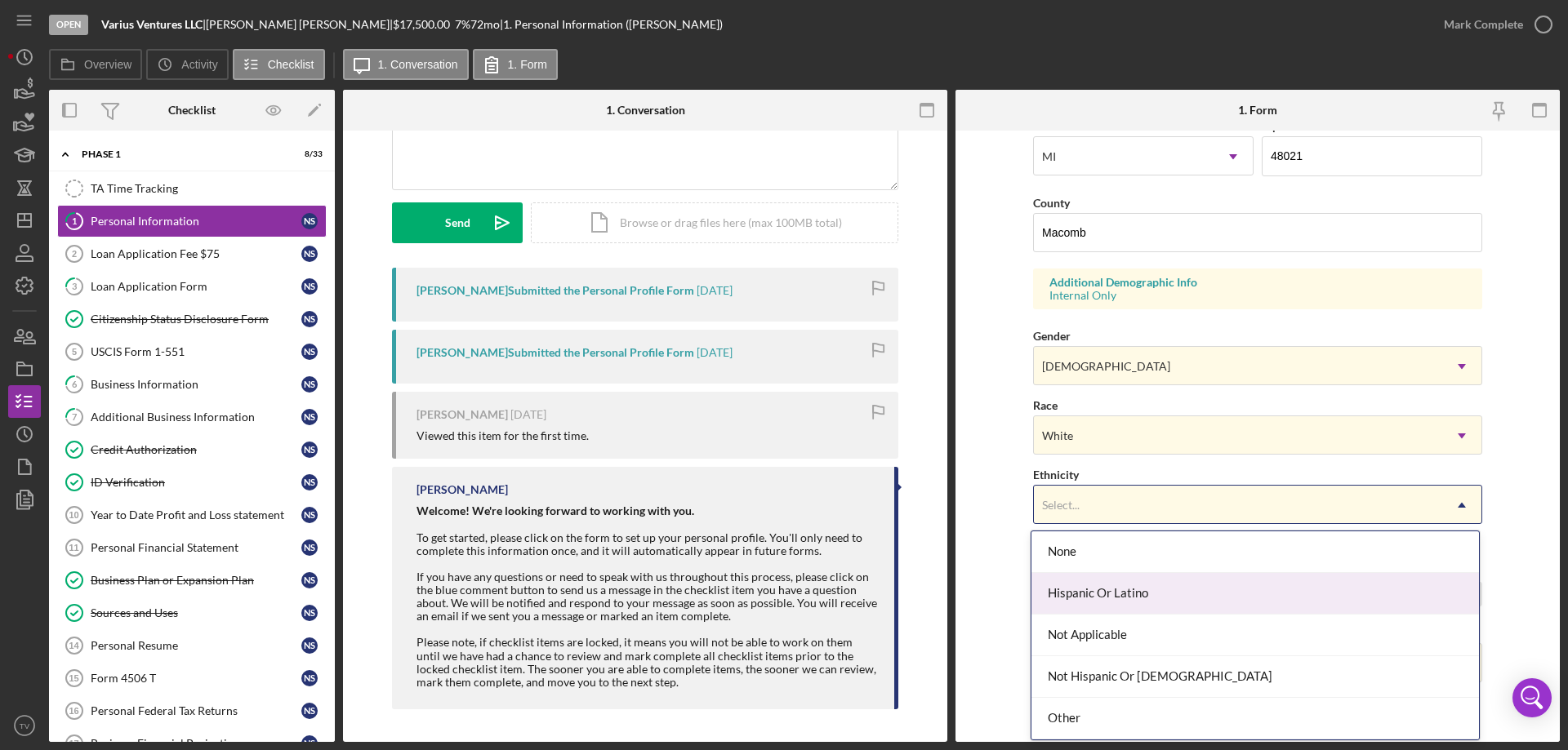
click at [1160, 595] on div "Hispanic Or Latino" at bounding box center [1255, 594] width 448 height 42
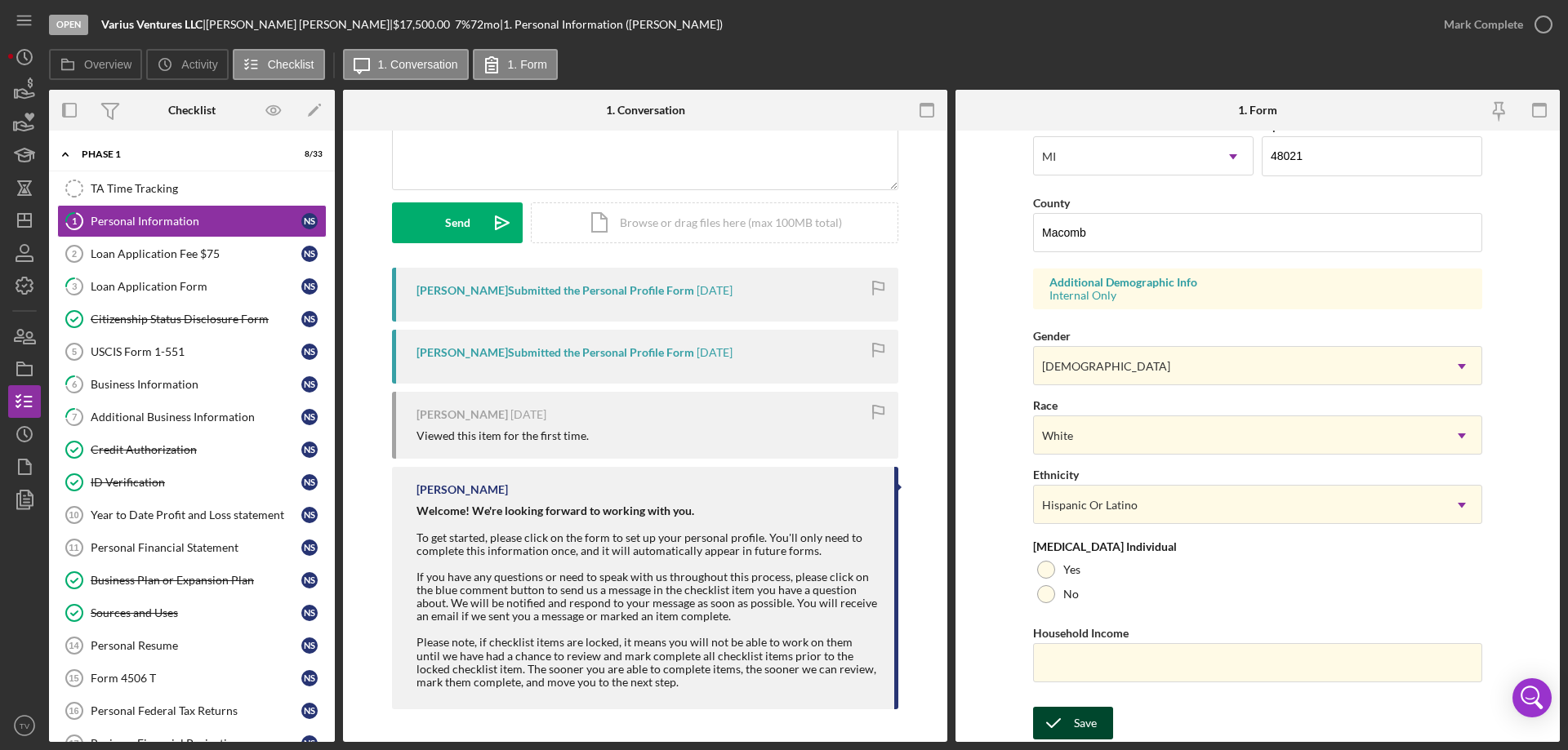
click at [1062, 720] on icon "submit" at bounding box center [1053, 723] width 41 height 41
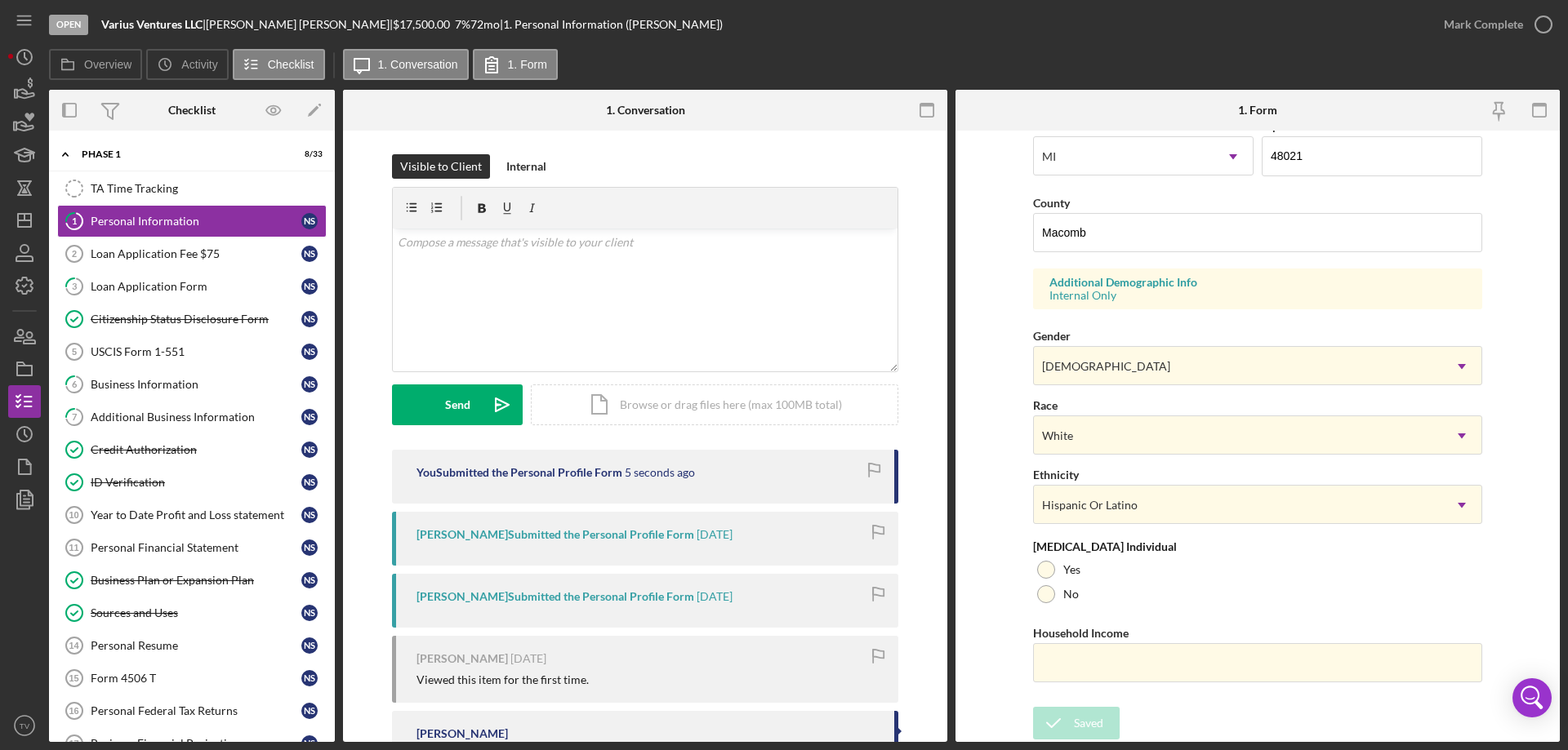
scroll to position [0, 0]
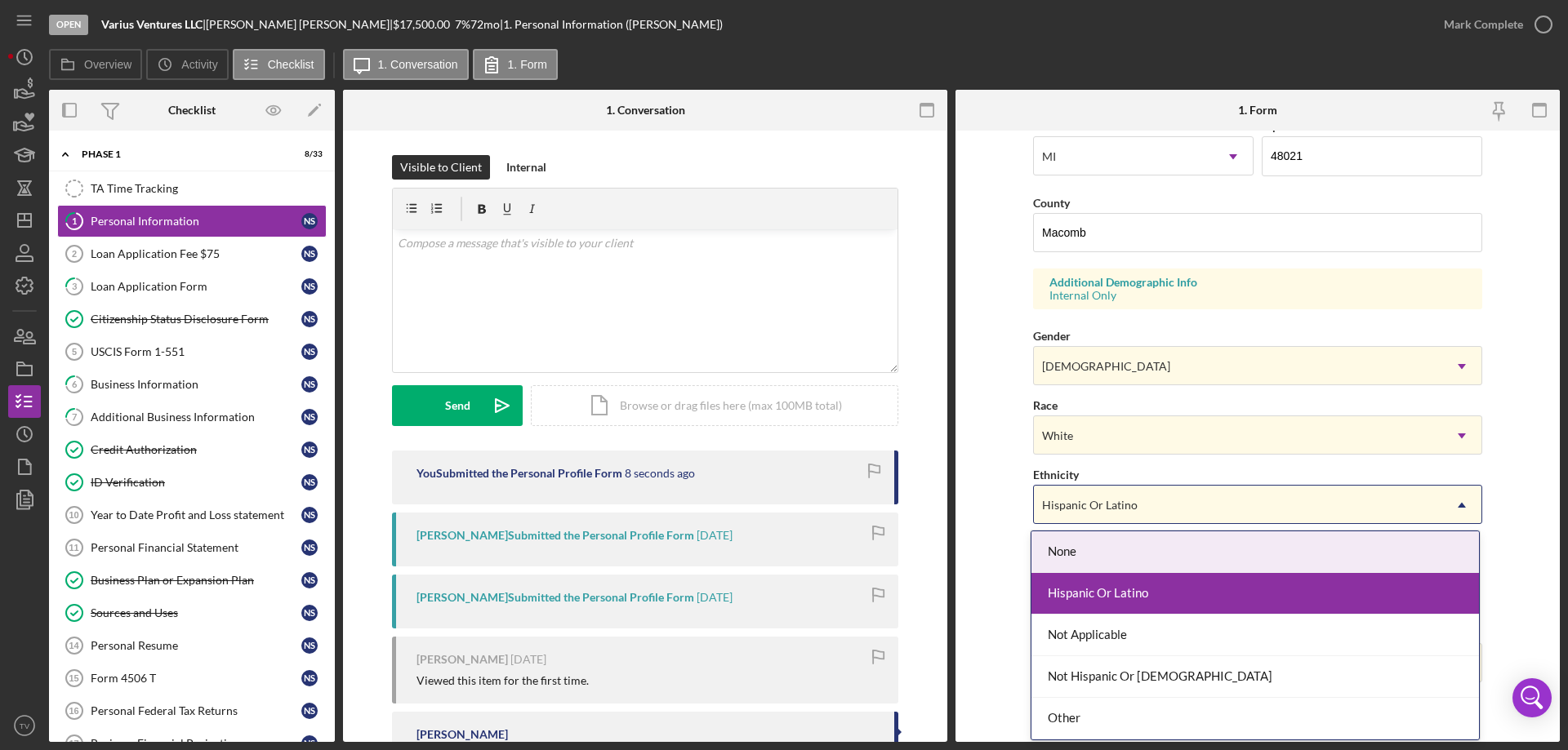
click at [1457, 508] on icon "Icon/Dropdown Arrow" at bounding box center [1461, 505] width 39 height 39
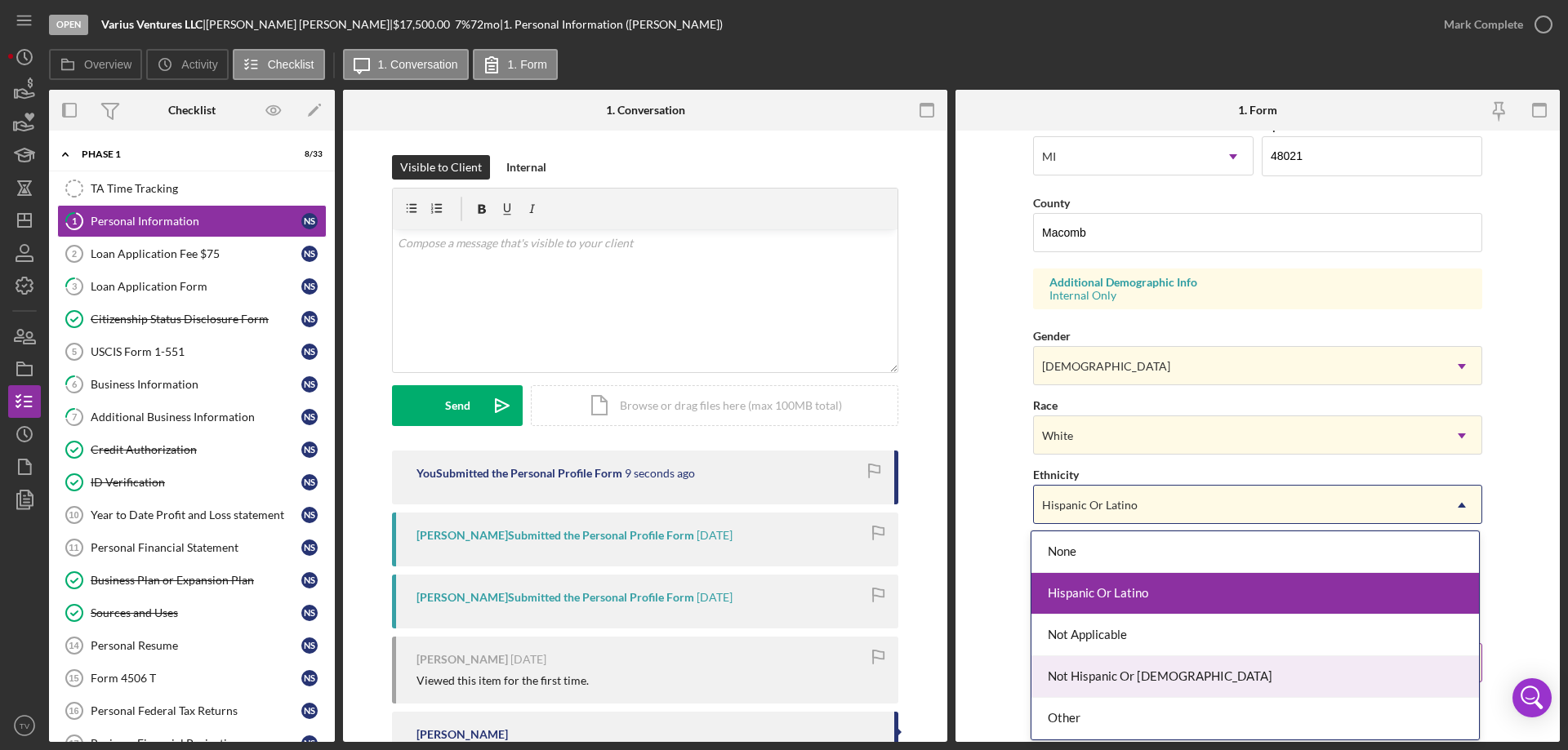
click at [1169, 673] on div "Not Hispanic Or [DEMOGRAPHIC_DATA]" at bounding box center [1255, 677] width 448 height 42
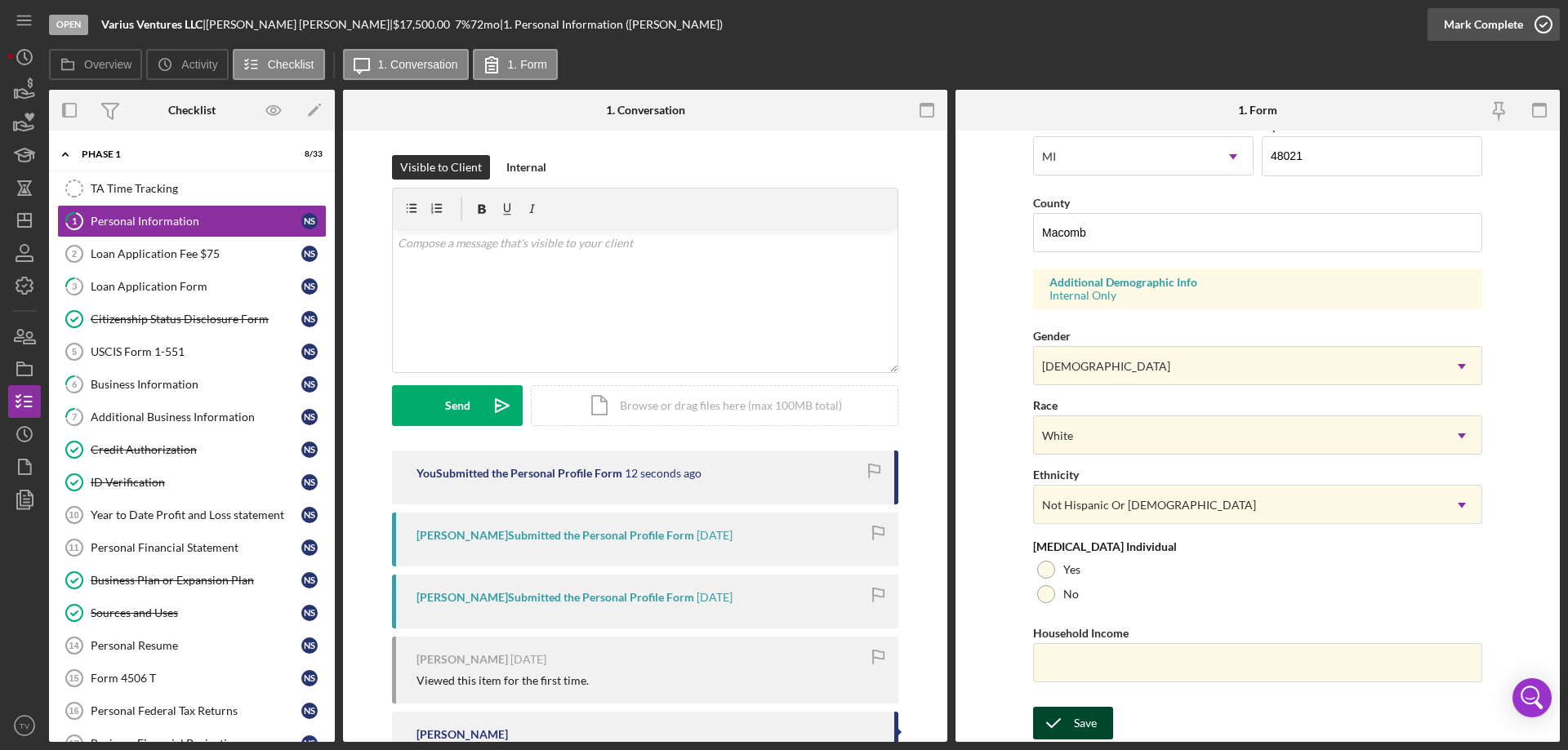
click at [1547, 19] on icon "button" at bounding box center [1543, 24] width 41 height 41
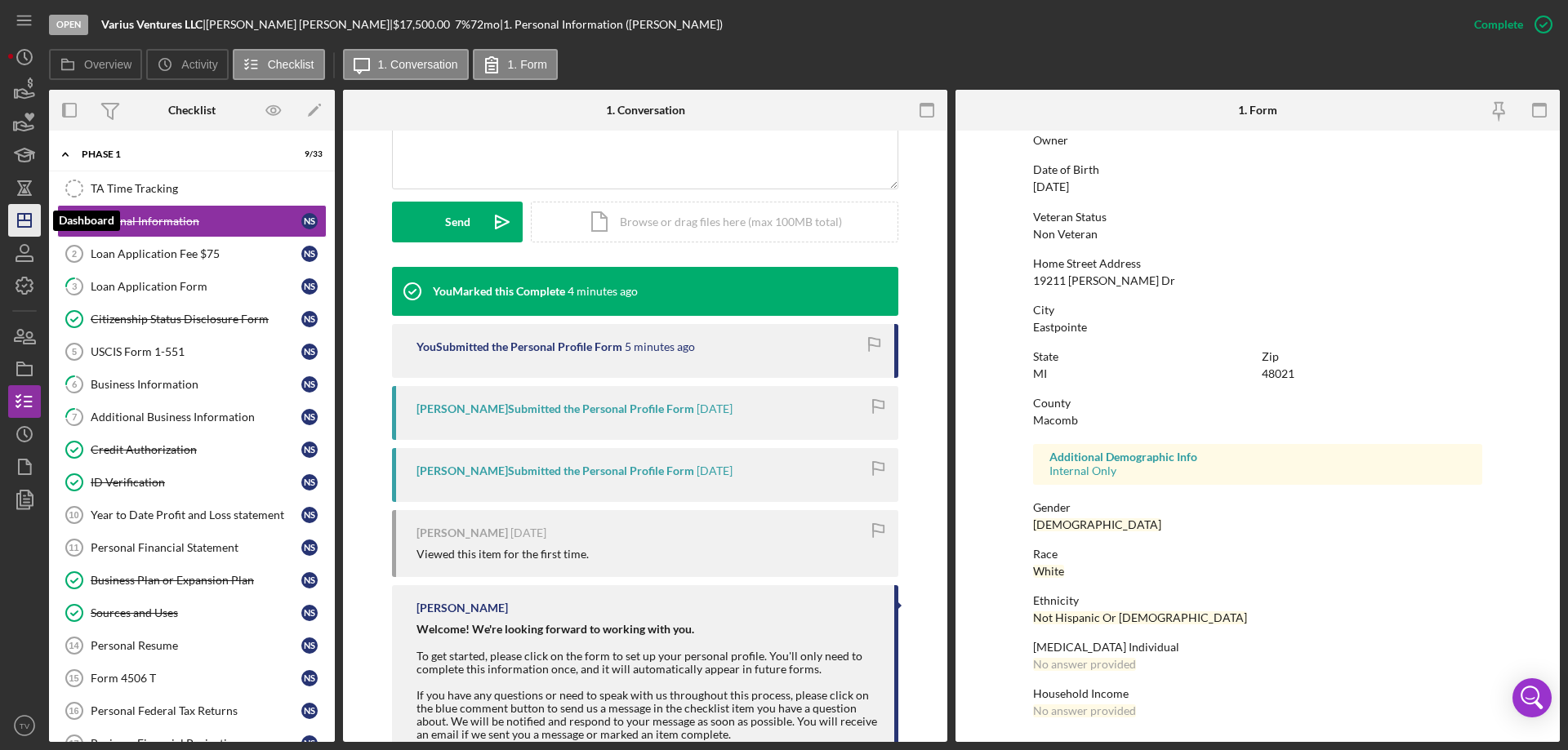
click at [28, 223] on icon "Icon/Dashboard" at bounding box center [24, 220] width 41 height 41
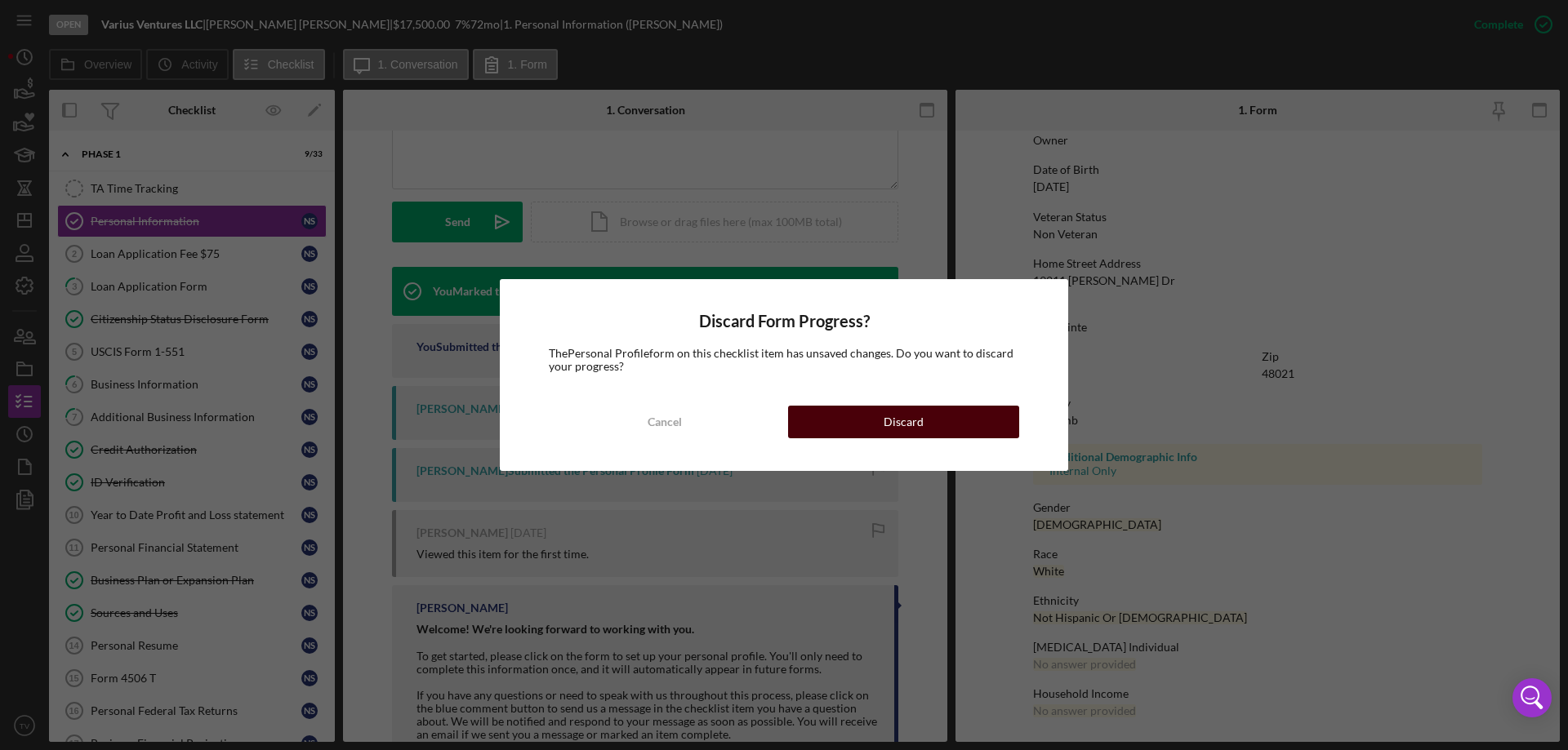
click at [893, 427] on div "Discard" at bounding box center [904, 422] width 40 height 32
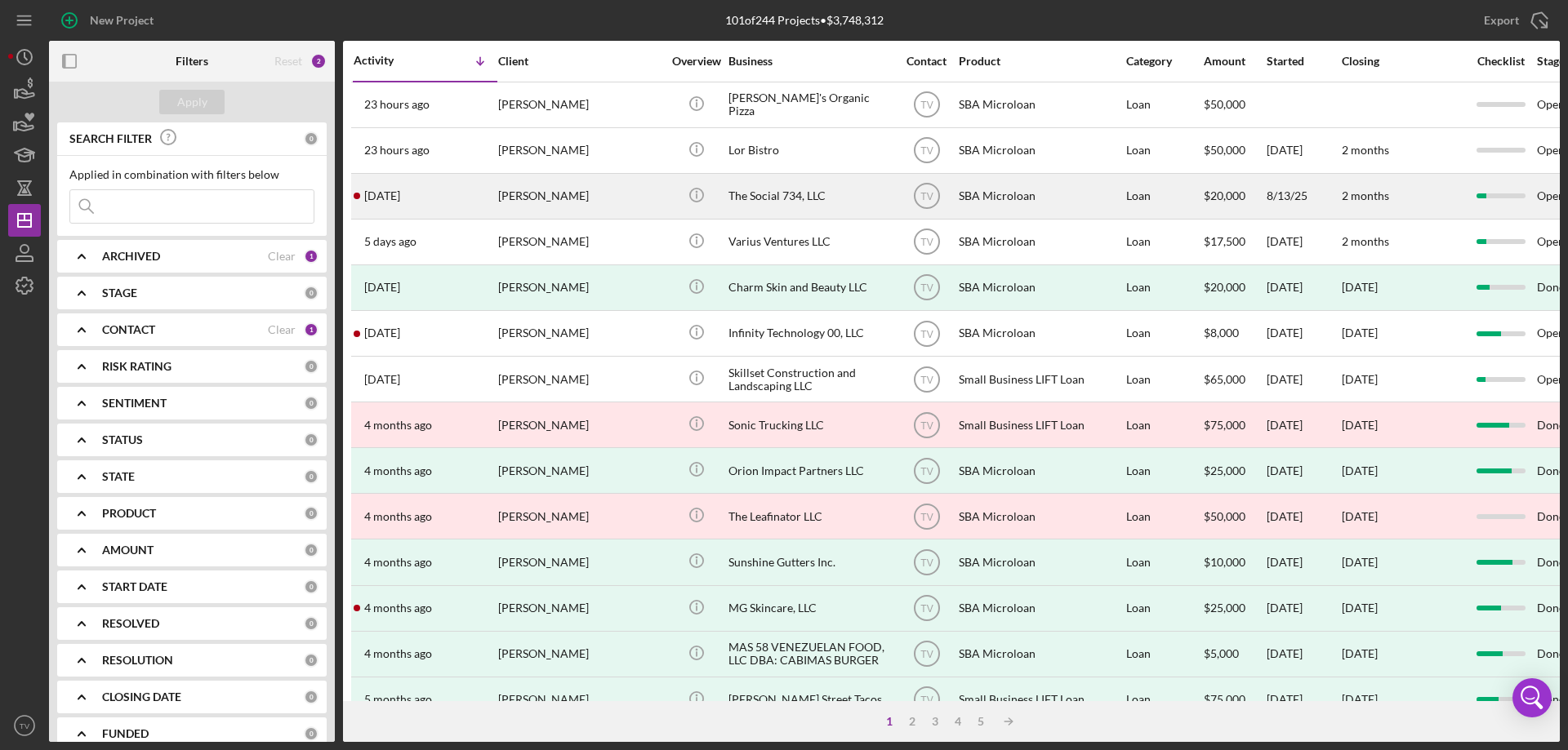
click at [384, 198] on time "[DATE]" at bounding box center [383, 196] width 36 height 13
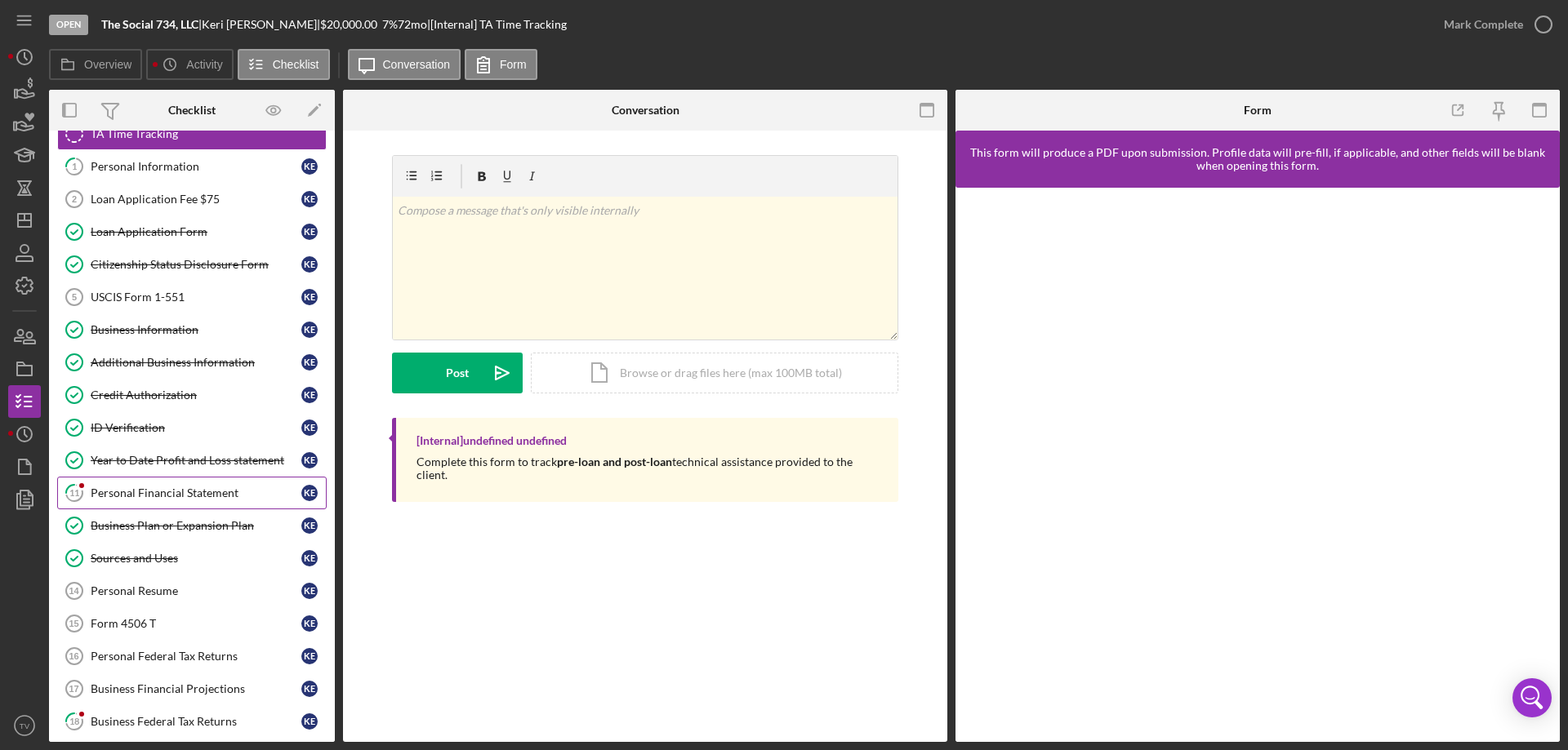
scroll to position [82, 0]
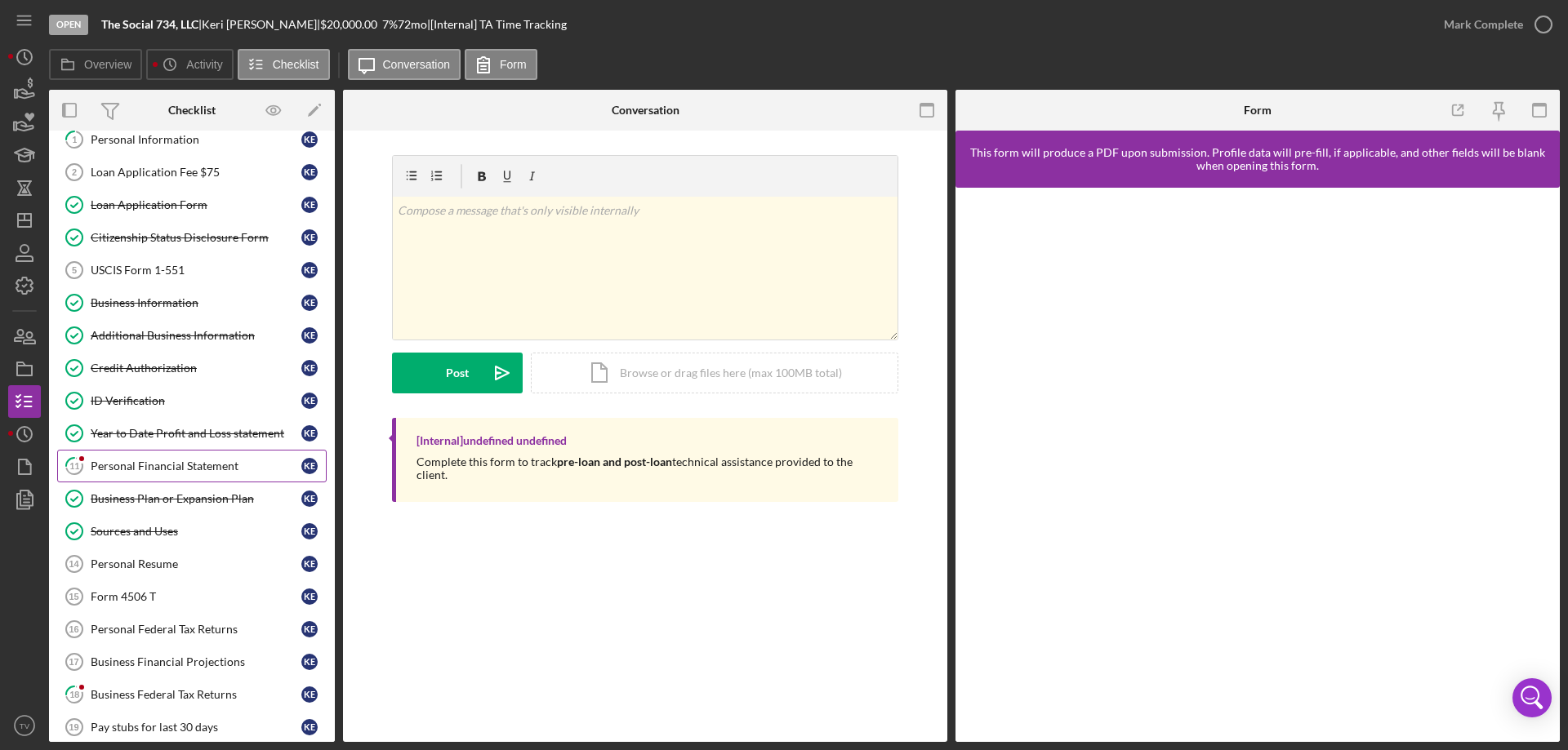
click at [156, 461] on div "Personal Financial Statement" at bounding box center [196, 467] width 211 height 13
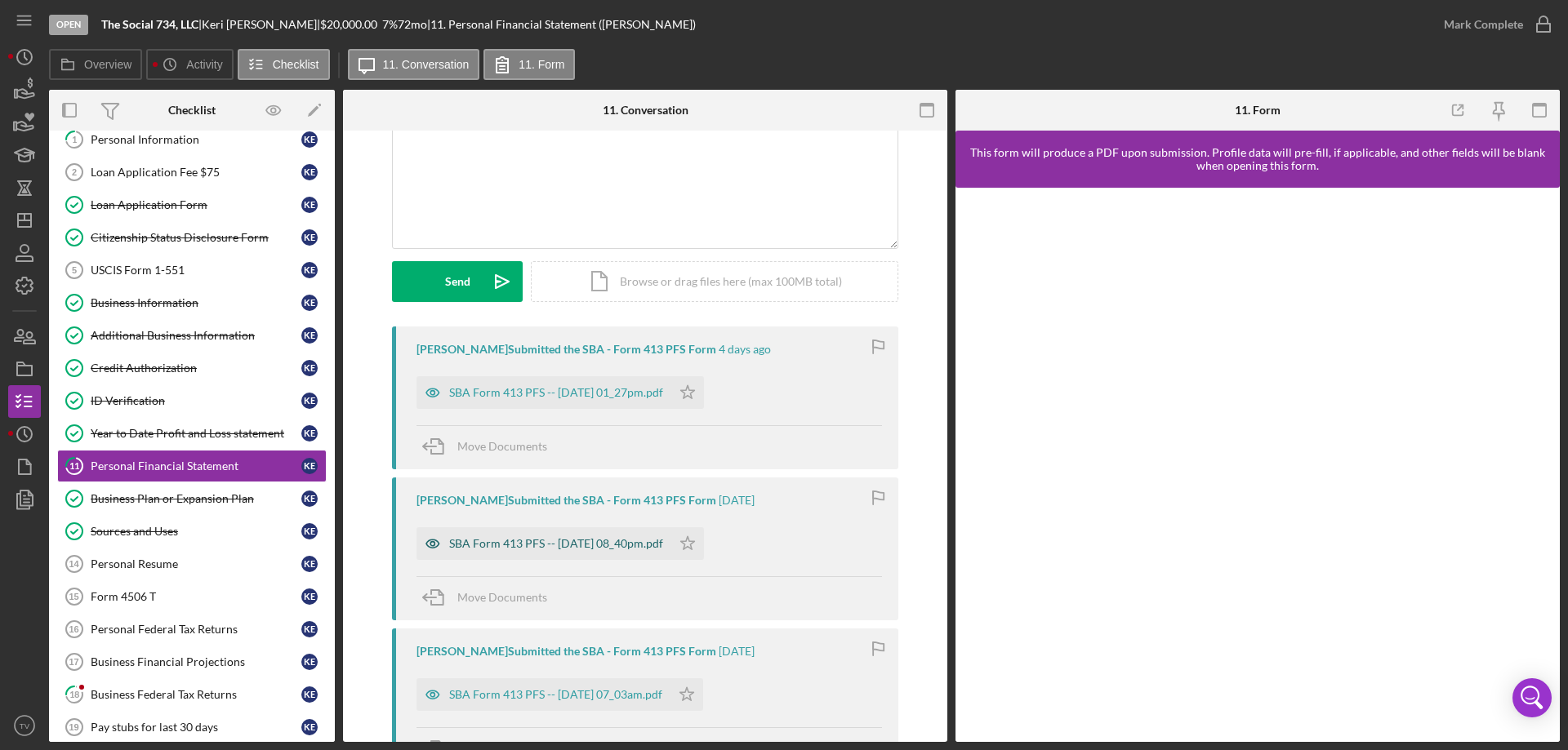
scroll to position [163, 0]
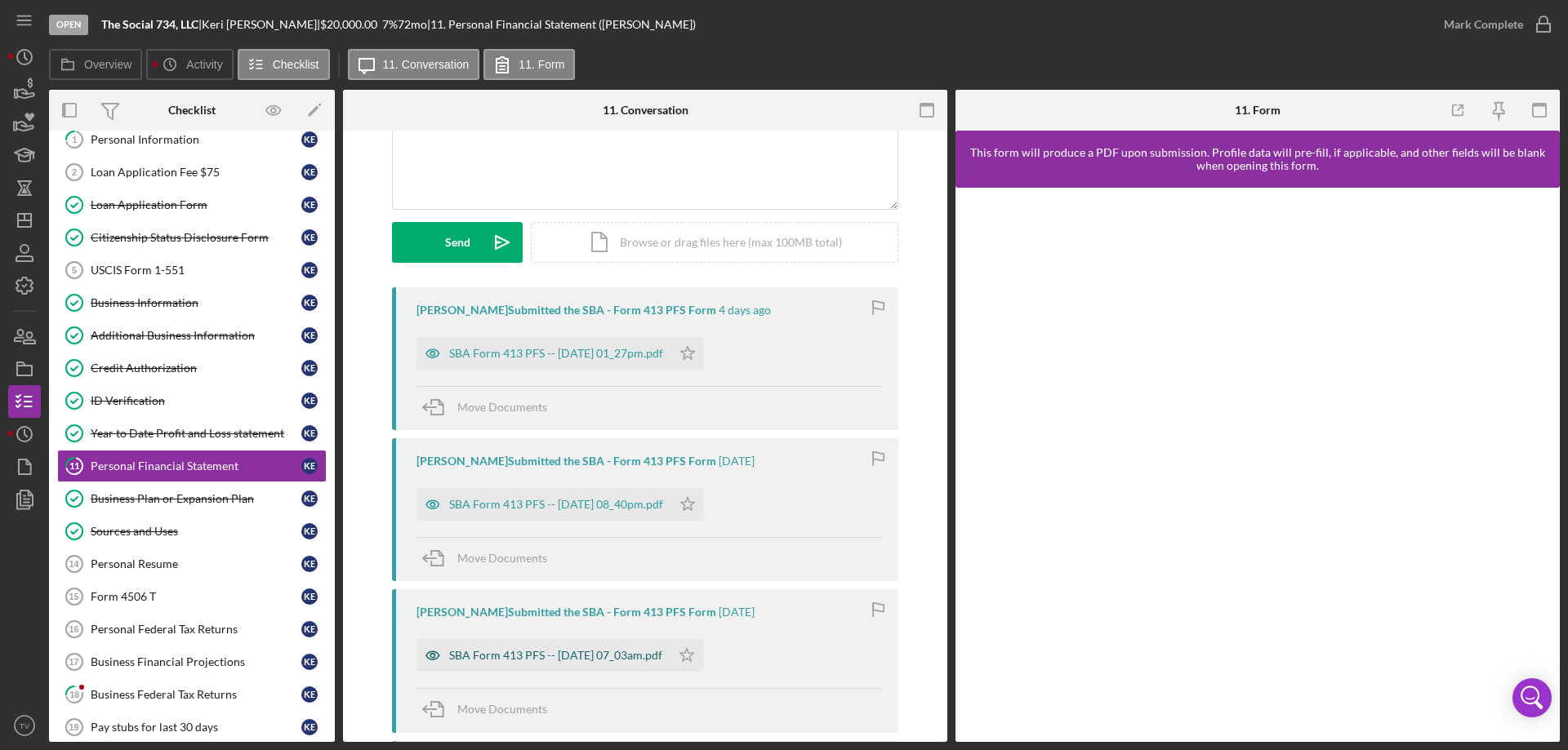
click at [504, 656] on div "SBA Form 413 PFS -- [DATE] 07_03am.pdf" at bounding box center [555, 656] width 213 height 13
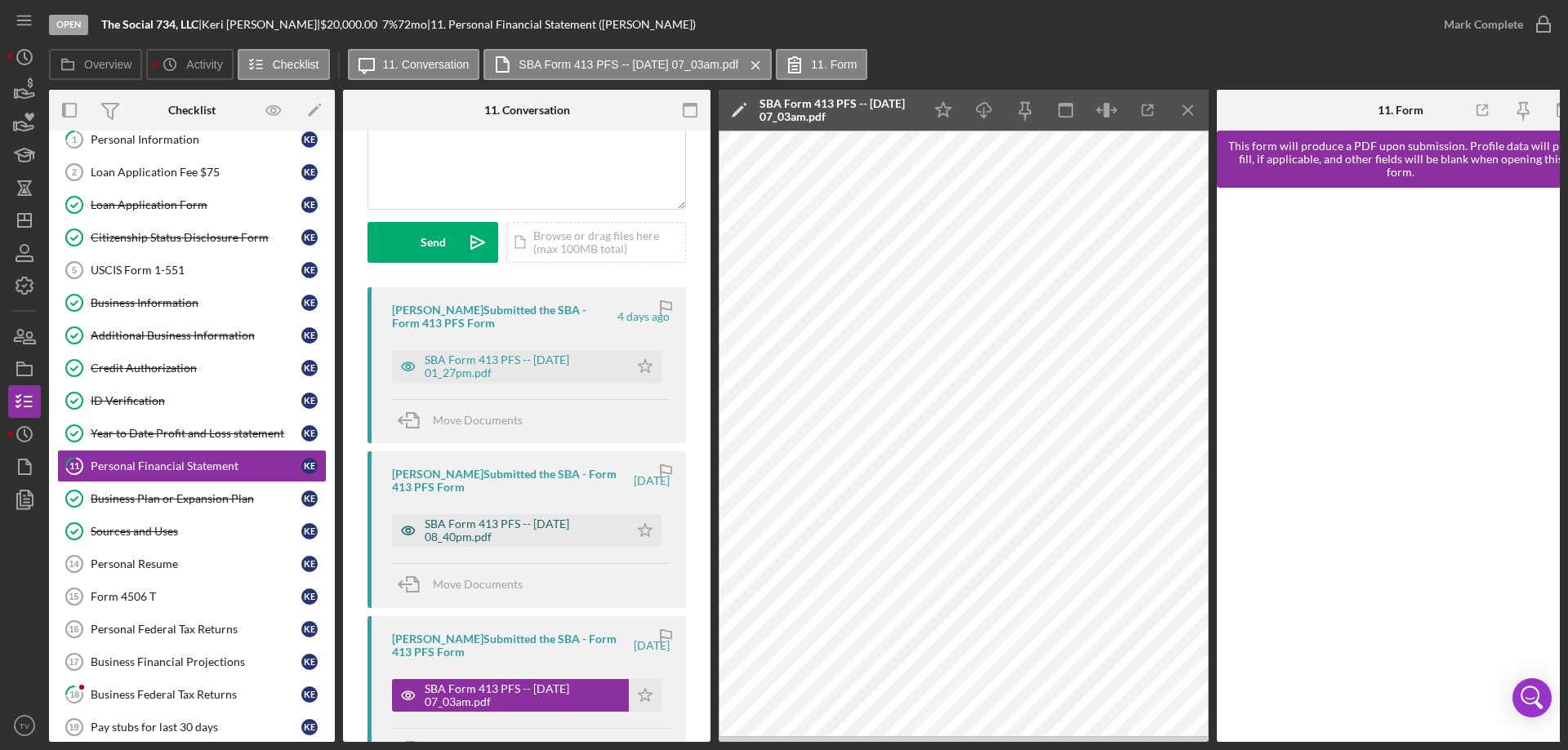
click at [472, 531] on div "SBA Form 413 PFS -- [DATE] 08_40pm.pdf" at bounding box center [522, 530] width 196 height 26
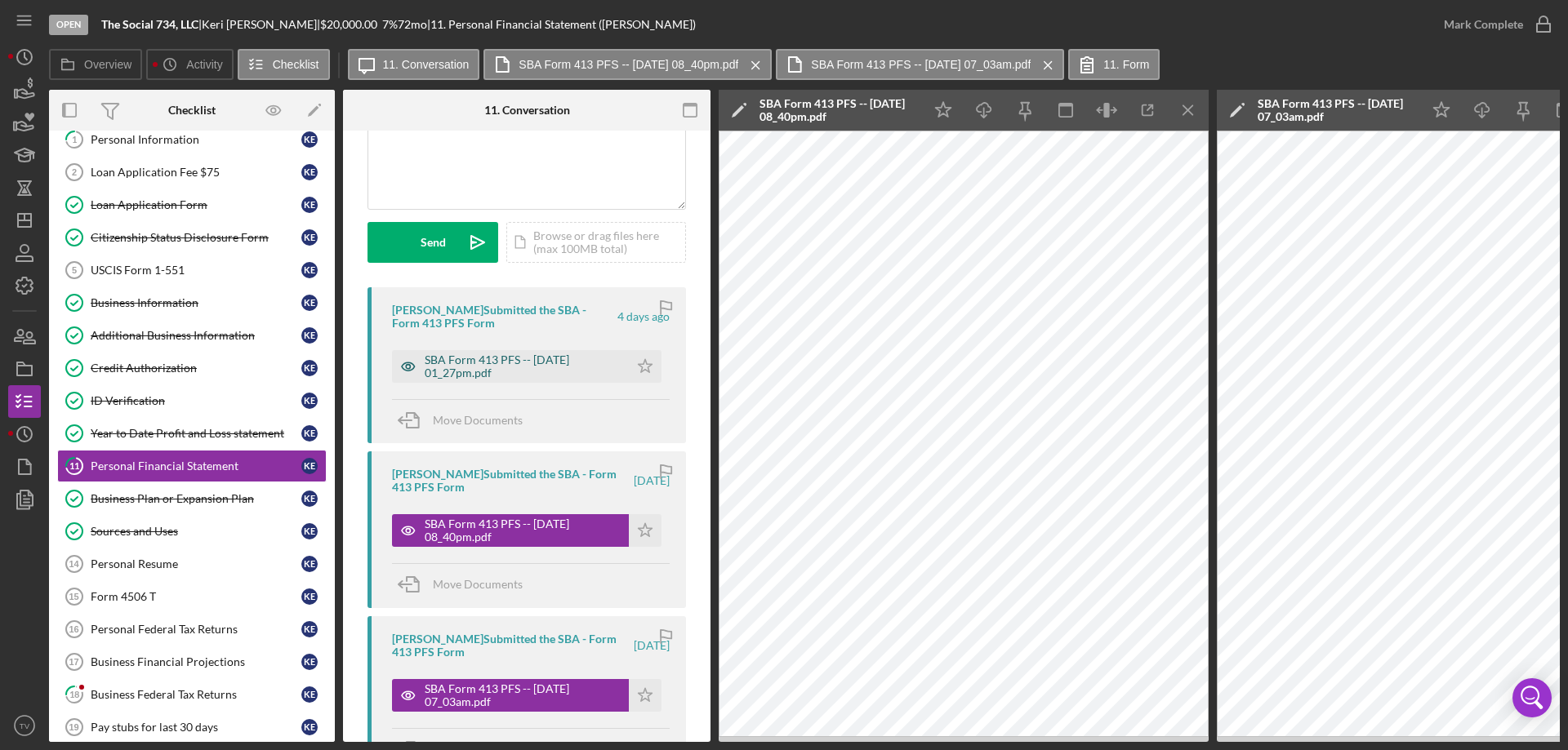
click at [524, 364] on div "SBA Form 413 PFS -- [DATE] 01_27pm.pdf" at bounding box center [522, 365] width 196 height 26
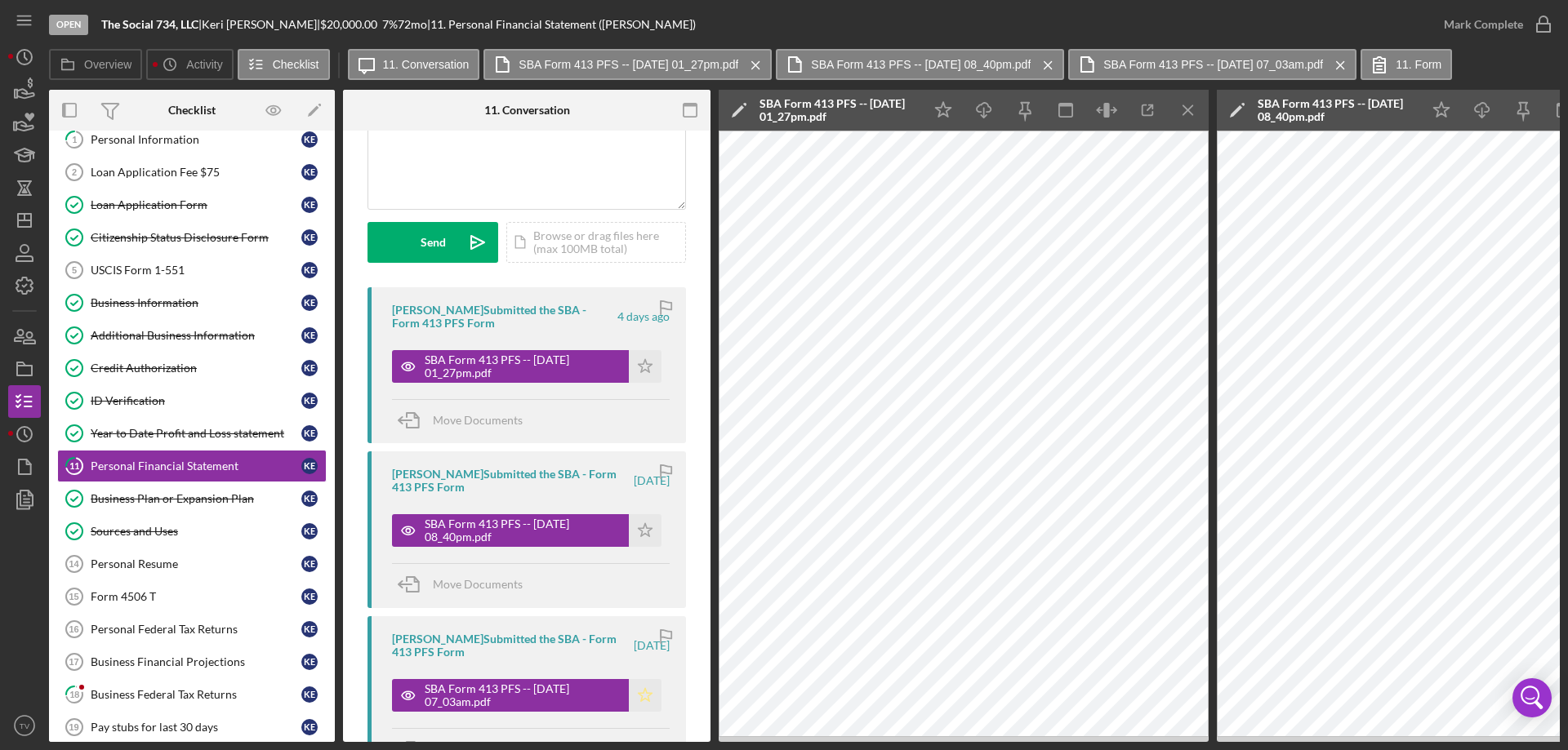
click at [641, 698] on icon "Icon/Star" at bounding box center [645, 696] width 32 height 32
click at [1541, 20] on icon "button" at bounding box center [1543, 24] width 41 height 41
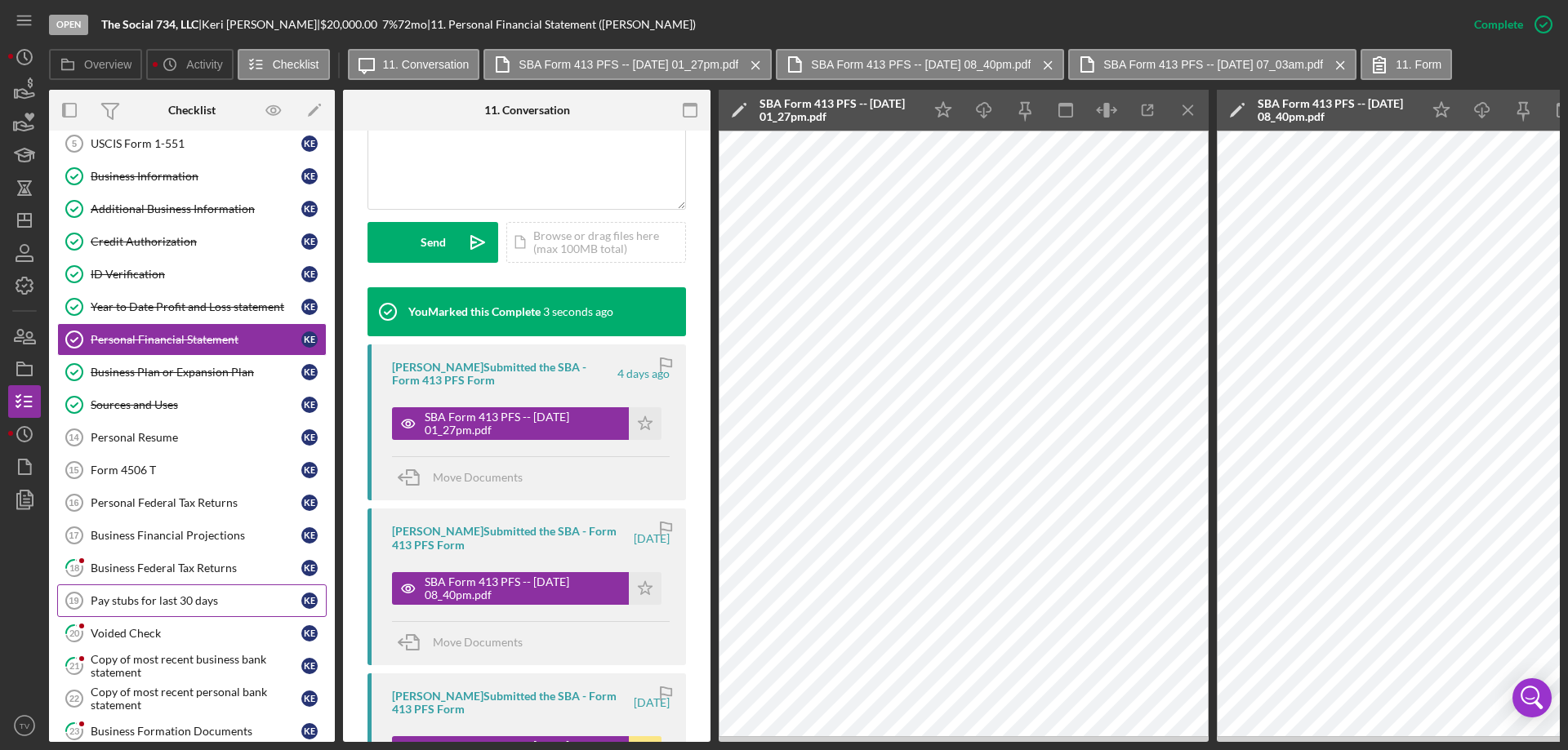
scroll to position [245, 0]
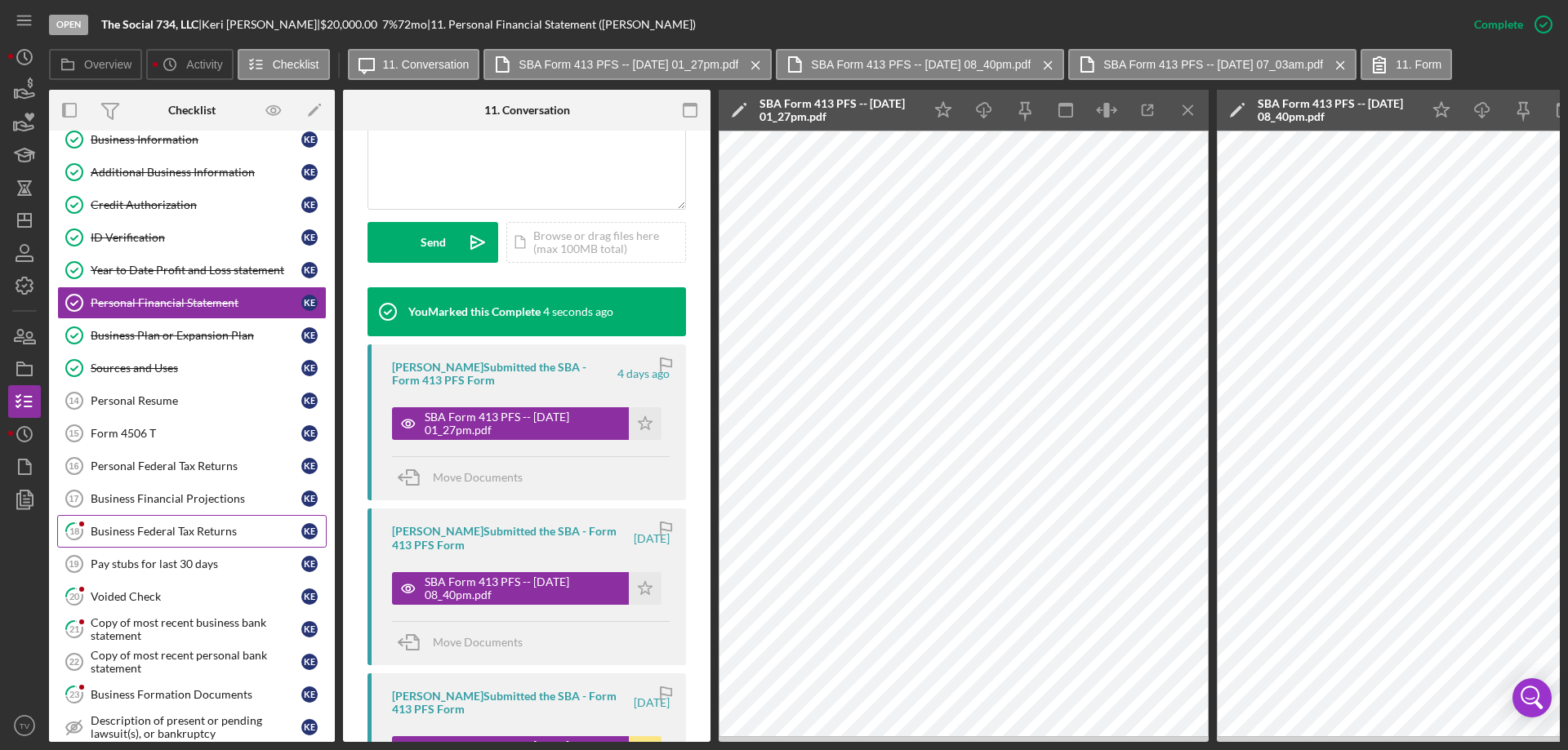
click at [144, 533] on div "Business Federal Tax Returns" at bounding box center [196, 531] width 211 height 13
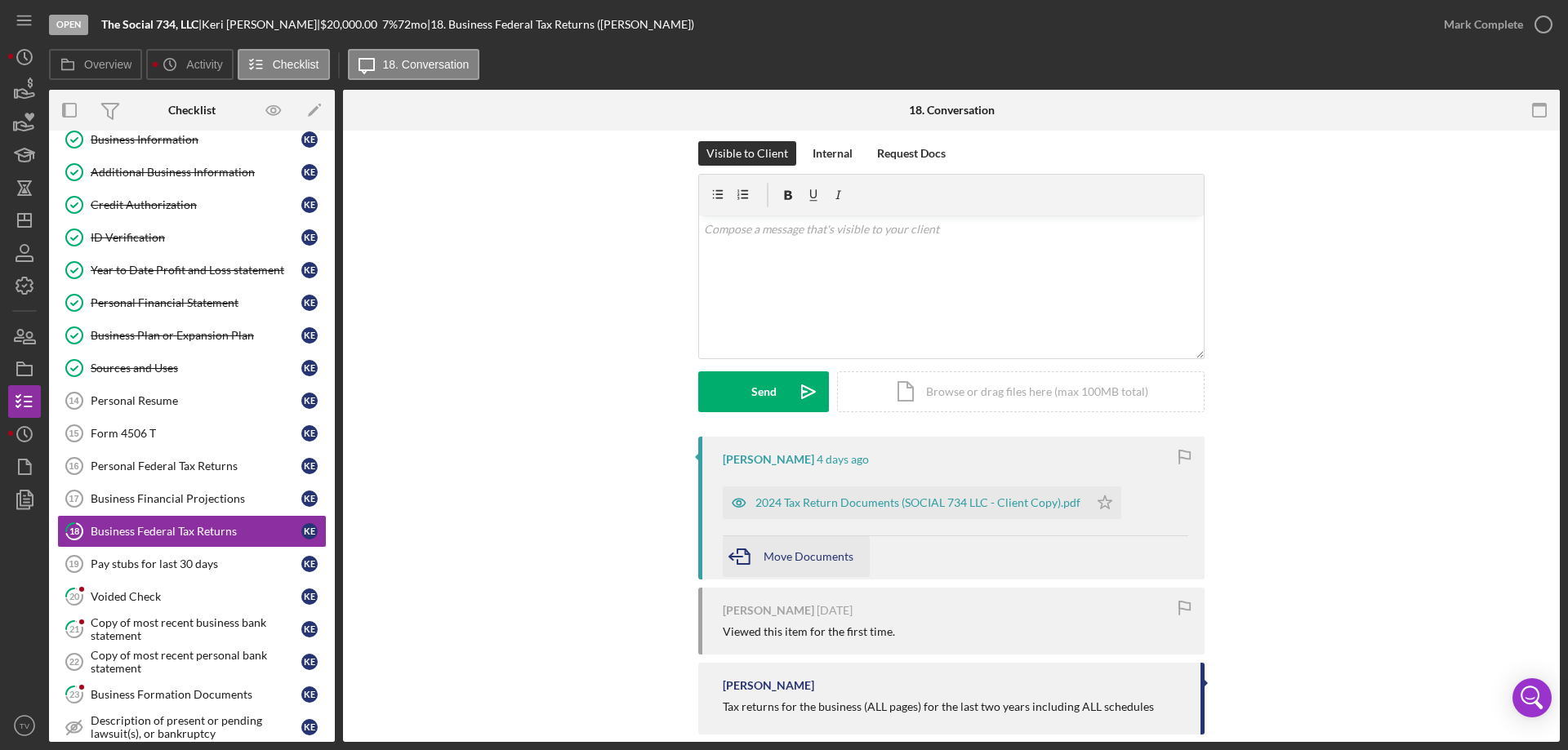
scroll to position [39, 0]
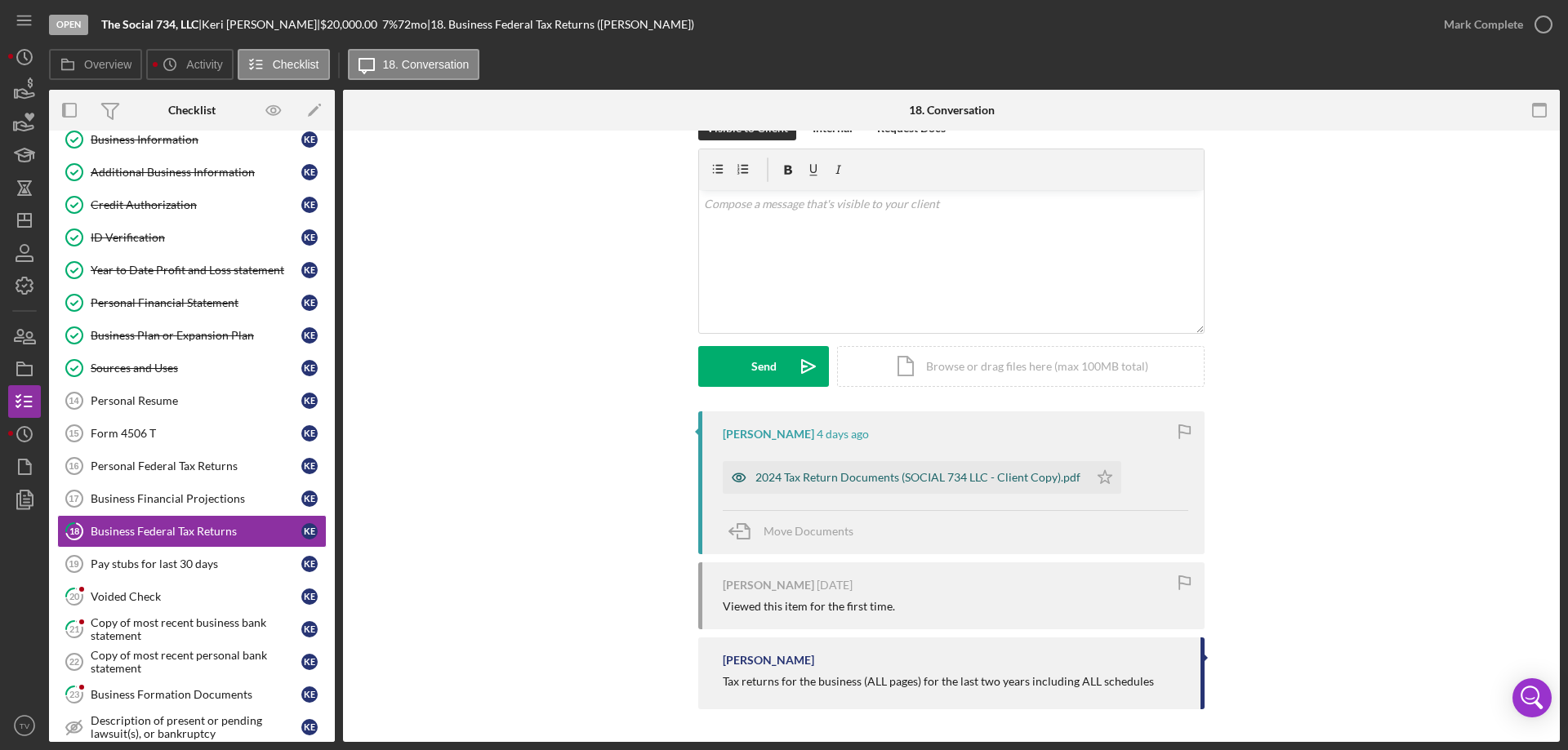
click at [824, 481] on div "2024 Tax Return Documents (SOCIAL 734 LLC - Client Copy).pdf" at bounding box center [917, 478] width 324 height 13
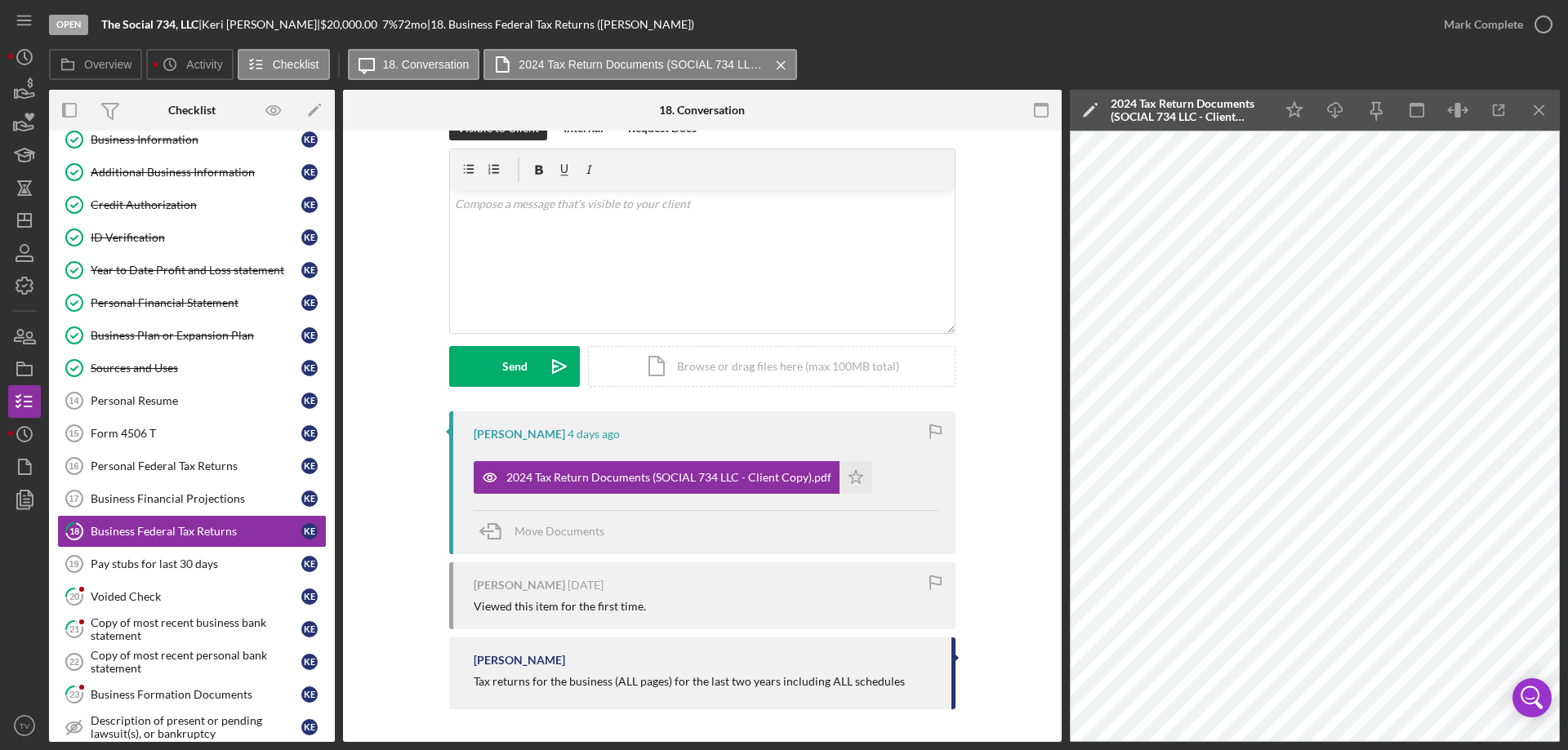
drag, startPoint x: 1545, startPoint y: 26, endPoint x: 1531, endPoint y: 56, distance: 33.1
click at [0, 0] on icon "button" at bounding box center [0, 0] width 0 height 0
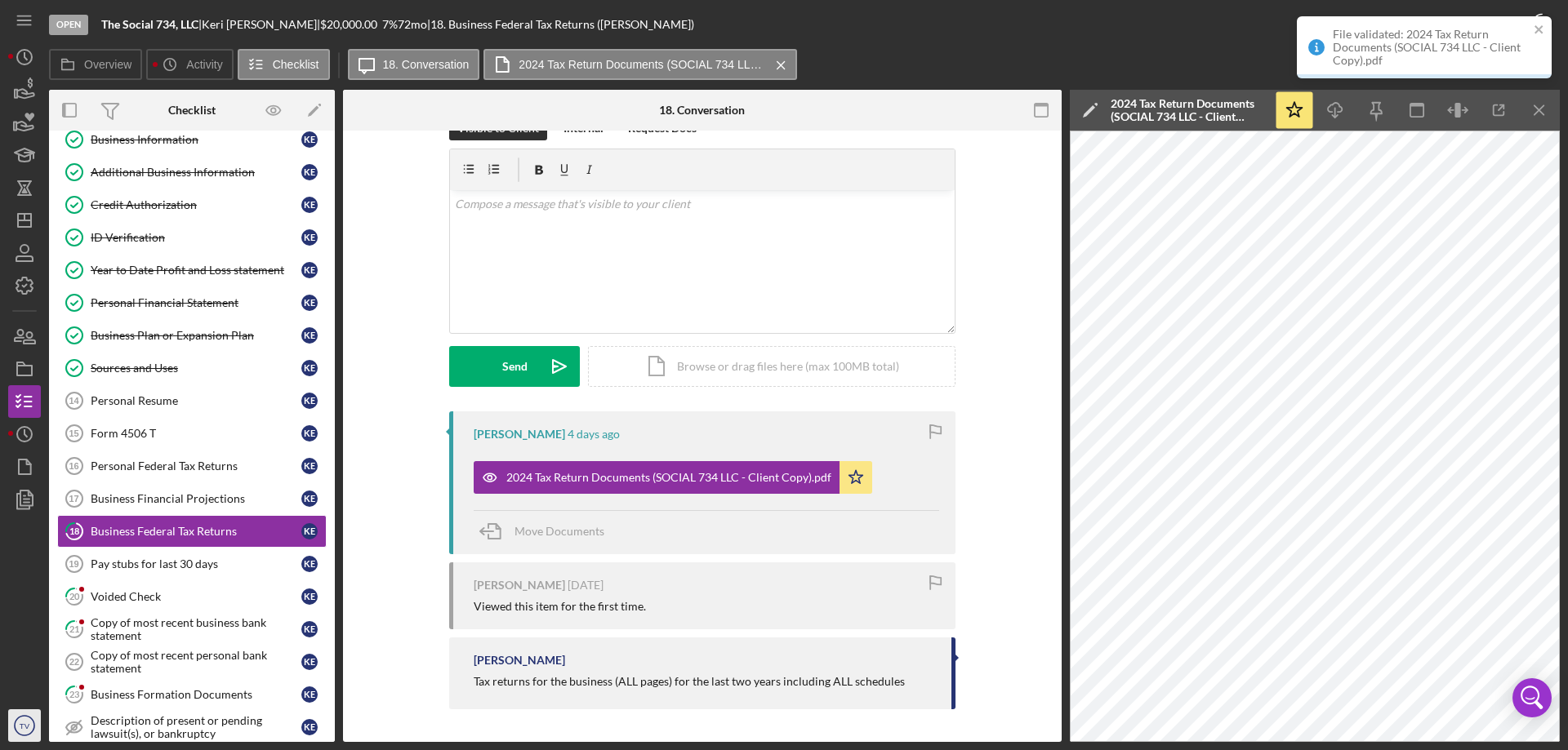
scroll to position [263, 0]
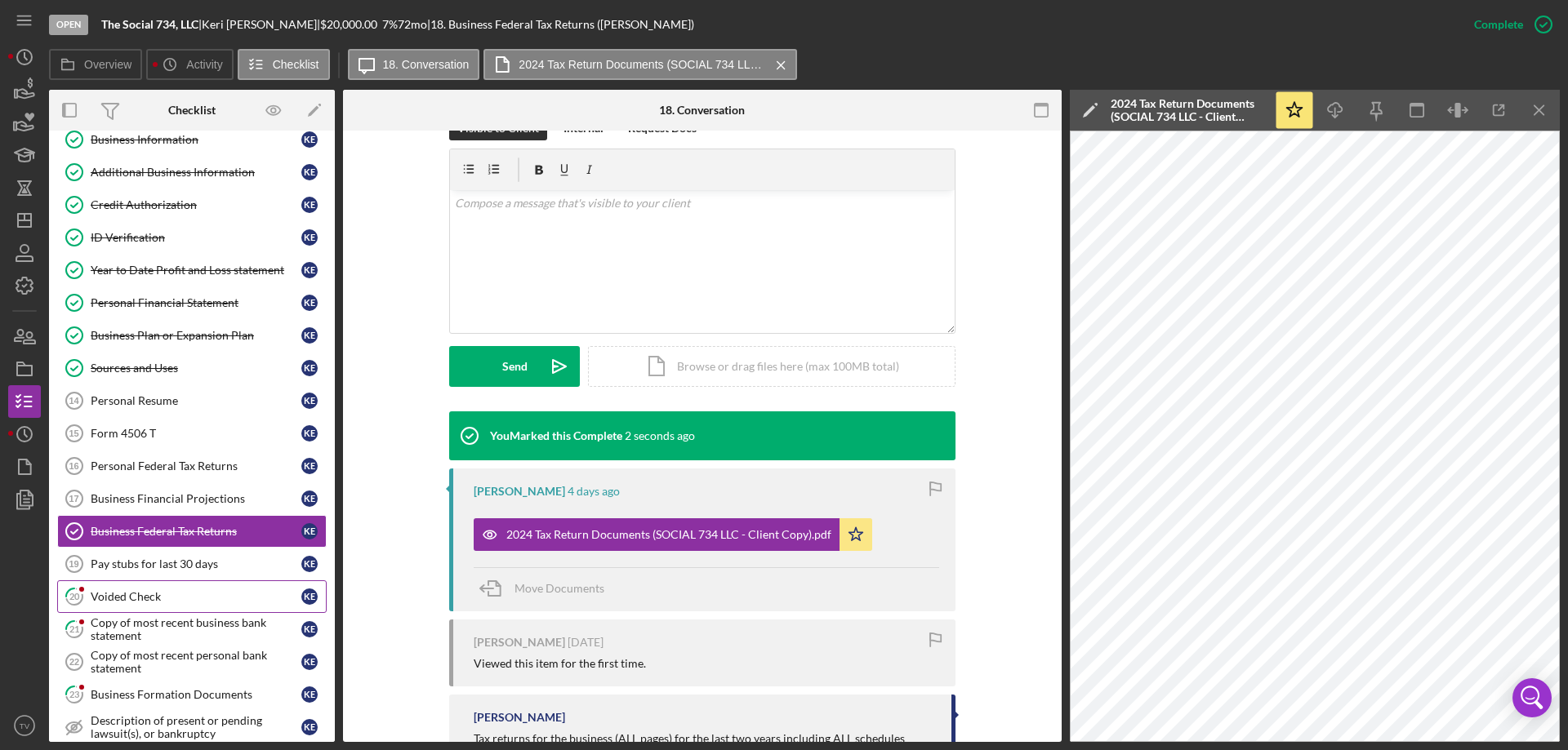
click at [127, 592] on div "Voided Check" at bounding box center [196, 597] width 211 height 13
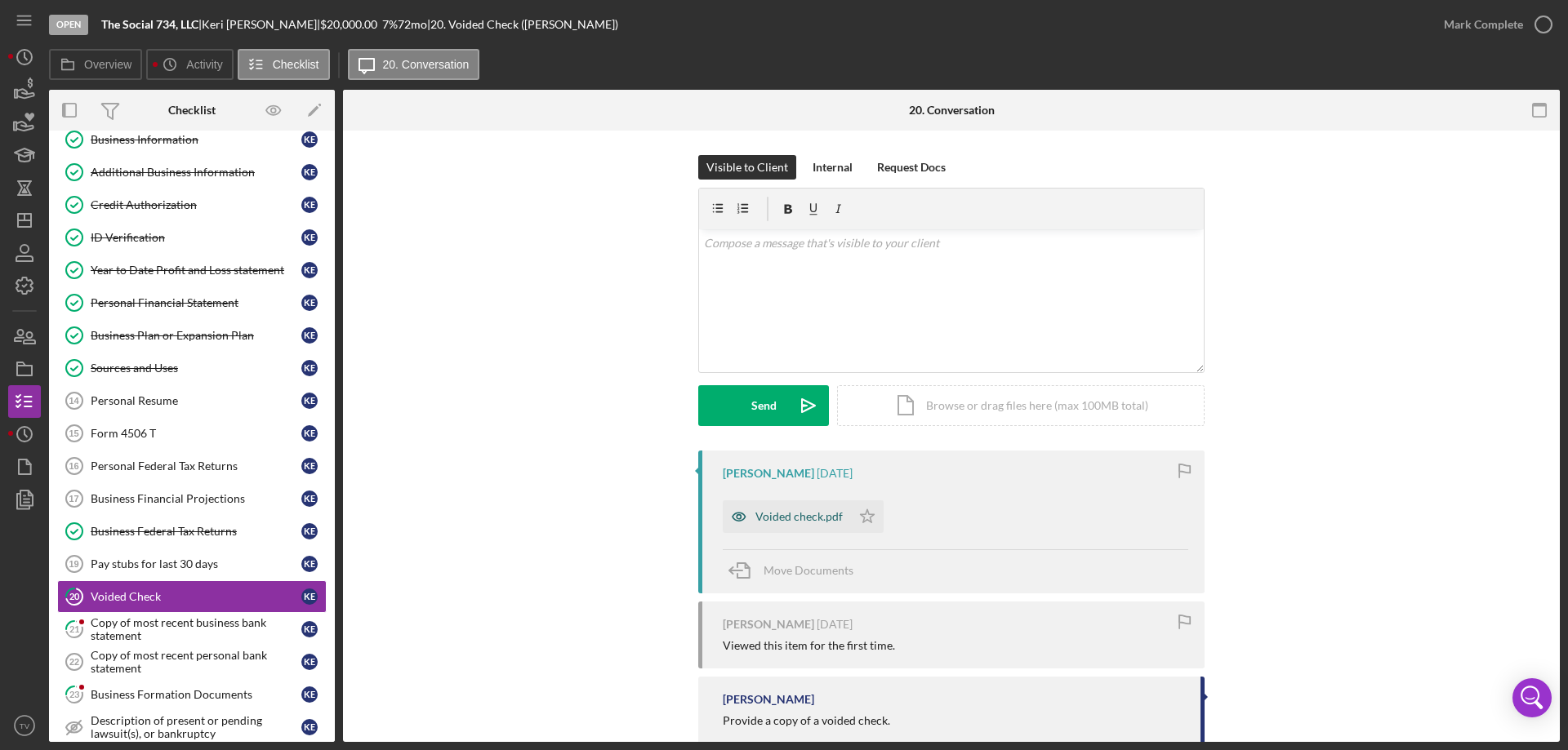
click at [760, 520] on div "Voided check.pdf" at bounding box center [799, 517] width 88 height 13
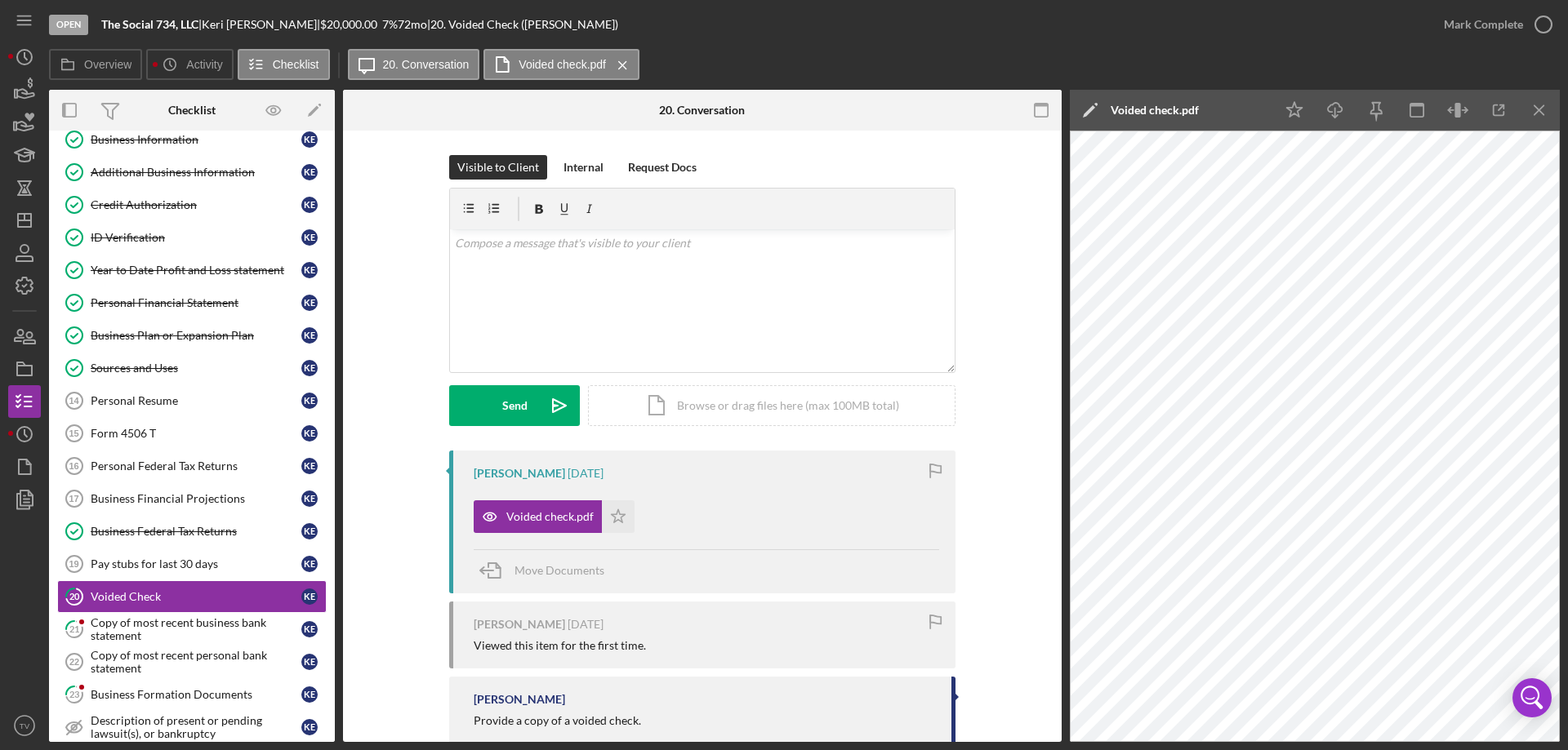
drag, startPoint x: 1545, startPoint y: 26, endPoint x: 1532, endPoint y: 47, distance: 24.7
click at [0, 0] on icon "button" at bounding box center [0, 0] width 0 height 0
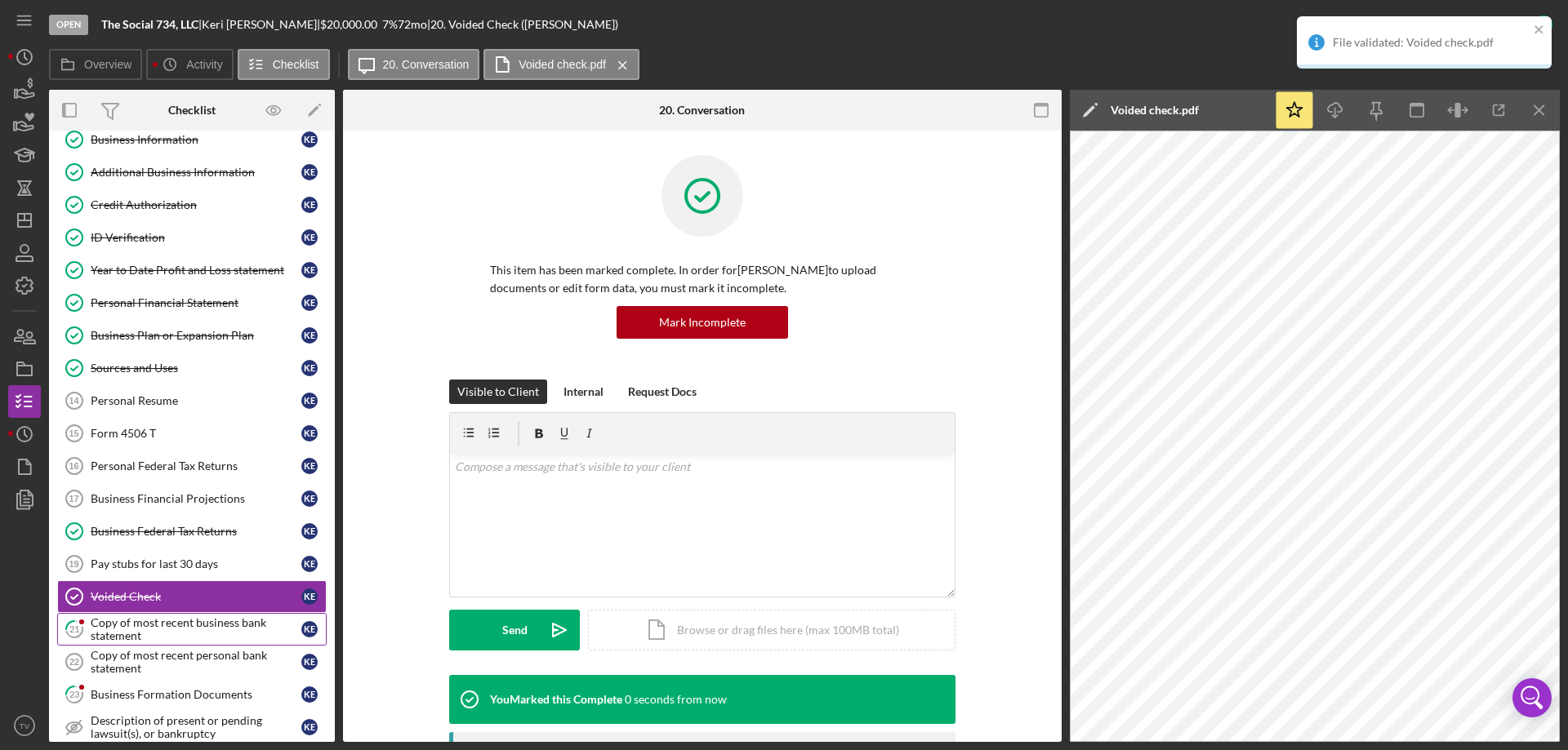
click at [142, 625] on div "Copy of most recent business bank statement" at bounding box center [196, 629] width 211 height 26
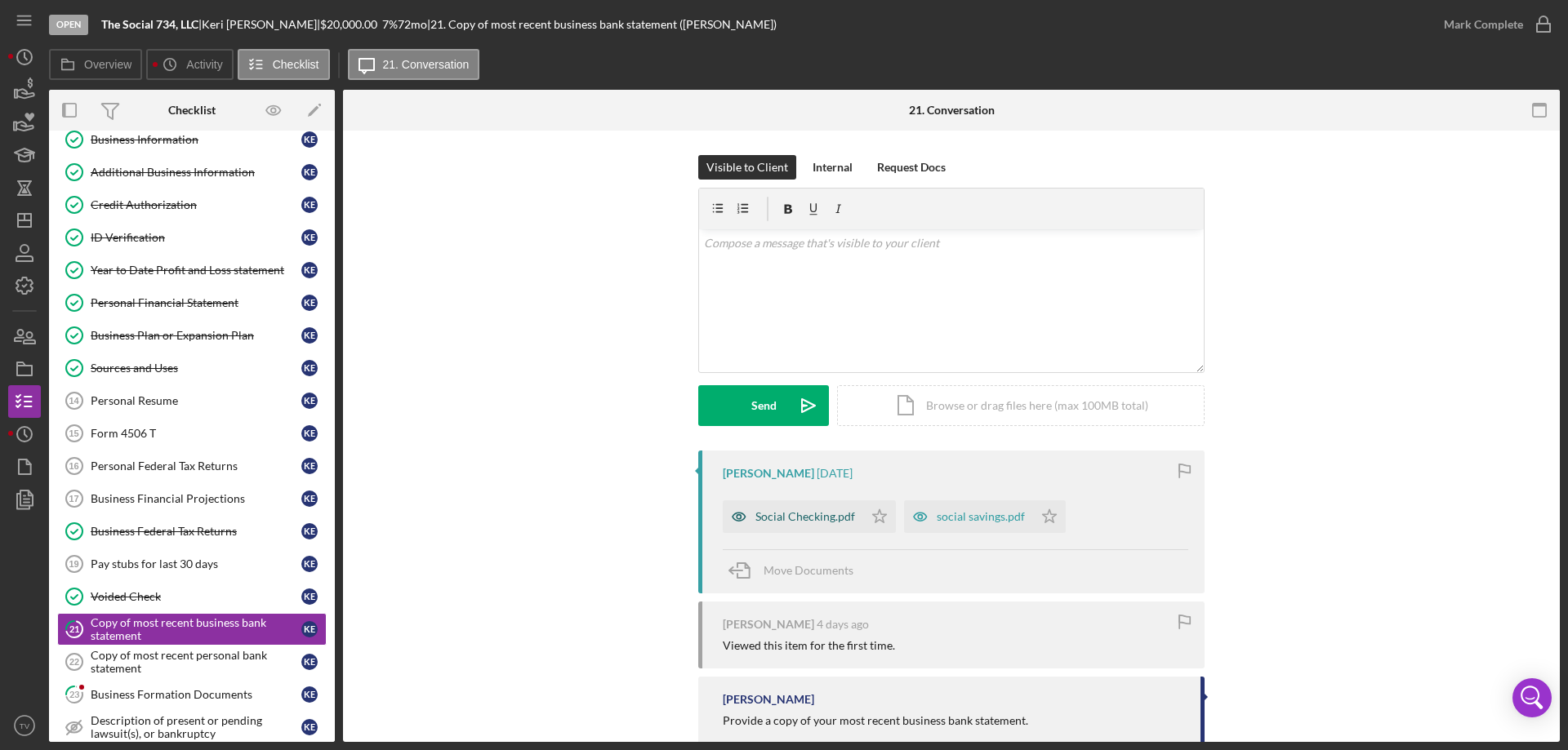
click at [802, 523] on div "Social Checking.pdf" at bounding box center [805, 517] width 99 height 13
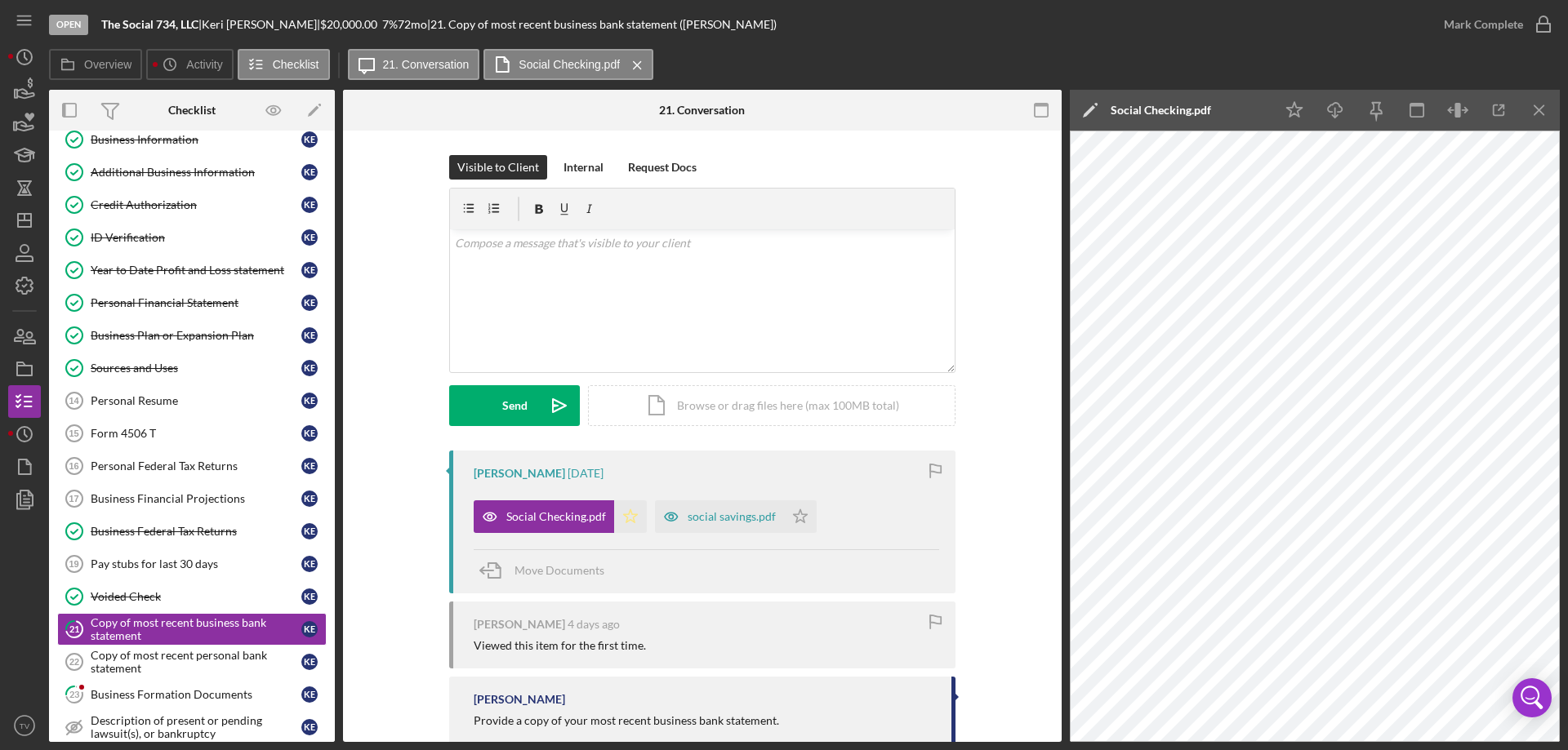
click at [624, 517] on icon "Icon/Star" at bounding box center [630, 516] width 32 height 32
click at [1541, 21] on icon "button" at bounding box center [1543, 24] width 41 height 41
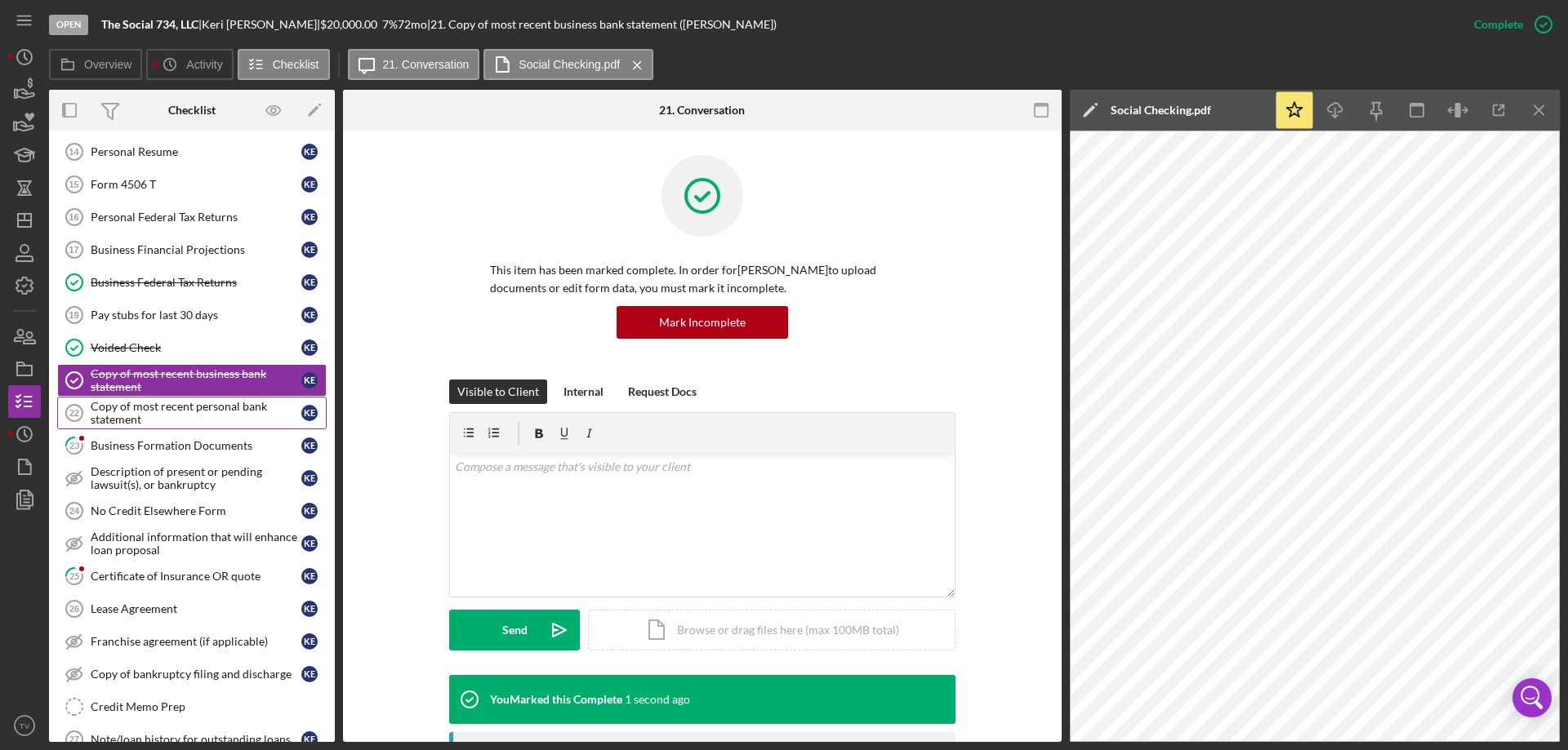
scroll to position [561, 0]
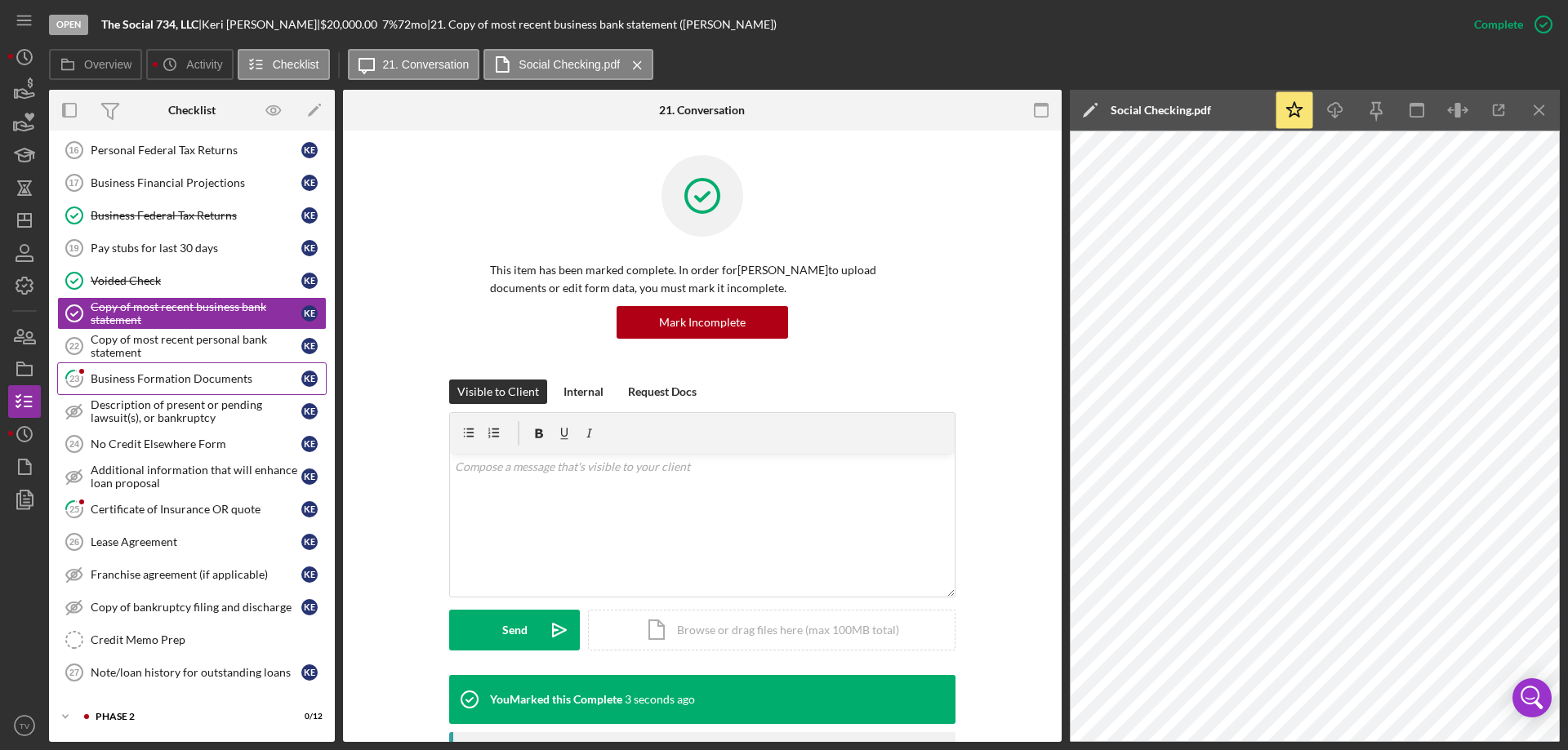
click at [148, 381] on div "Business Formation Documents" at bounding box center [196, 379] width 211 height 13
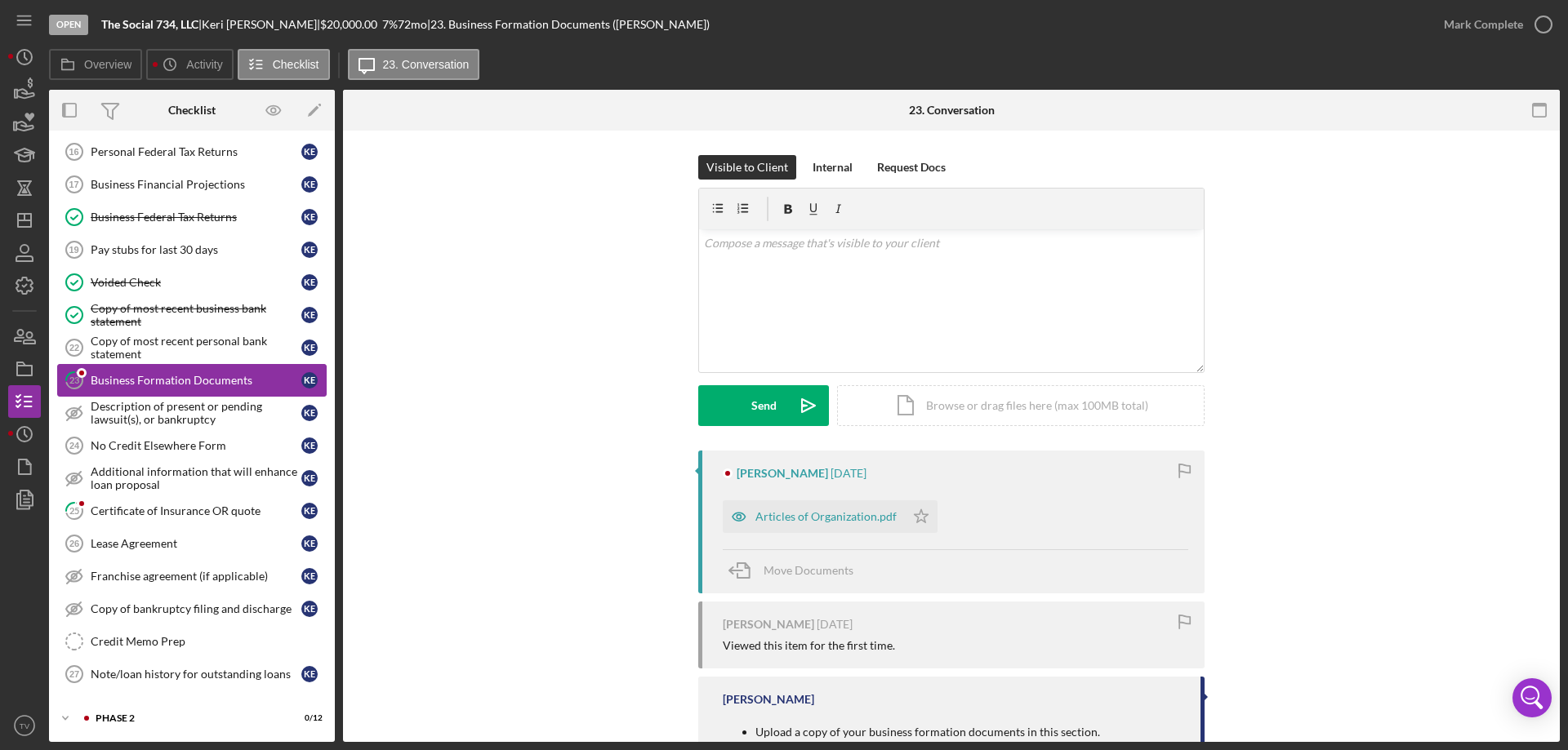
scroll to position [561, 0]
click at [790, 517] on div "Articles of Organization.pdf" at bounding box center [826, 517] width 141 height 13
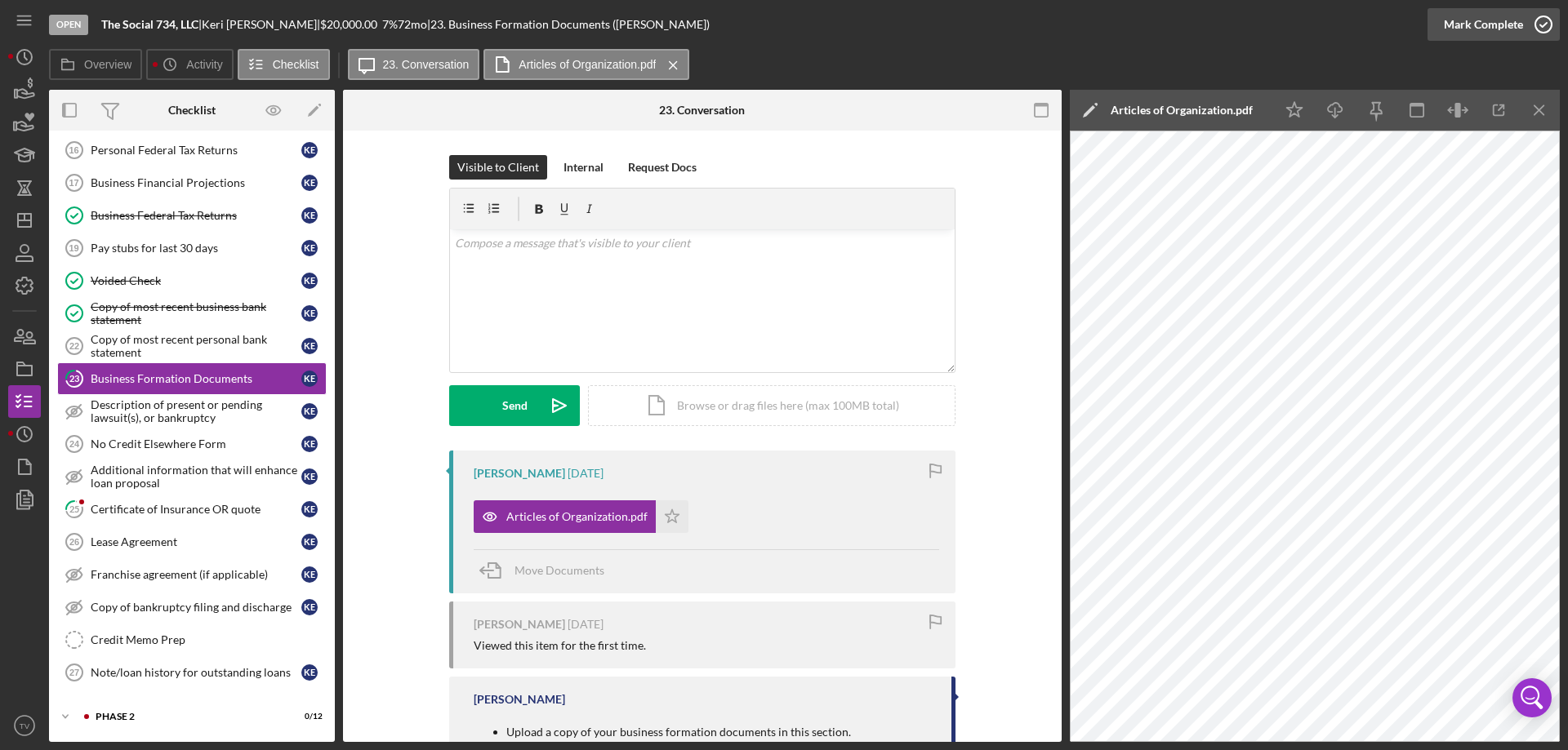
click at [1543, 22] on icon "button" at bounding box center [1543, 24] width 41 height 41
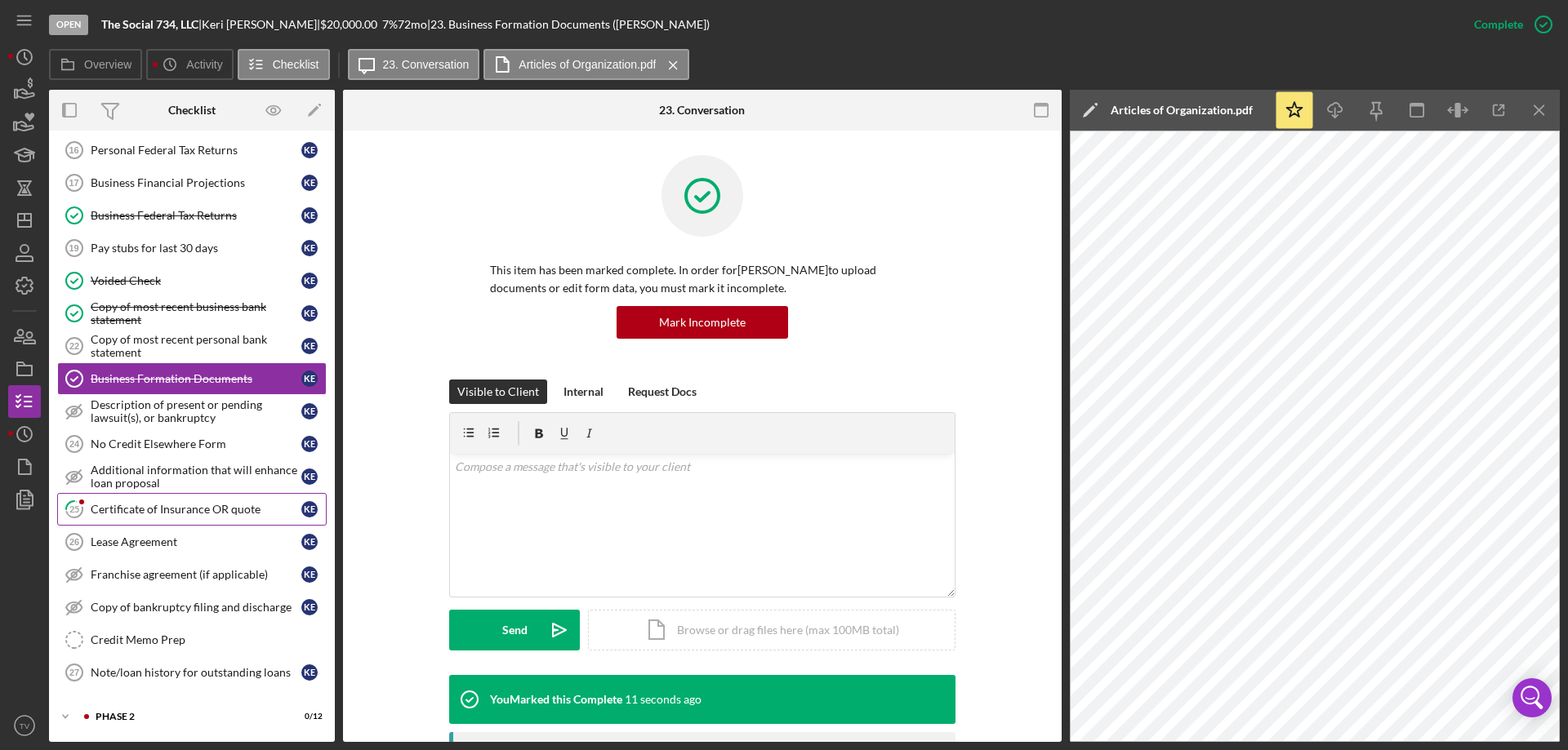
click at [138, 505] on div "Certificate of Insurance OR quote" at bounding box center [196, 510] width 211 height 13
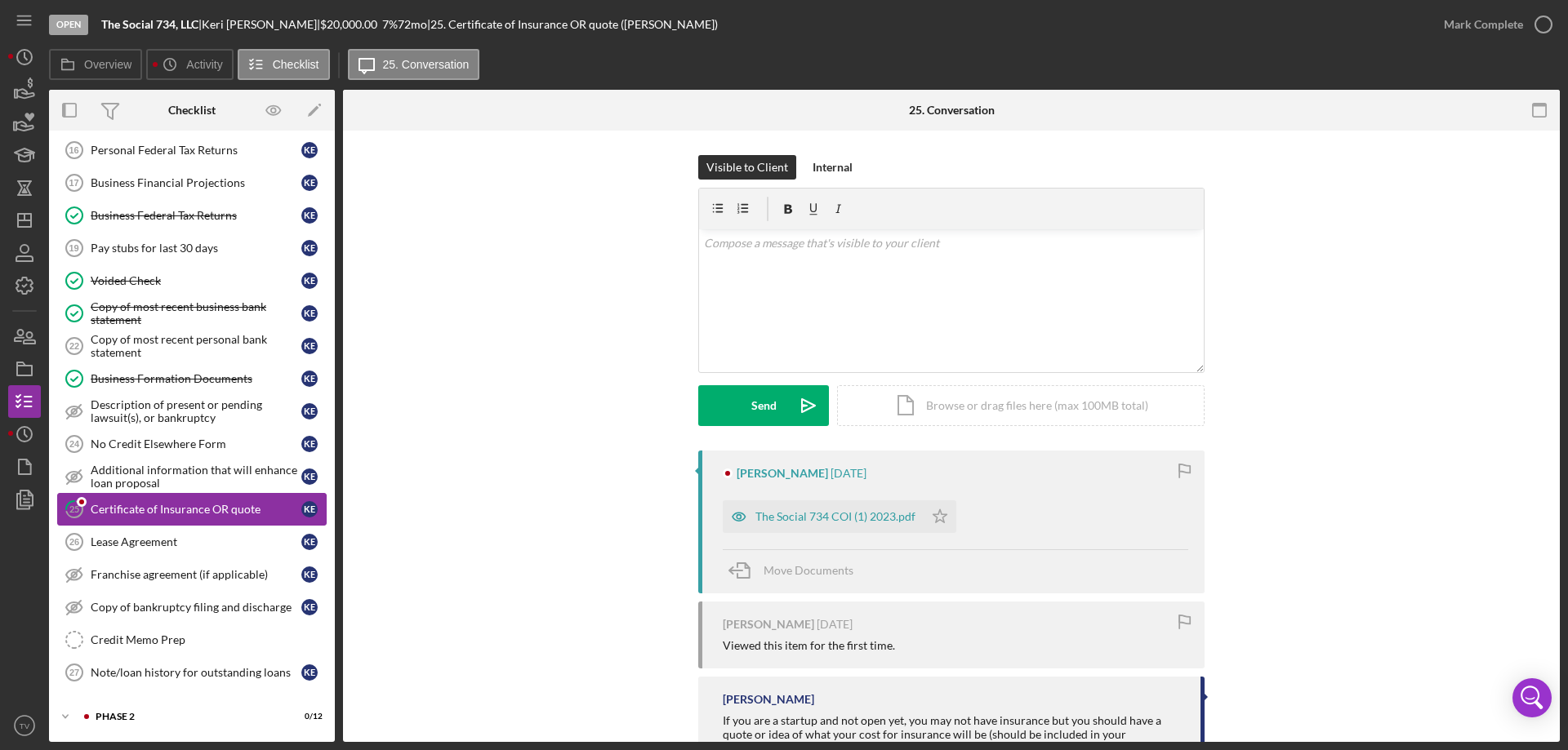
scroll to position [561, 0]
click at [787, 522] on div "The Social 734 COI (1) 2023.pdf" at bounding box center [835, 517] width 160 height 13
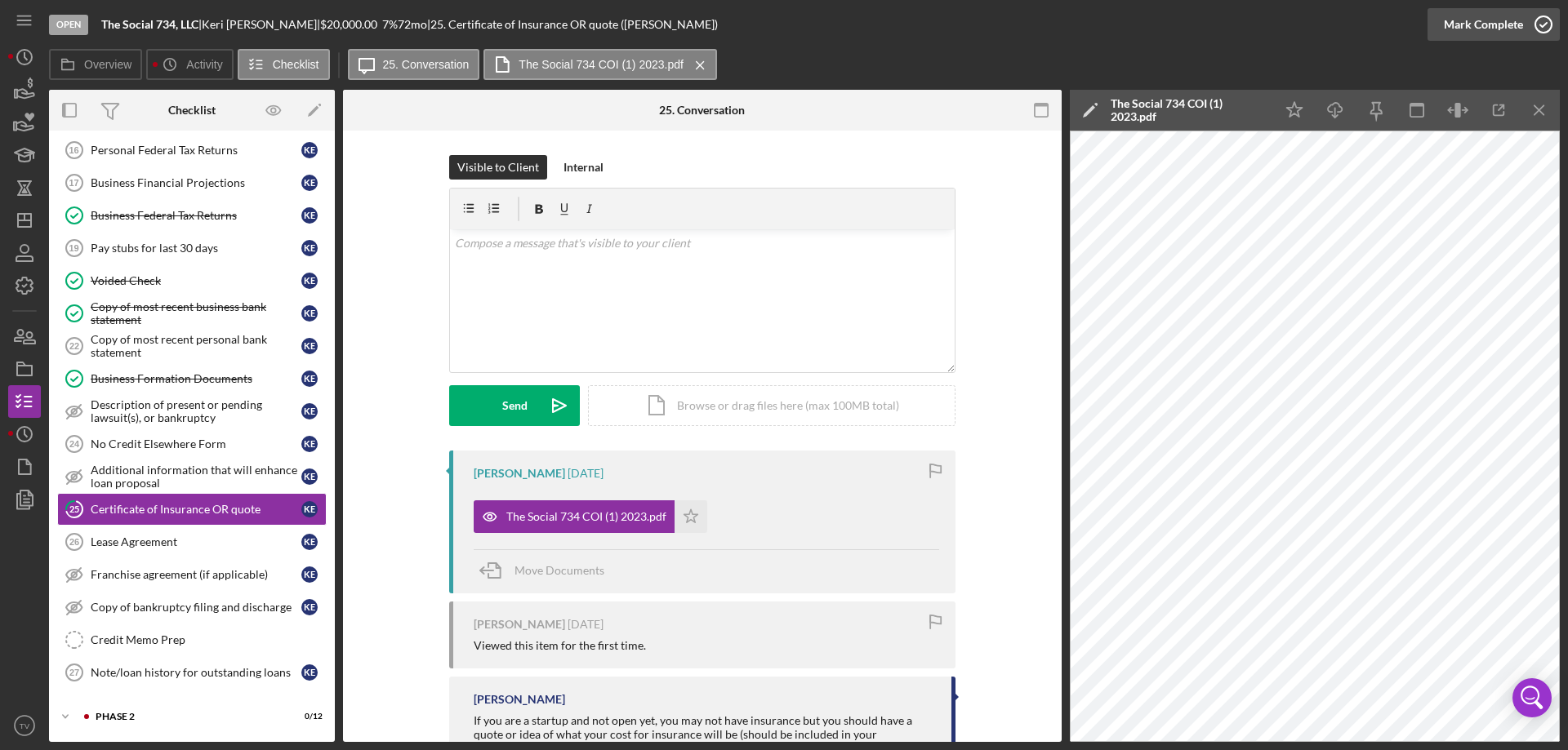
click at [1545, 22] on icon "button" at bounding box center [1543, 24] width 41 height 41
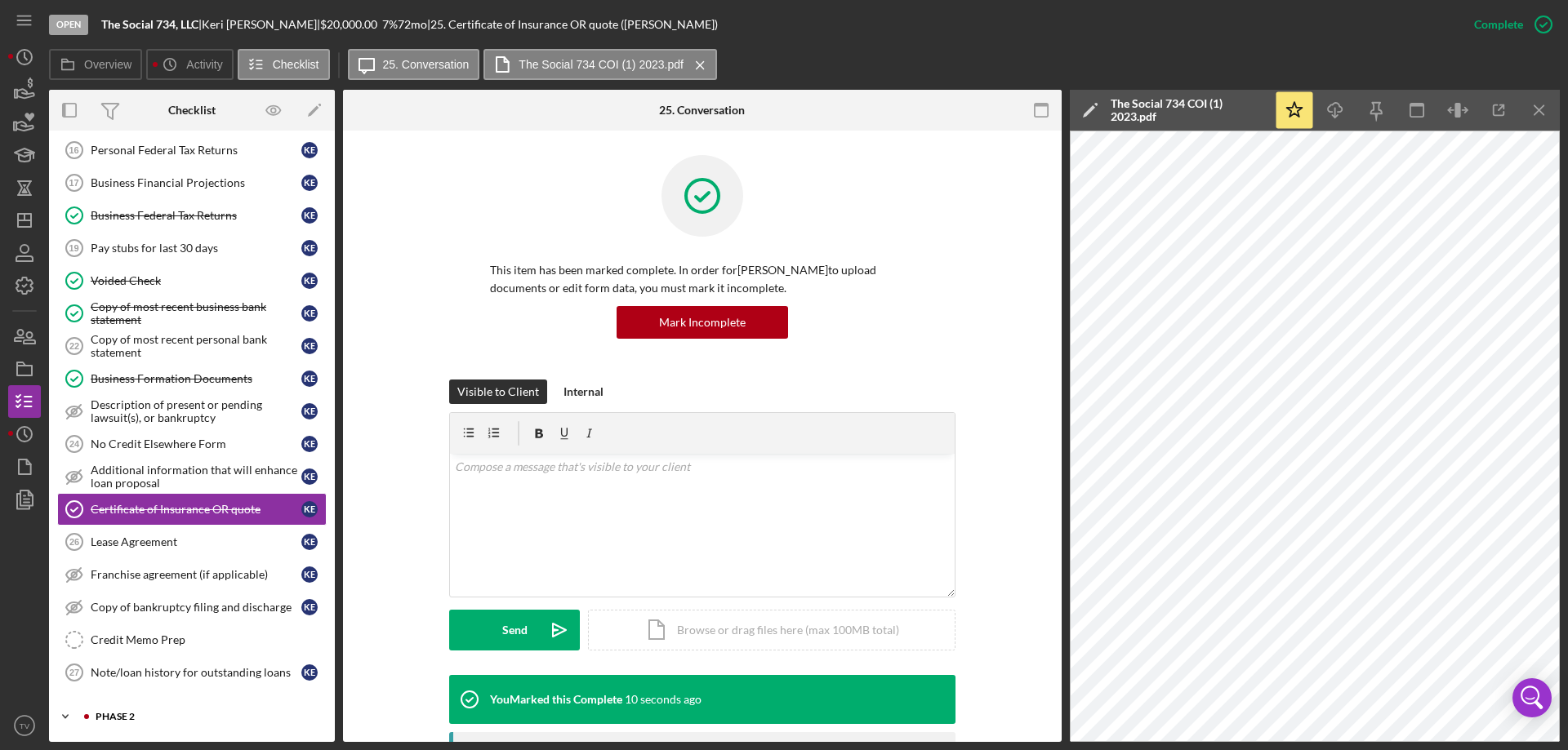
click at [67, 719] on icon "Icon/Expander" at bounding box center [65, 717] width 32 height 32
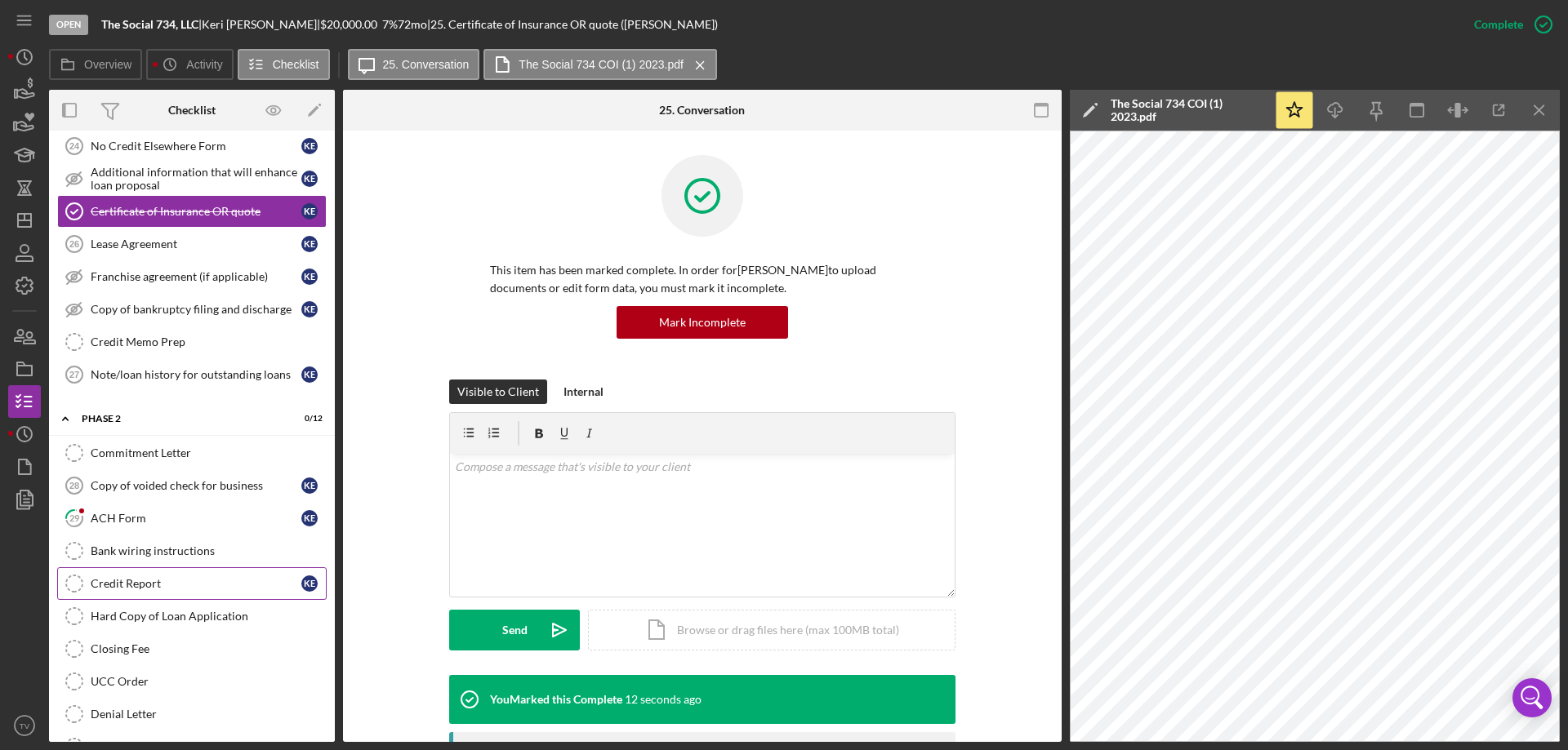
scroll to position [887, 0]
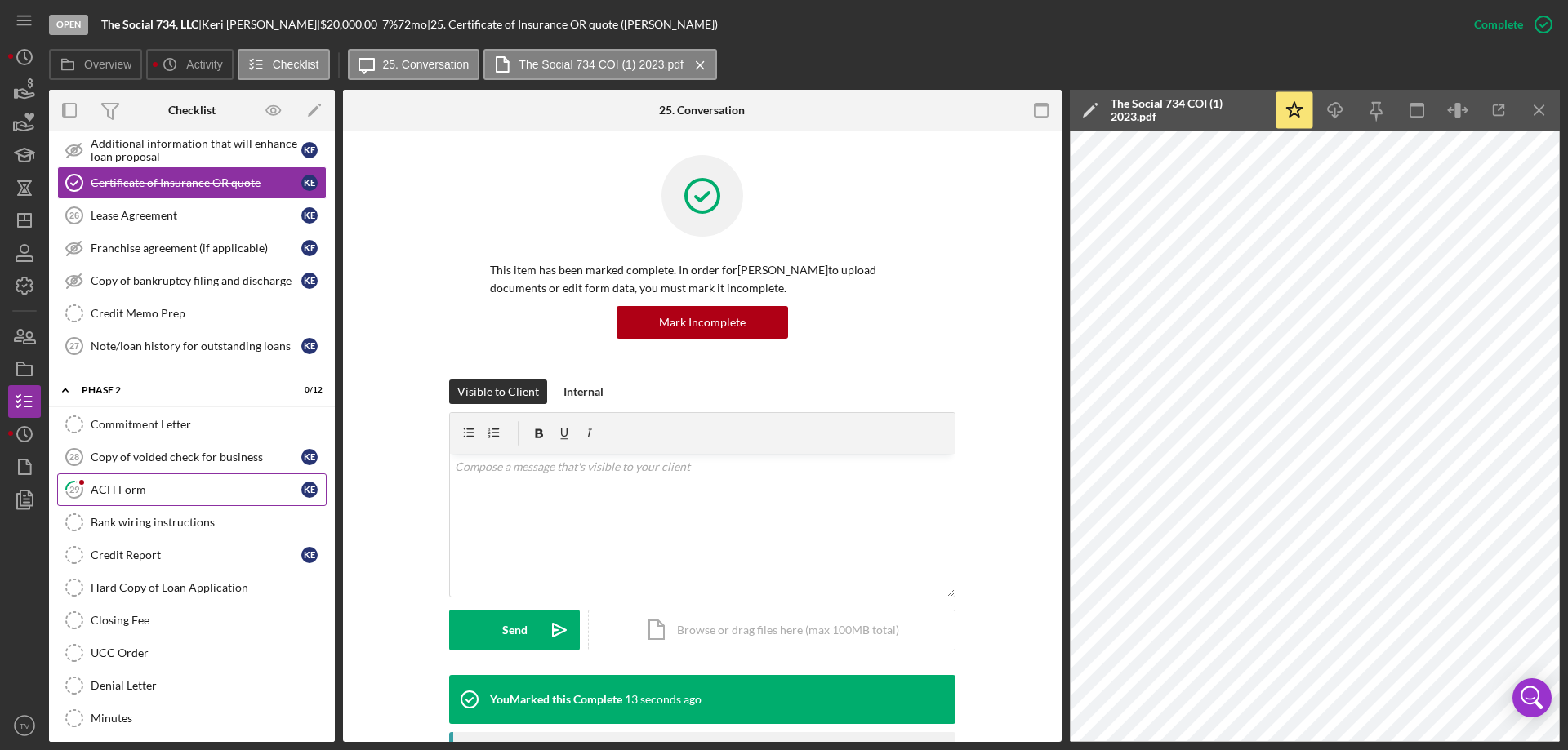
click at [121, 489] on div "ACH Form" at bounding box center [196, 490] width 211 height 13
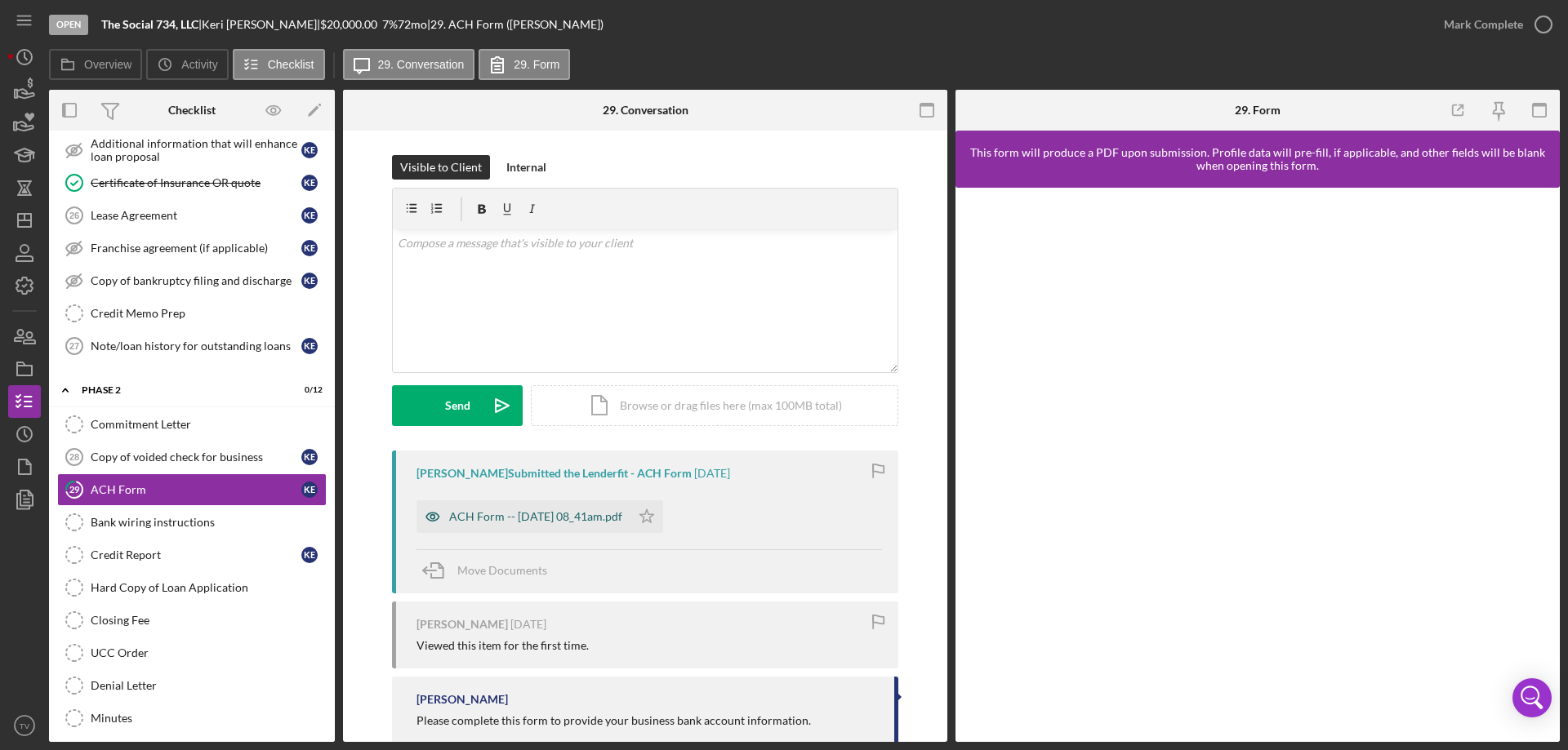
click at [529, 519] on div "ACH Form -- [DATE] 08_41am.pdf" at bounding box center [535, 517] width 173 height 13
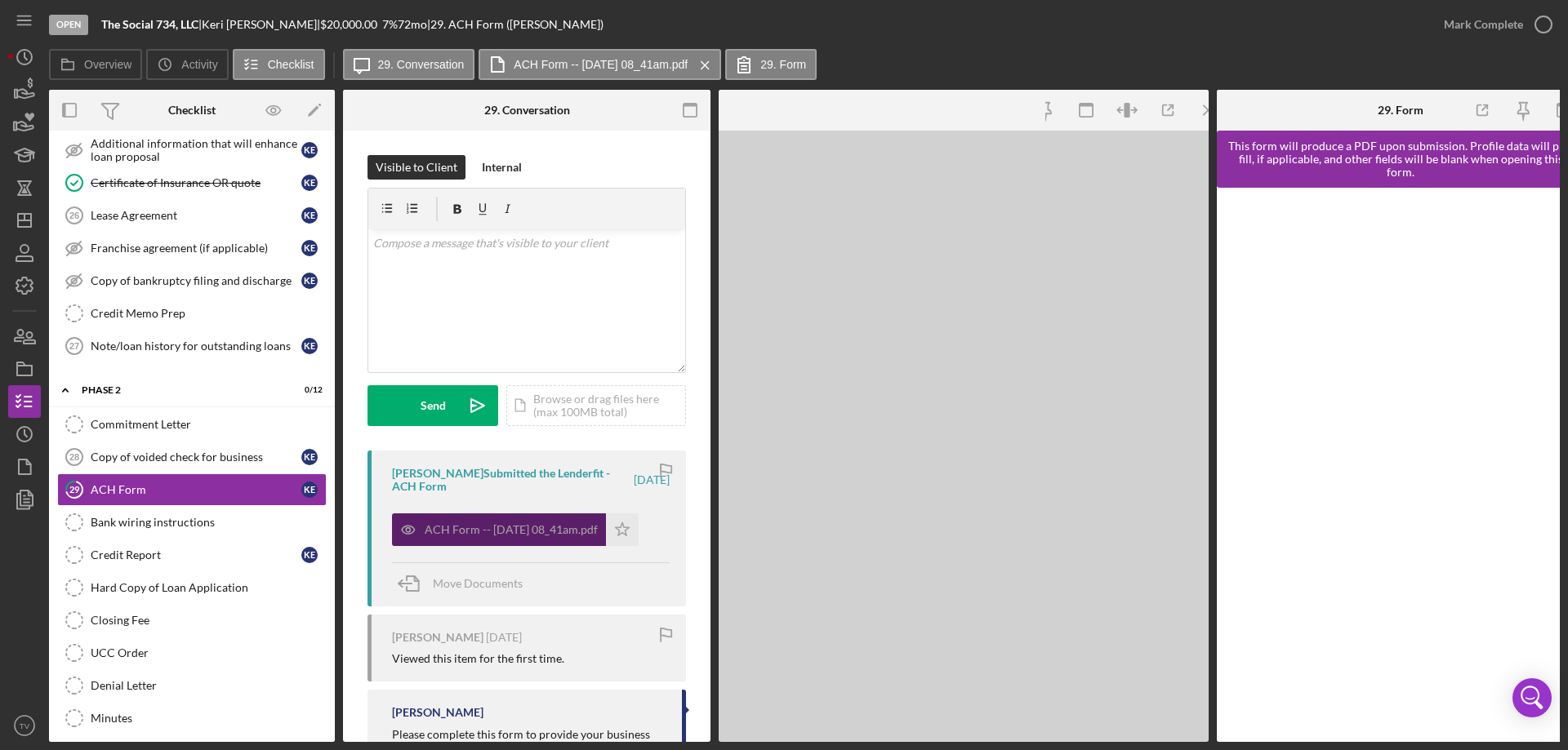
click at [529, 523] on div "ACH Form -- [DATE] 08_41am.pdf" at bounding box center [511, 530] width 173 height 13
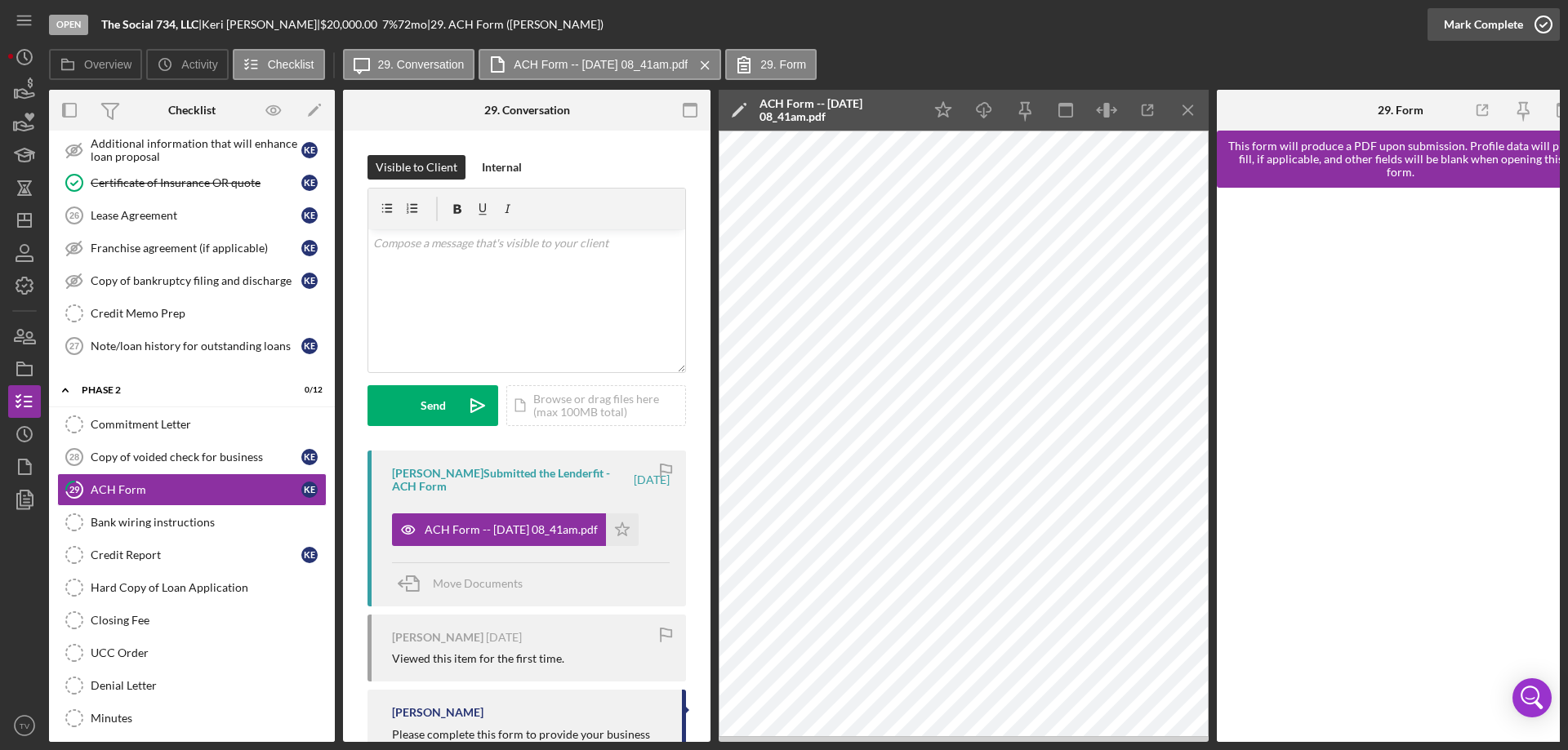
click at [1543, 25] on icon "button" at bounding box center [1543, 24] width 41 height 41
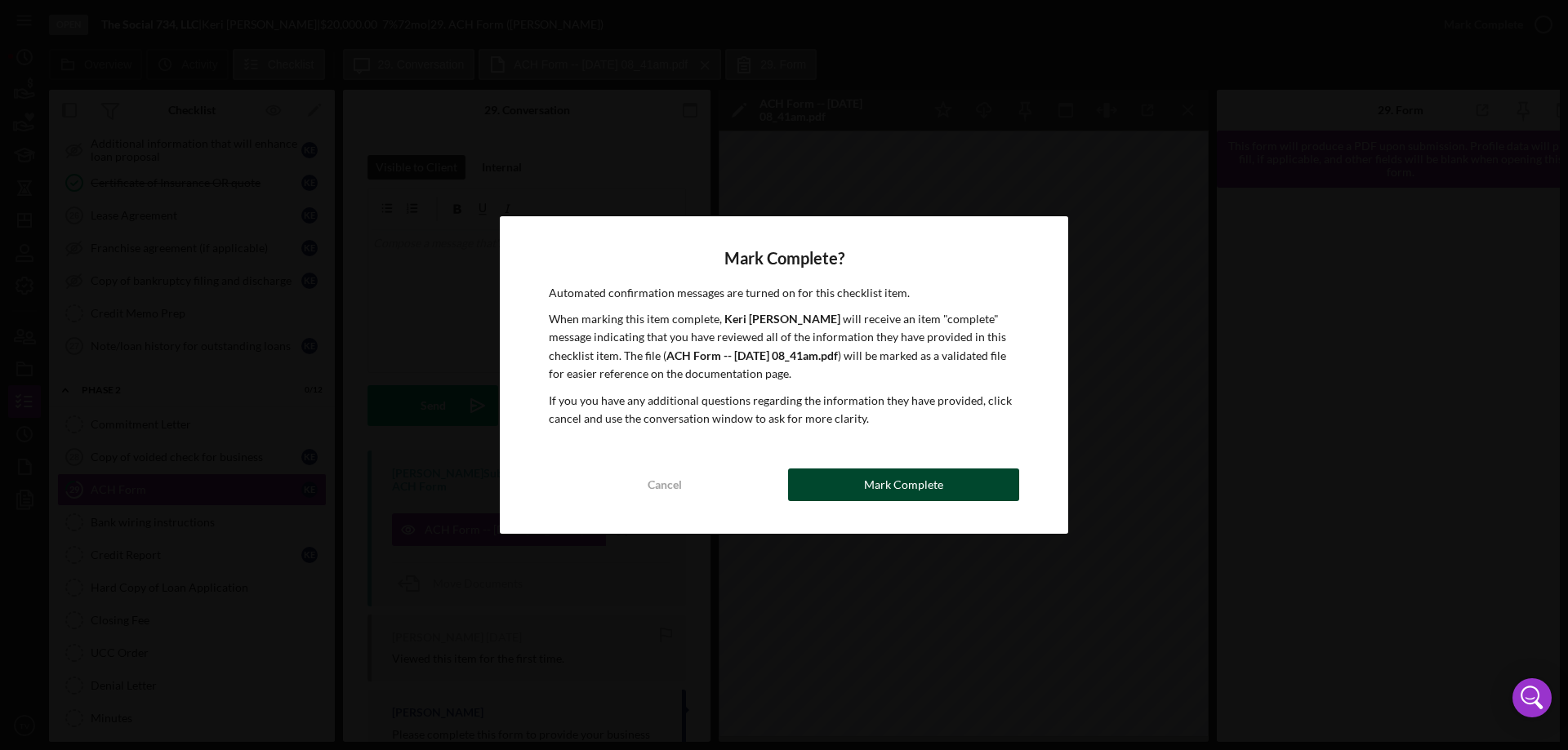
click at [910, 485] on div "Mark Complete" at bounding box center [903, 485] width 79 height 32
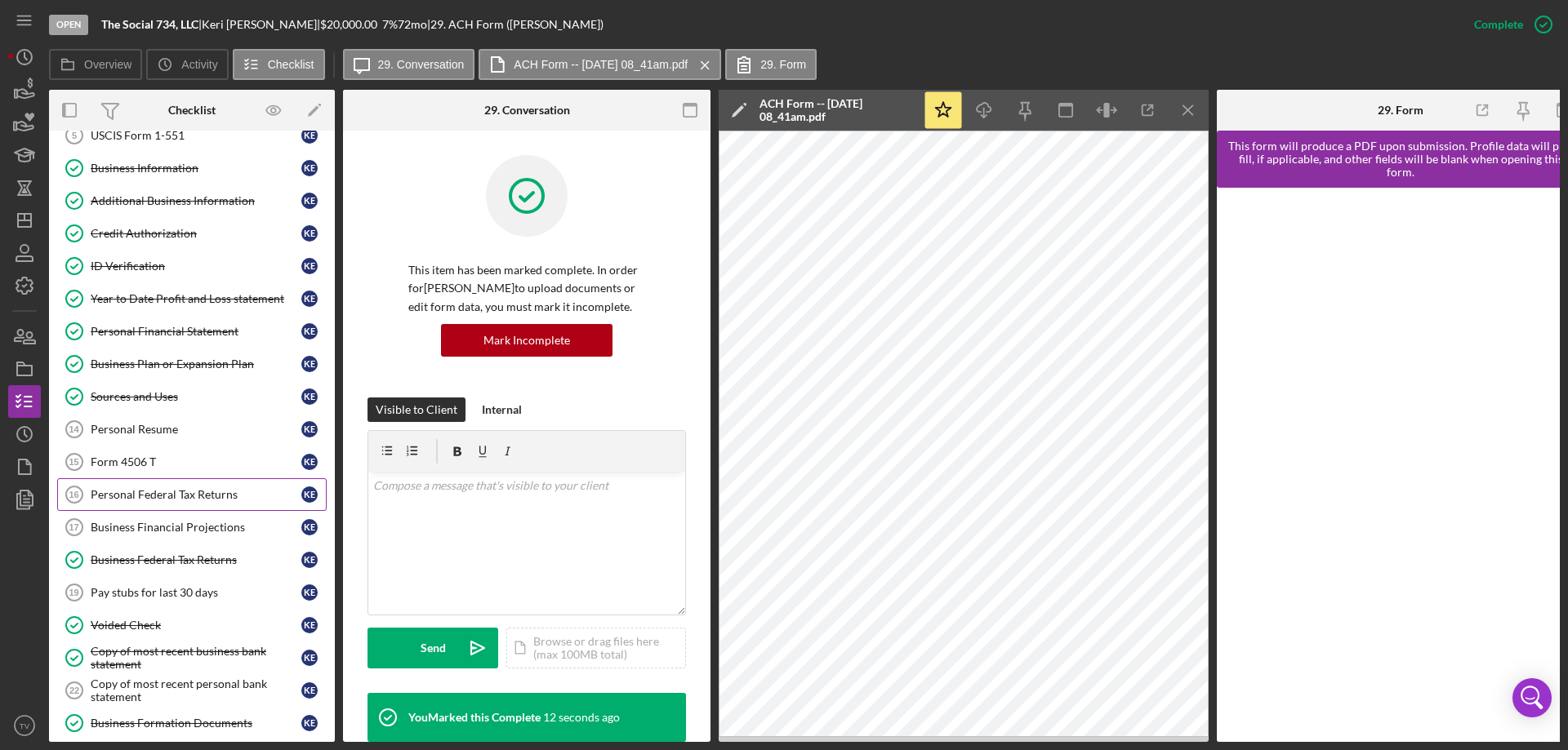
scroll to position [245, 0]
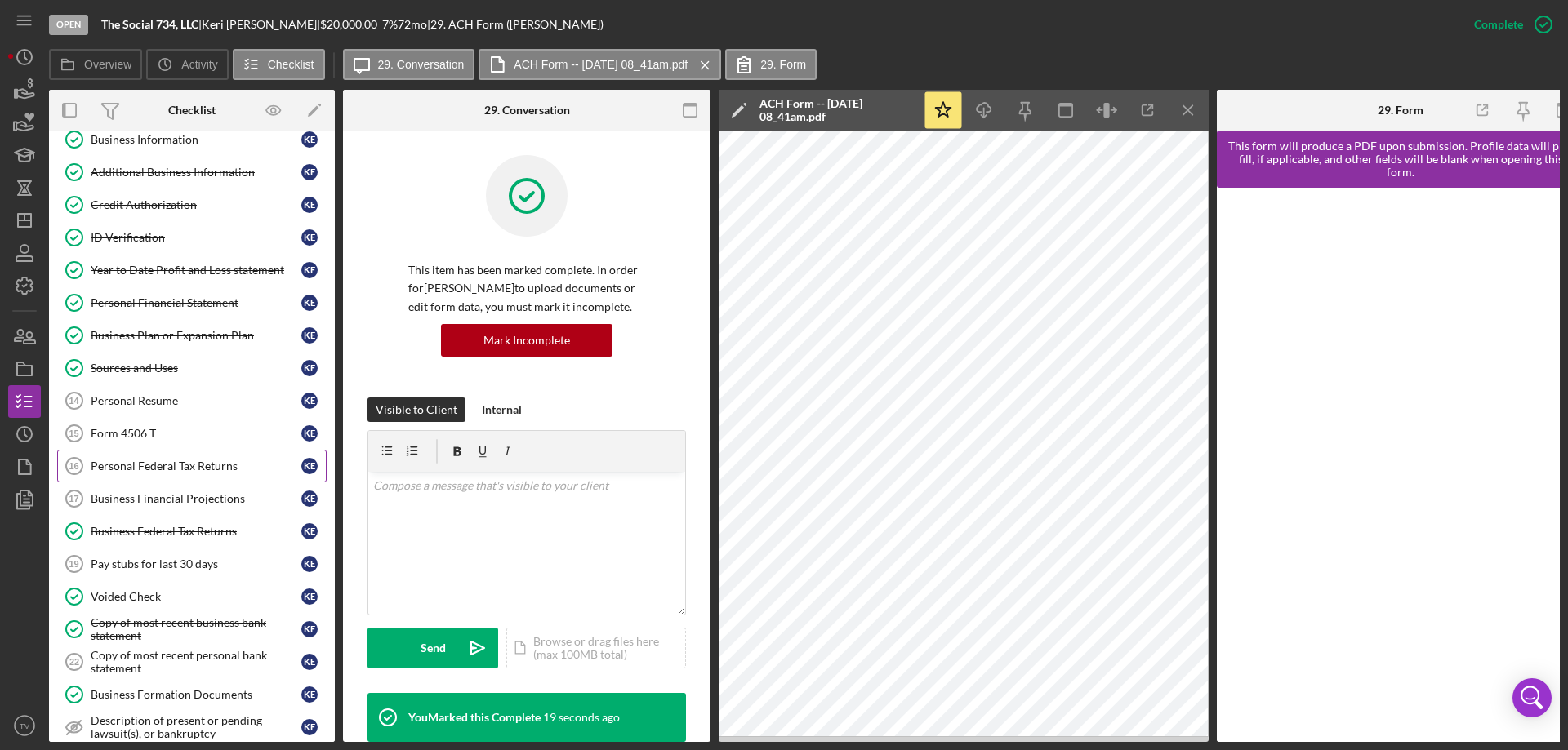
click at [113, 465] on div "Personal Federal Tax Returns" at bounding box center [196, 467] width 211 height 13
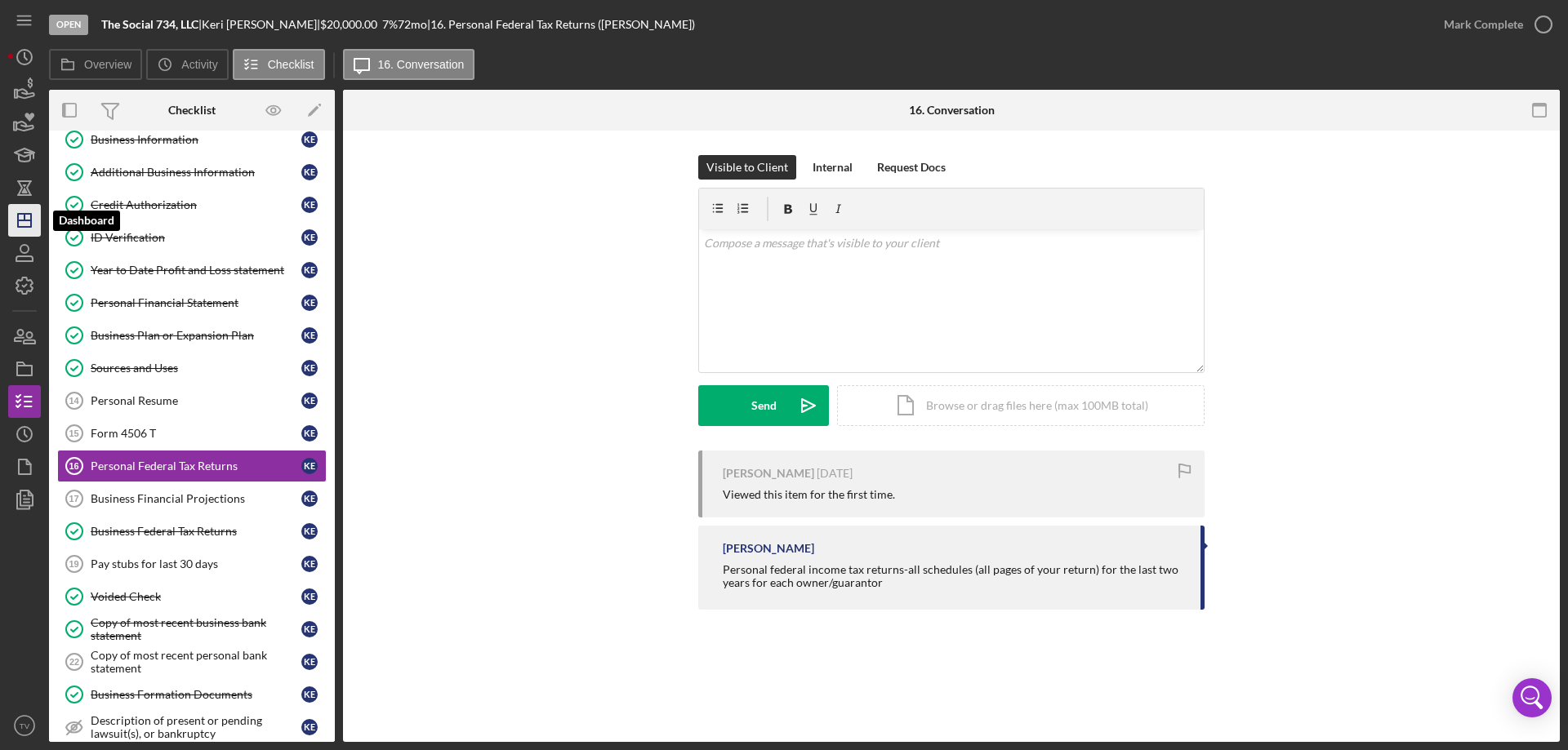
click at [26, 223] on icon "Icon/Dashboard" at bounding box center [24, 220] width 41 height 41
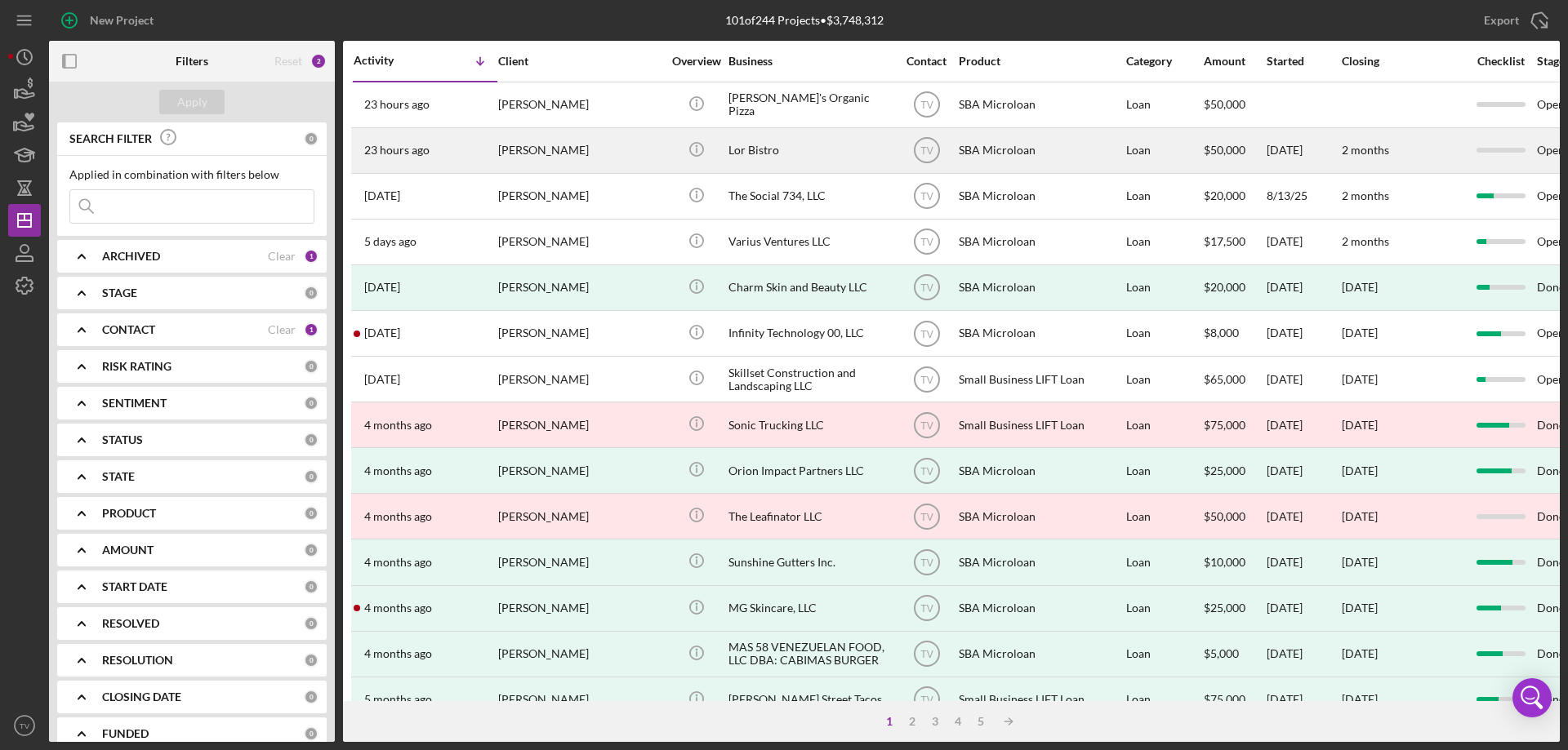
click at [403, 148] on time "23 hours ago" at bounding box center [397, 151] width 65 height 13
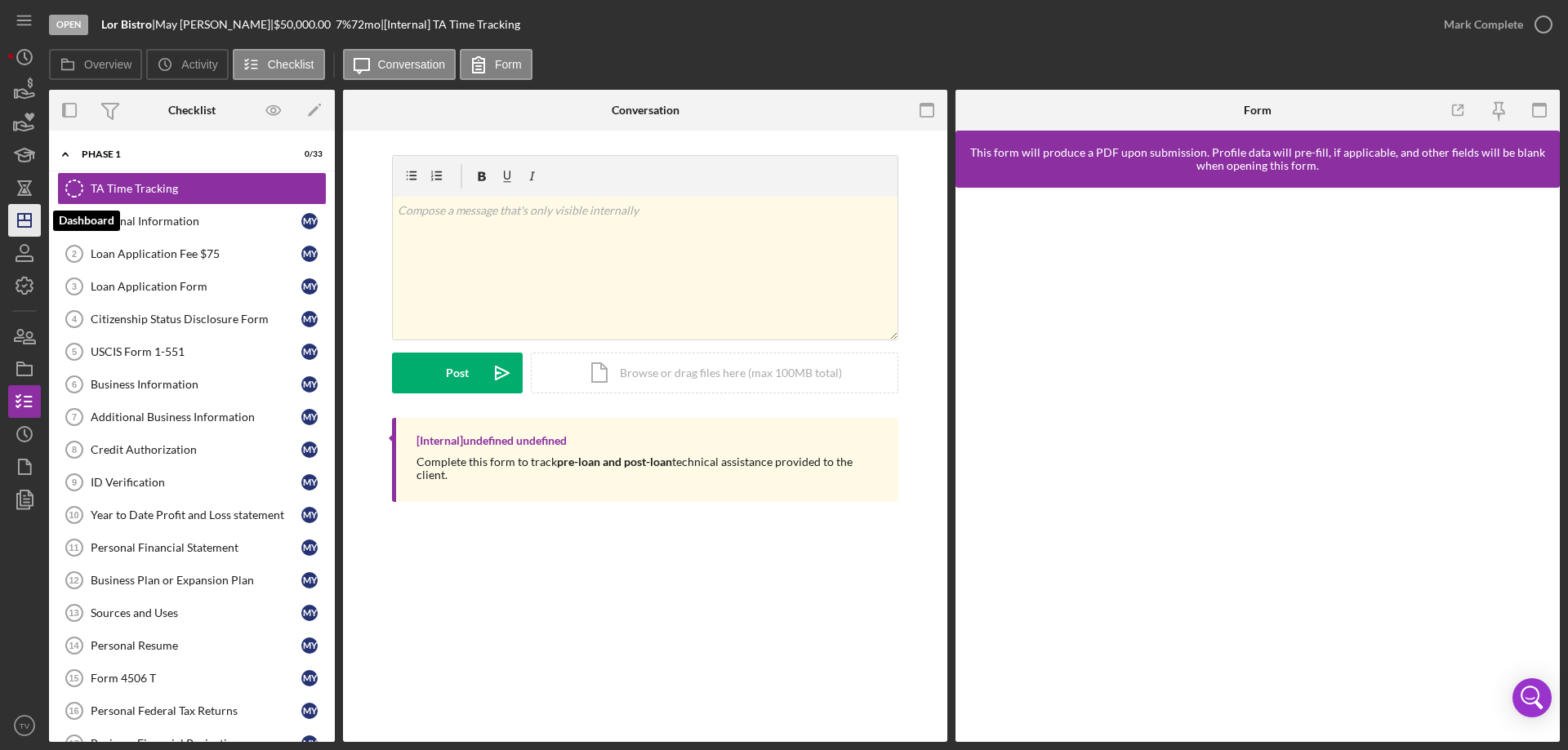
click at [16, 219] on icon "Icon/Dashboard" at bounding box center [24, 220] width 41 height 41
